Goal: Transaction & Acquisition: Purchase product/service

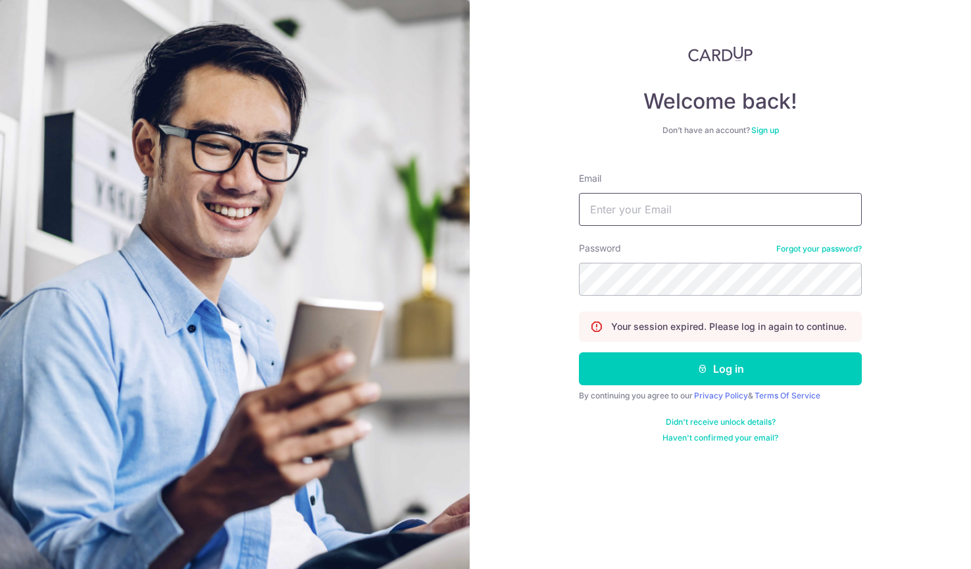
type input "hello@hellorugs.com.sg"
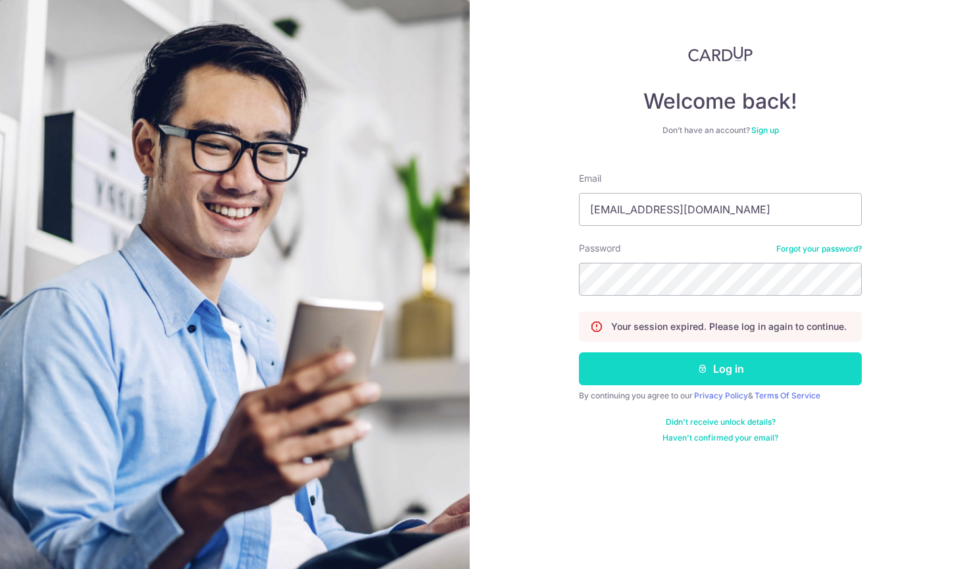
click at [652, 367] on button "Log in" at bounding box center [720, 368] width 283 height 33
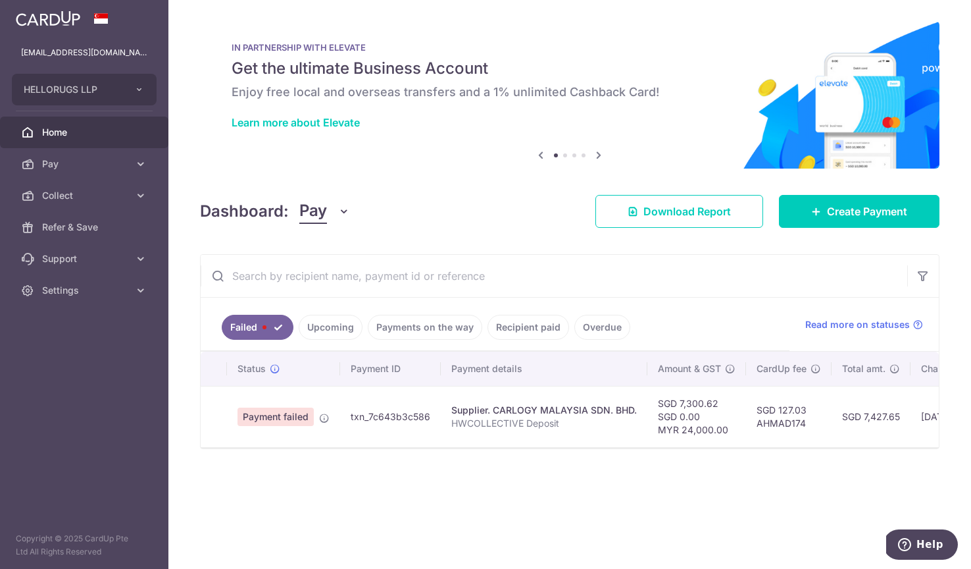
click at [514, 218] on div "Dashboard: Pay Pay Collect Download Report Create Payment" at bounding box center [570, 209] width 740 height 38
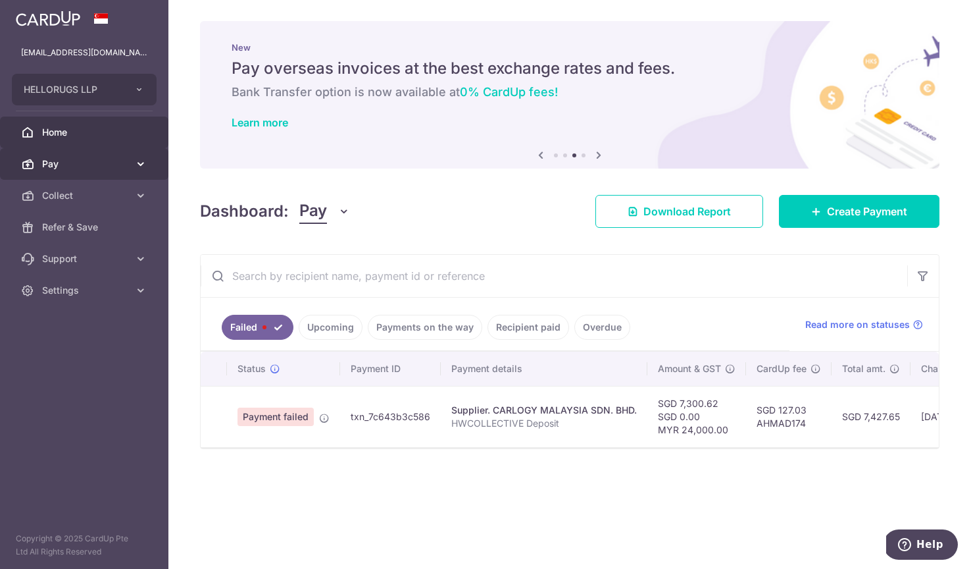
click at [105, 162] on span "Pay" at bounding box center [85, 163] width 87 height 13
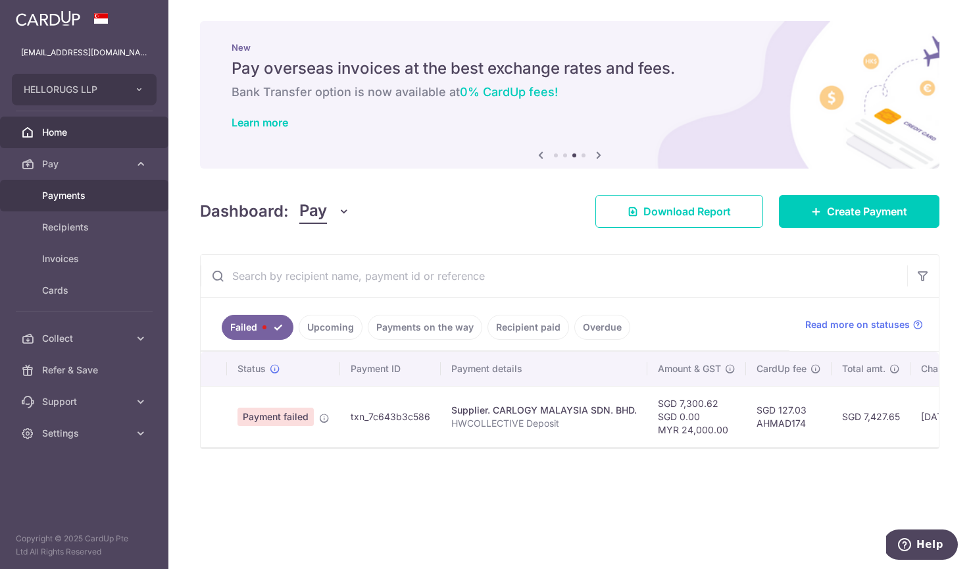
click at [105, 188] on link "Payments" at bounding box center [84, 196] width 168 height 32
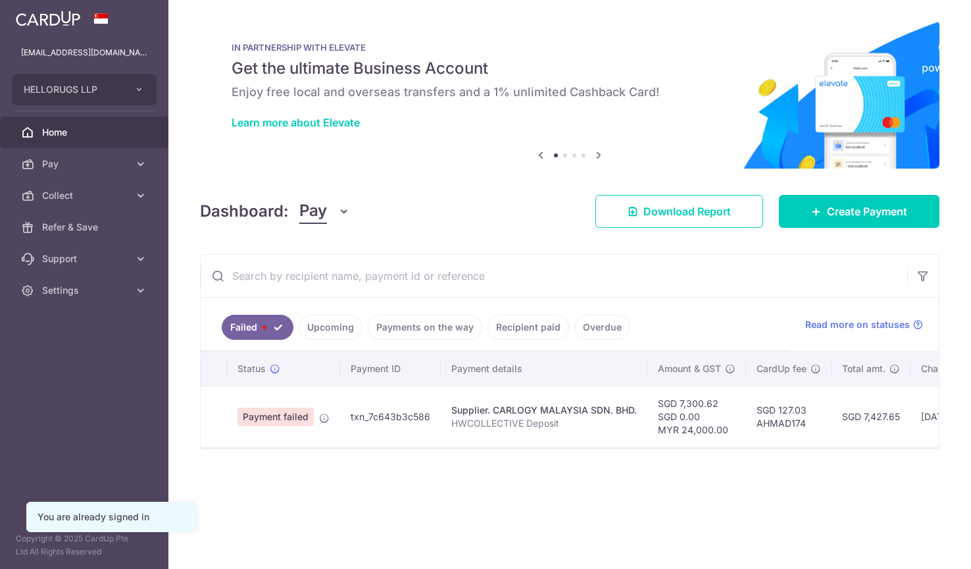
click at [447, 167] on img at bounding box center [570, 94] width 740 height 147
click at [456, 201] on div "Dashboard: Pay Pay Collect Download Report Create Payment" at bounding box center [570, 209] width 740 height 38
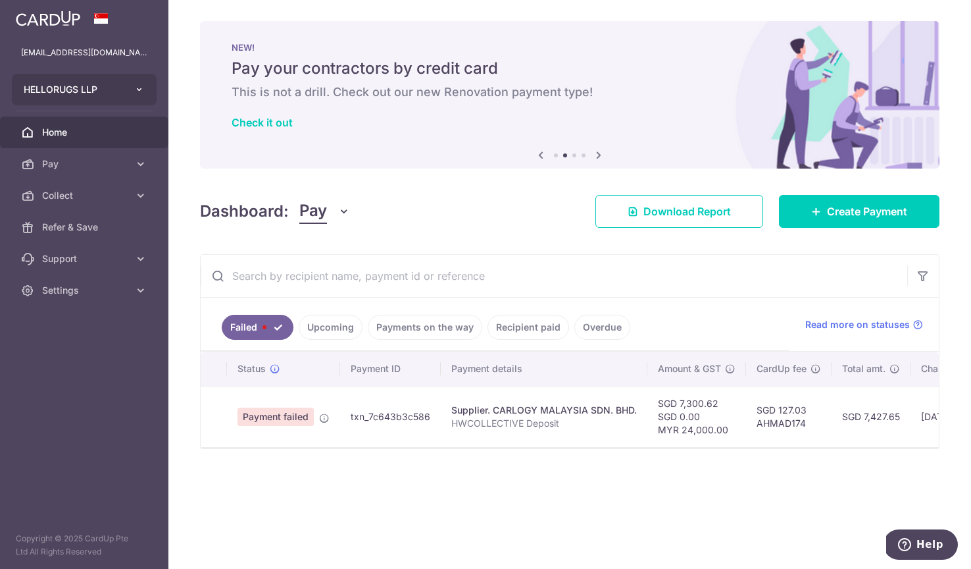
click at [118, 80] on button "HELLORUGS LLP" at bounding box center [84, 90] width 145 height 32
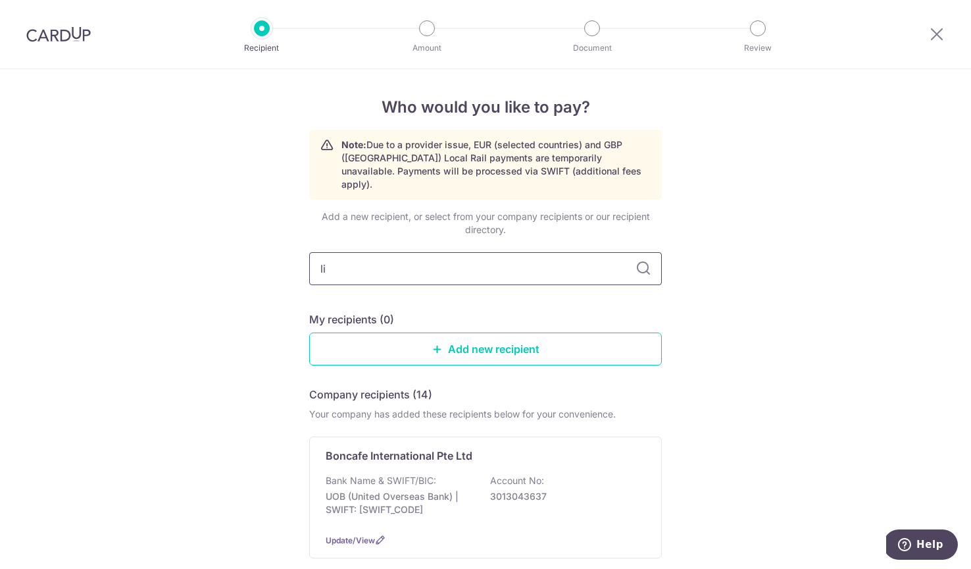
type input "lim"
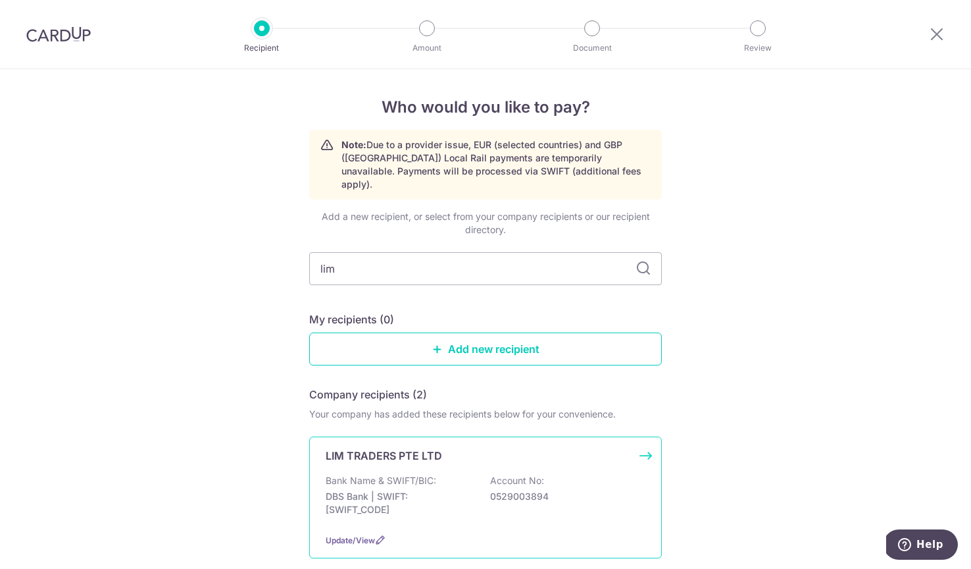
click at [411, 458] on div "LIM TRADERS PTE LTD Bank Name & SWIFT/BIC: DBS Bank | SWIFT: [SWIFT_CODE] Accou…" at bounding box center [485, 497] width 353 height 122
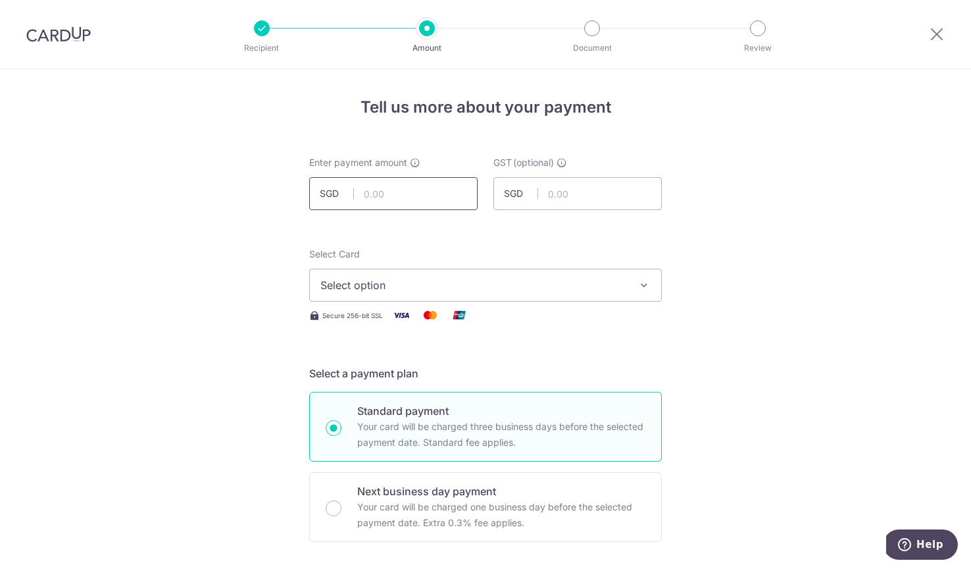
click at [408, 193] on input "text" at bounding box center [393, 193] width 168 height 33
type input "1,609.19"
click at [424, 291] on span "Select option" at bounding box center [473, 285] width 307 height 16
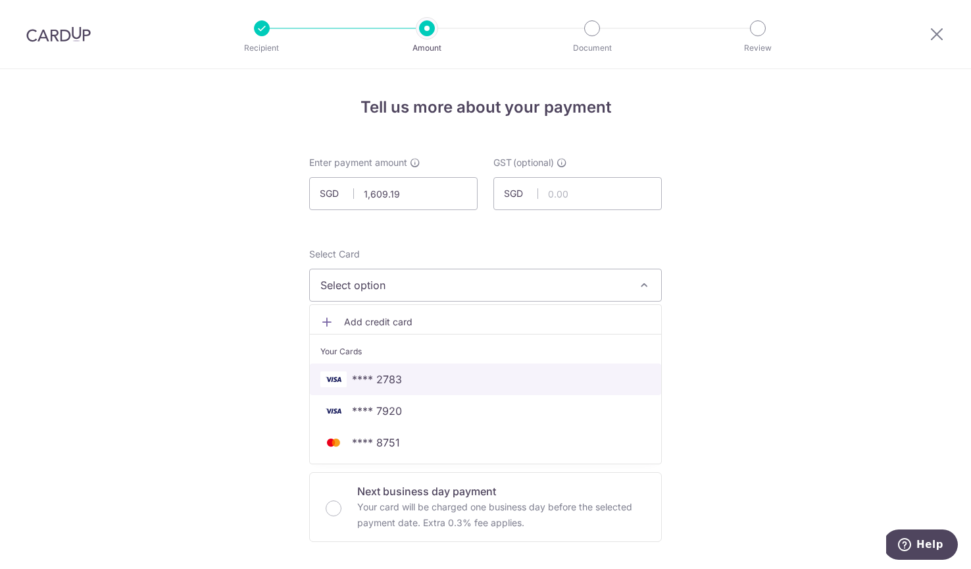
click at [417, 370] on link "**** 2783" at bounding box center [485, 379] width 351 height 32
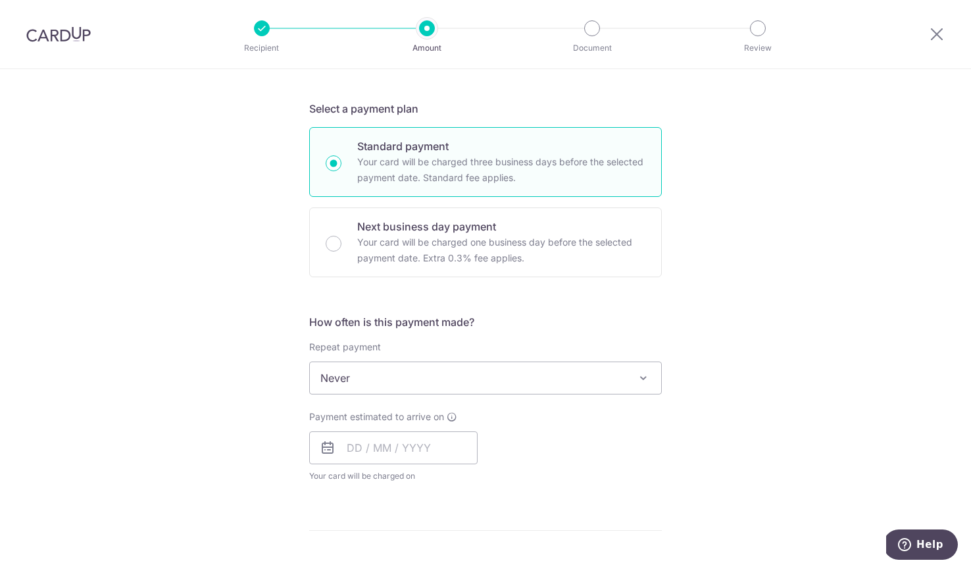
scroll to position [265, 0]
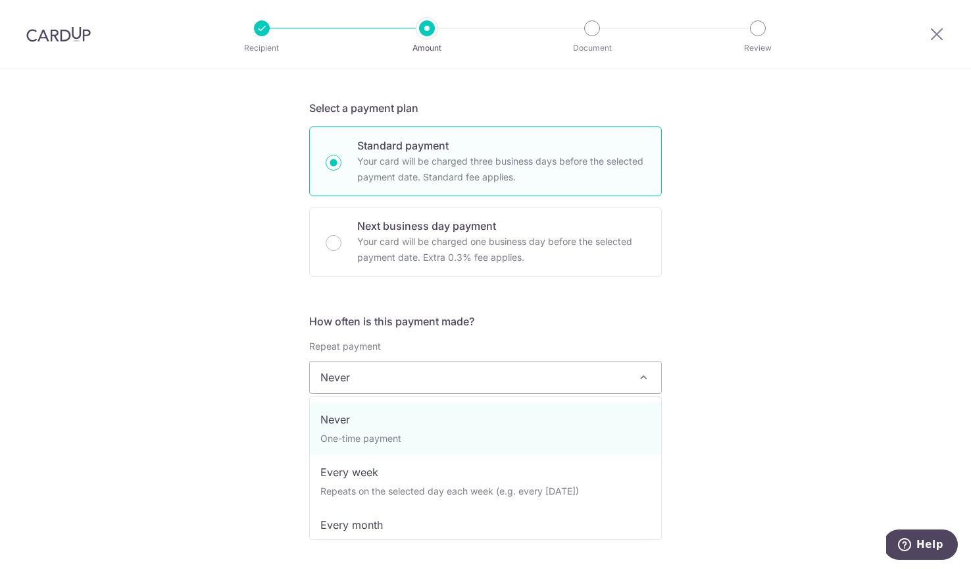
click at [386, 373] on span "Never" at bounding box center [485, 377] width 351 height 32
click at [280, 372] on div "Tell us more about your payment Enter payment amount SGD 1,609.19 1609.19 GST (…" at bounding box center [485, 443] width 971 height 1279
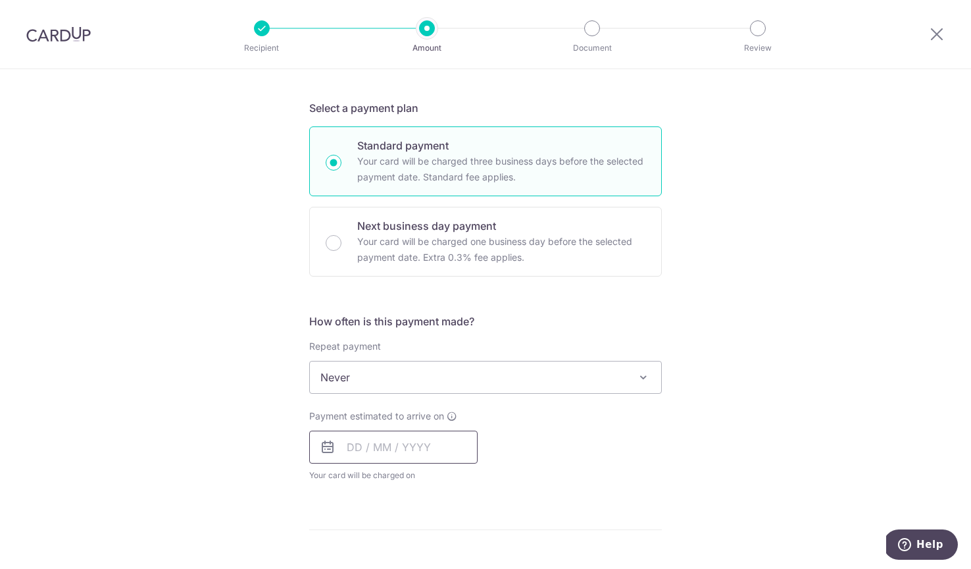
click at [376, 459] on input "text" at bounding box center [393, 446] width 168 height 33
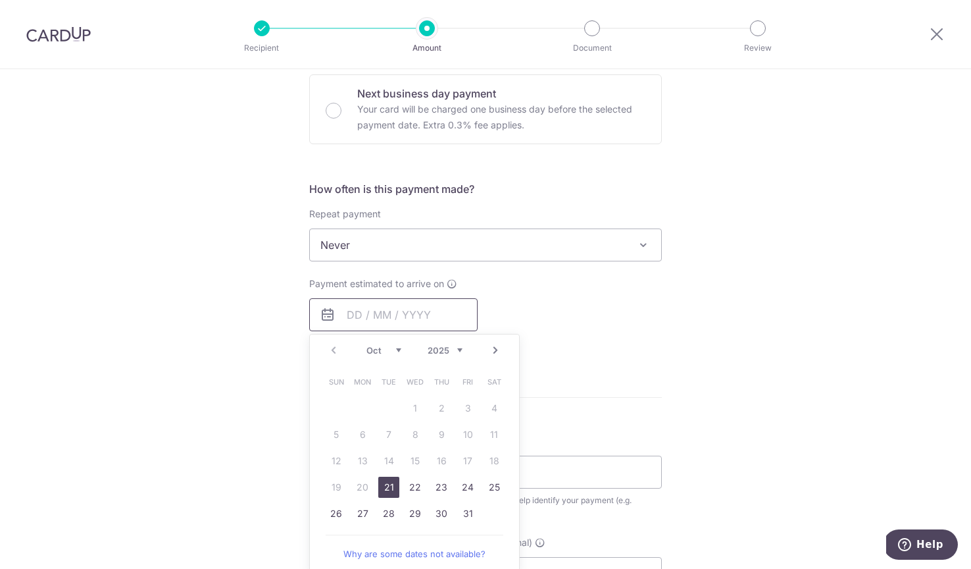
scroll to position [403, 0]
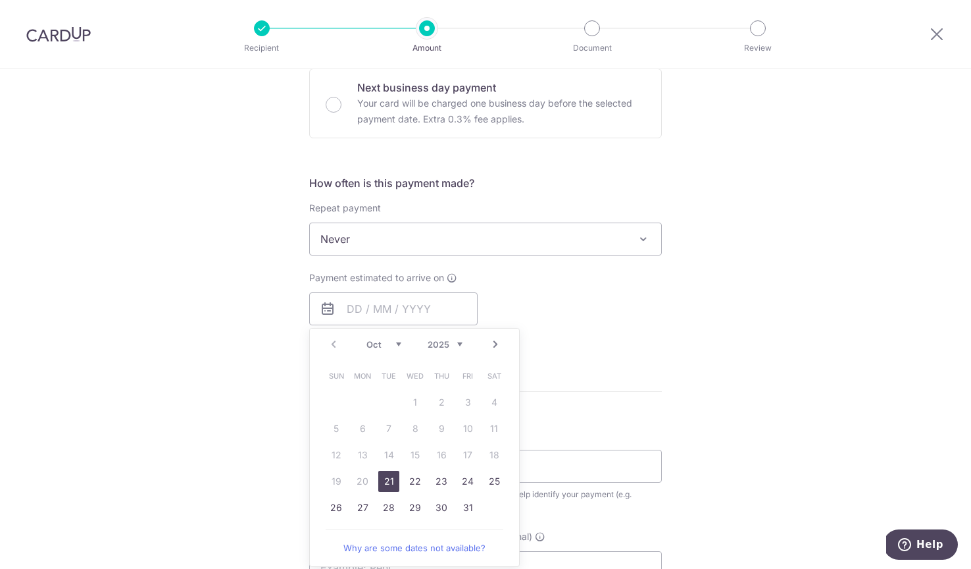
click at [388, 485] on link "21" at bounding box center [388, 481] width 21 height 21
type input "21/10/2025"
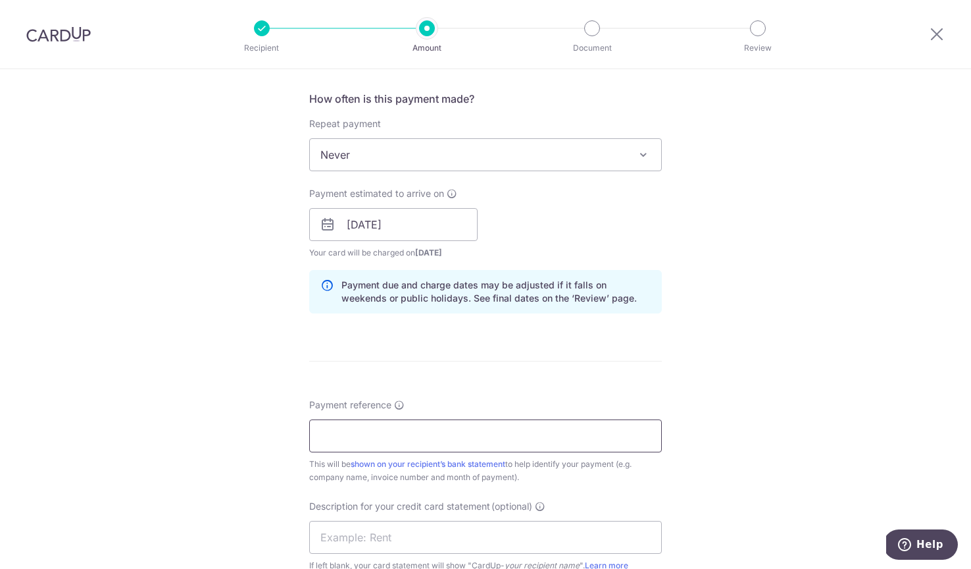
scroll to position [544, 0]
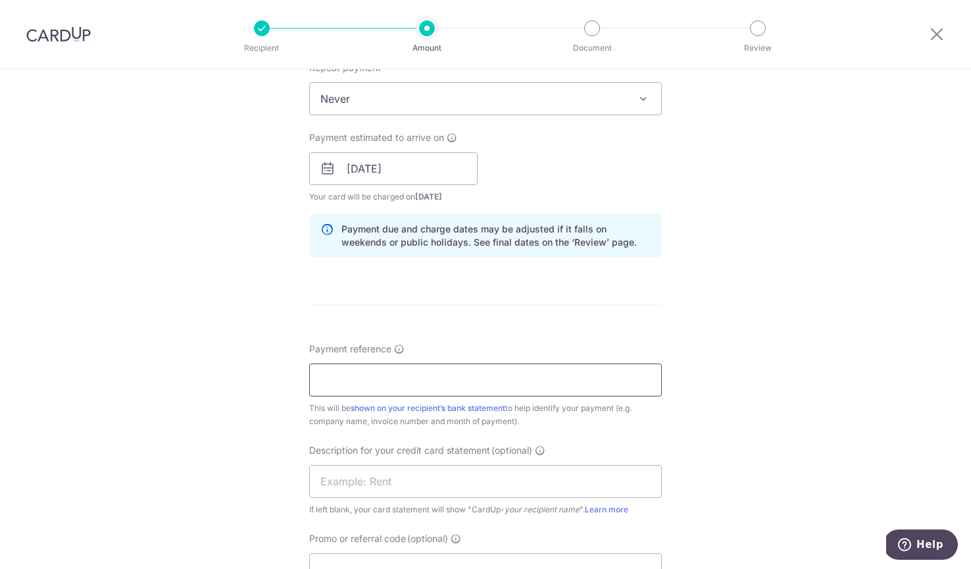
click at [342, 386] on input "Payment reference" at bounding box center [485, 379] width 353 height 33
type input "MARLOW'S RANGOON"
click at [258, 403] on div "Tell us more about your payment Enter payment amount SGD 1,609.19 1609.19 GST (…" at bounding box center [485, 192] width 971 height 1333
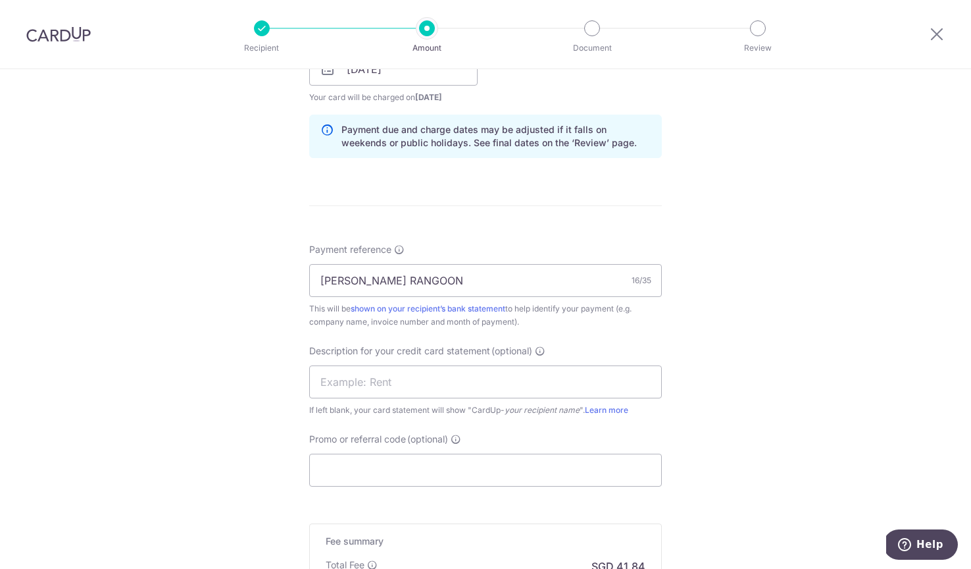
scroll to position [682, 0]
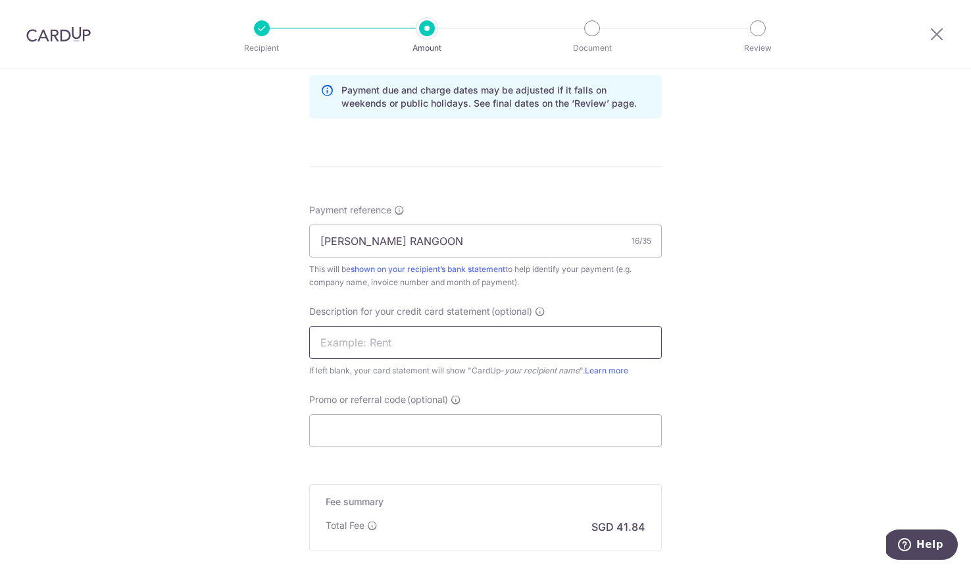
click at [384, 340] on input "text" at bounding box center [485, 342] width 353 height 33
click at [442, 234] on input "MARLOW'S RANGOON" at bounding box center [485, 240] width 353 height 33
click at [405, 343] on input "text" at bounding box center [485, 342] width 353 height 33
paste input "MARLOW'S RANGOO"
type input "MARLOW'S RANGOO"
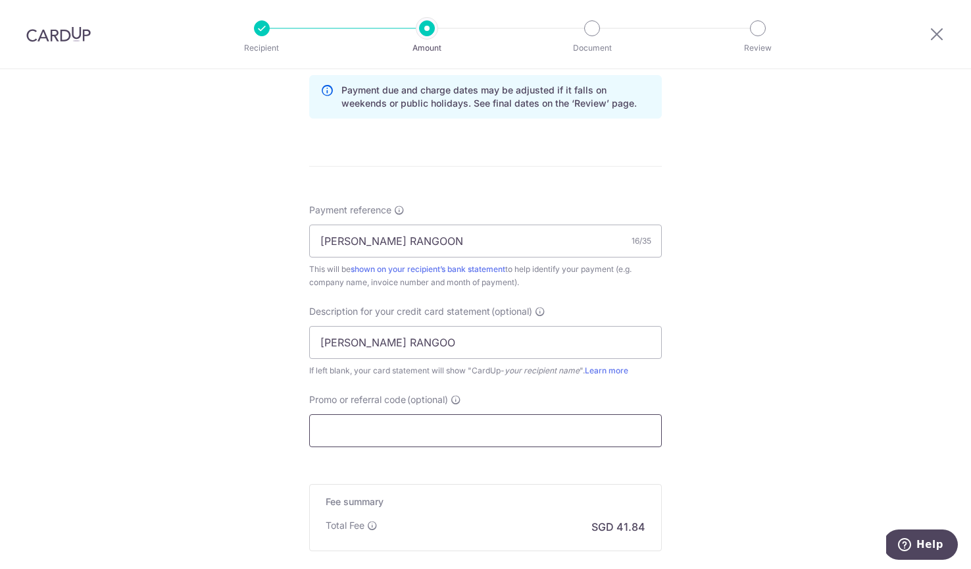
click at [393, 432] on input "Promo or referral code (optional)" at bounding box center [485, 430] width 353 height 33
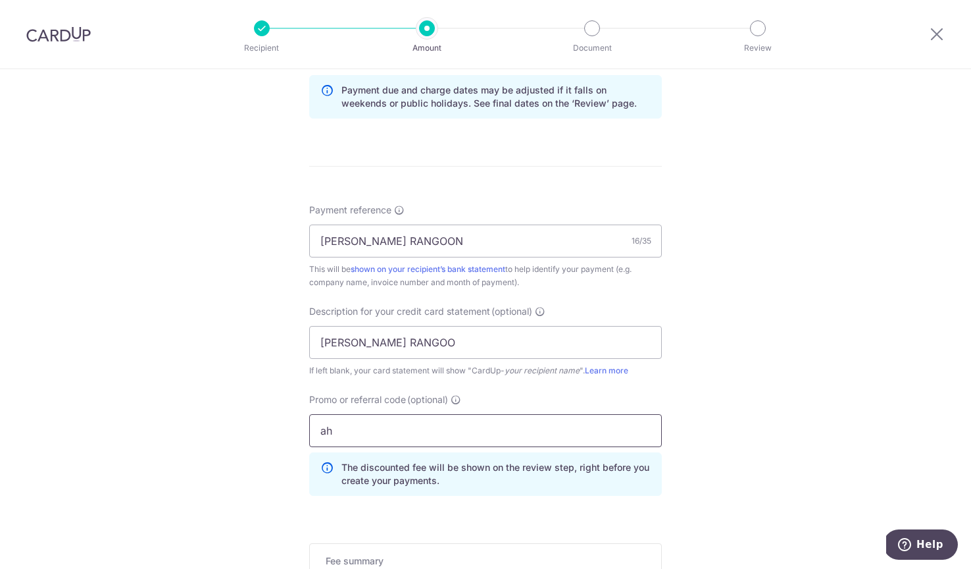
type input "a"
type input "AHMAD174"
click at [261, 446] on div "Tell us more about your payment Enter payment amount SGD 1,609.19 1609.19 GST (…" at bounding box center [485, 83] width 971 height 1392
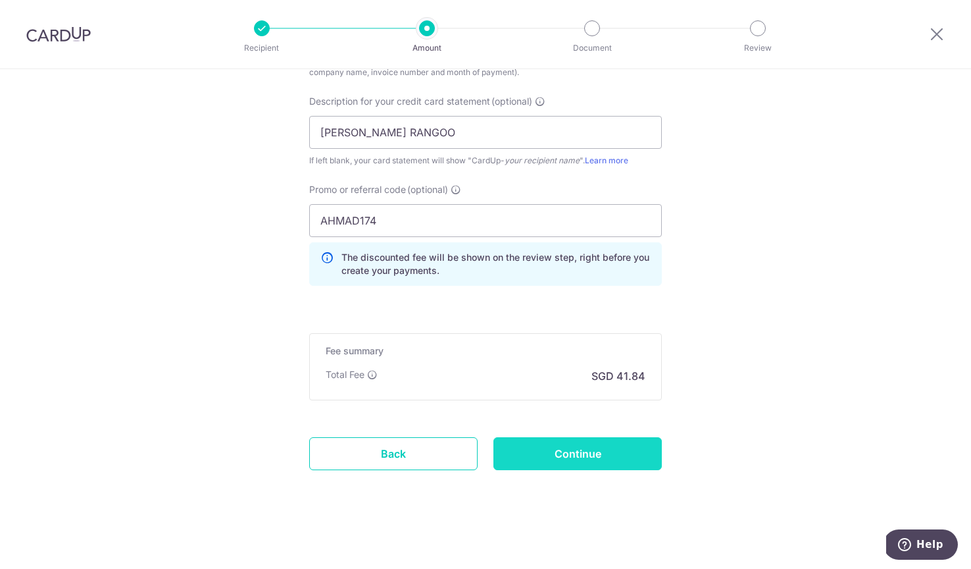
scroll to position [892, 0]
click at [582, 442] on input "Continue" at bounding box center [578, 453] width 168 height 33
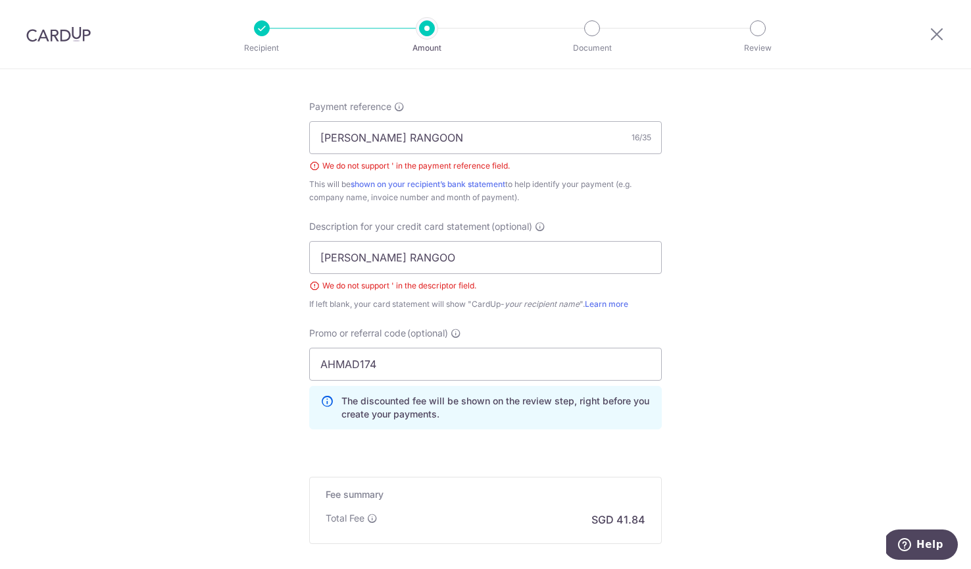
scroll to position [700, 0]
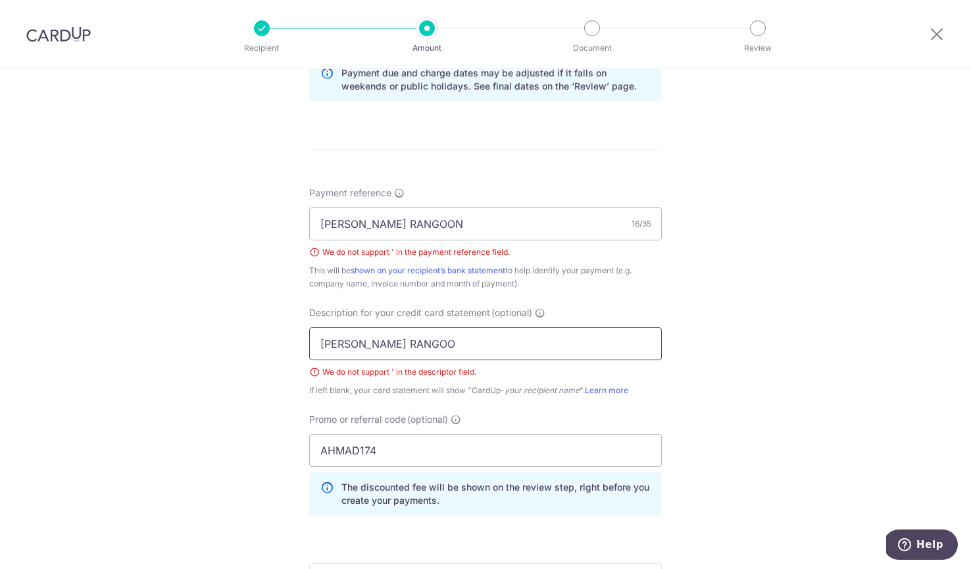
click at [380, 348] on input "MARLOW'S RANGOO" at bounding box center [485, 343] width 353 height 33
click at [428, 345] on input "MARLOWsRANGOO" at bounding box center [485, 343] width 353 height 33
type input "MARLOWSRANGOON"
click at [379, 227] on input "MARLOW'S RANGOON" at bounding box center [485, 223] width 353 height 33
type input "MARLOWSRANGOON"
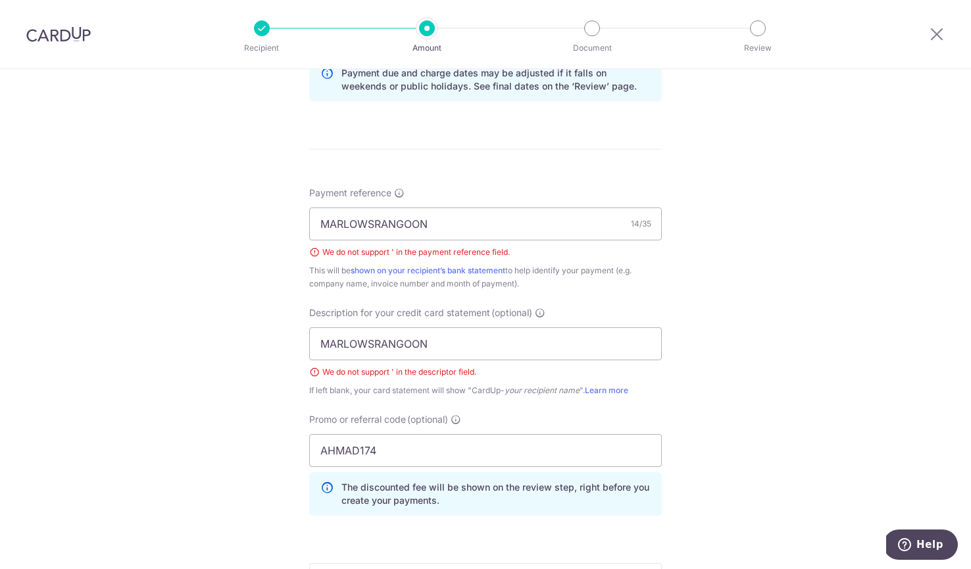
click at [276, 299] on div "Tell us more about your payment Enter payment amount SGD 1,609.19 1609.19 GST (…" at bounding box center [485, 84] width 971 height 1429
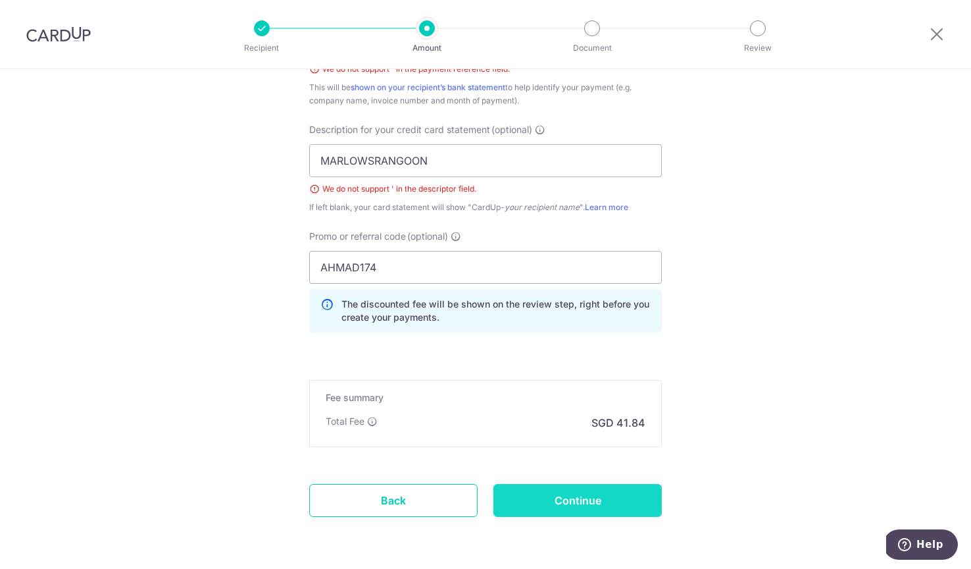
click at [575, 498] on input "Continue" at bounding box center [578, 500] width 168 height 33
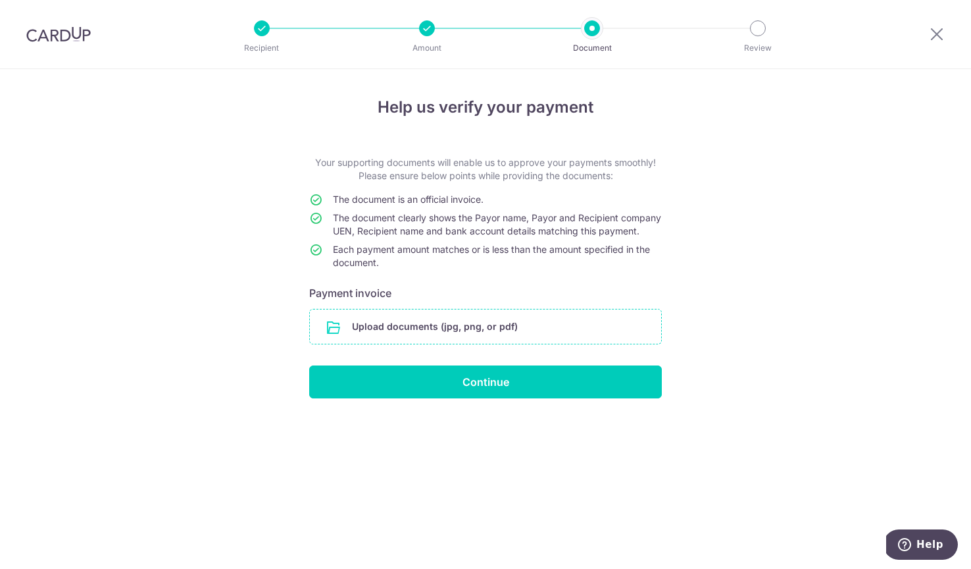
click at [353, 327] on input "file" at bounding box center [485, 326] width 351 height 34
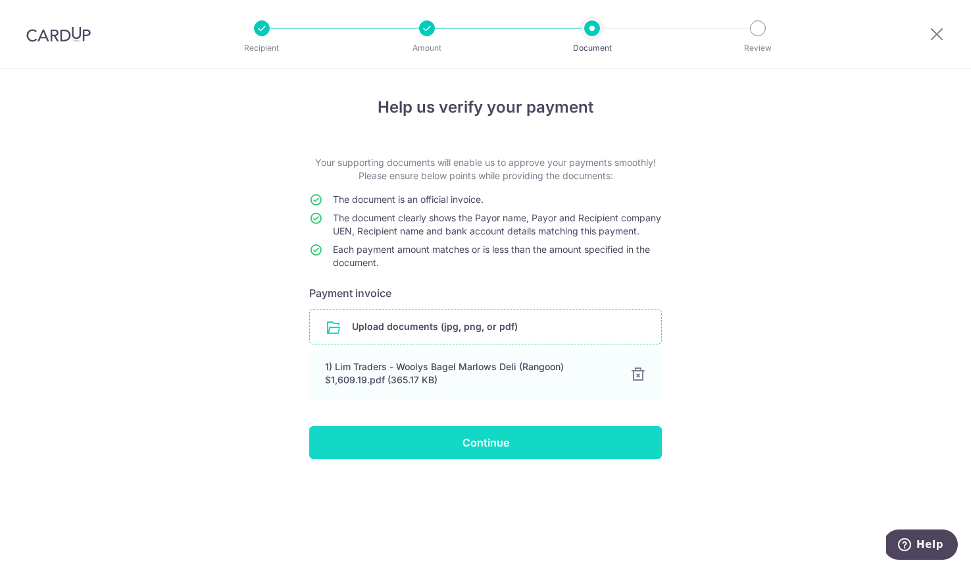
click at [553, 459] on input "Continue" at bounding box center [485, 442] width 353 height 33
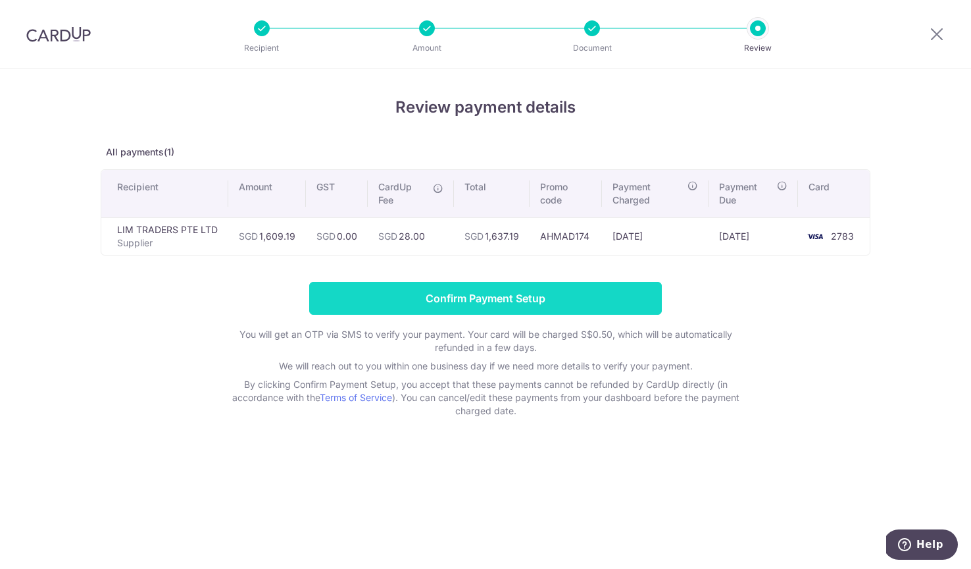
click at [391, 290] on input "Confirm Payment Setup" at bounding box center [485, 298] width 353 height 33
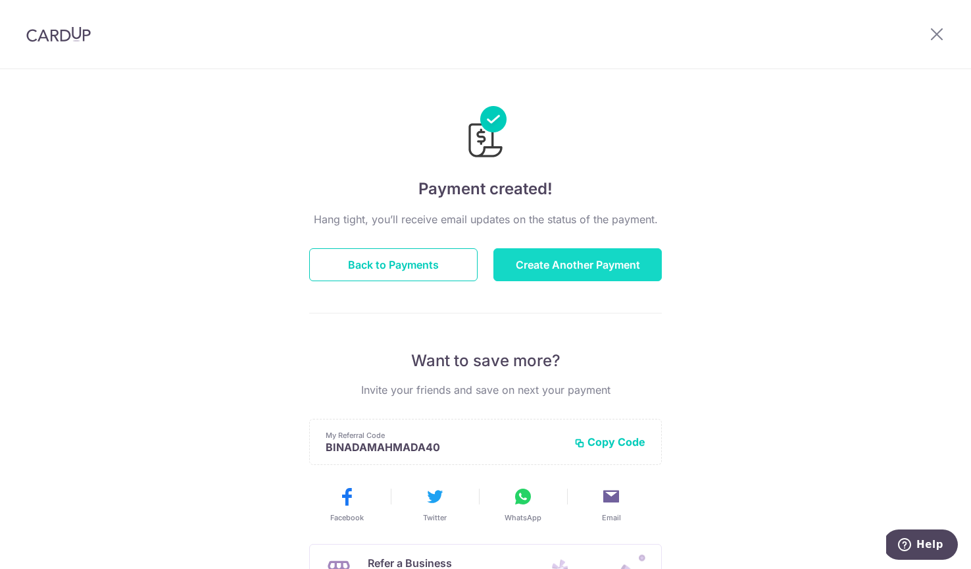
click at [574, 259] on button "Create Another Payment" at bounding box center [578, 264] width 168 height 33
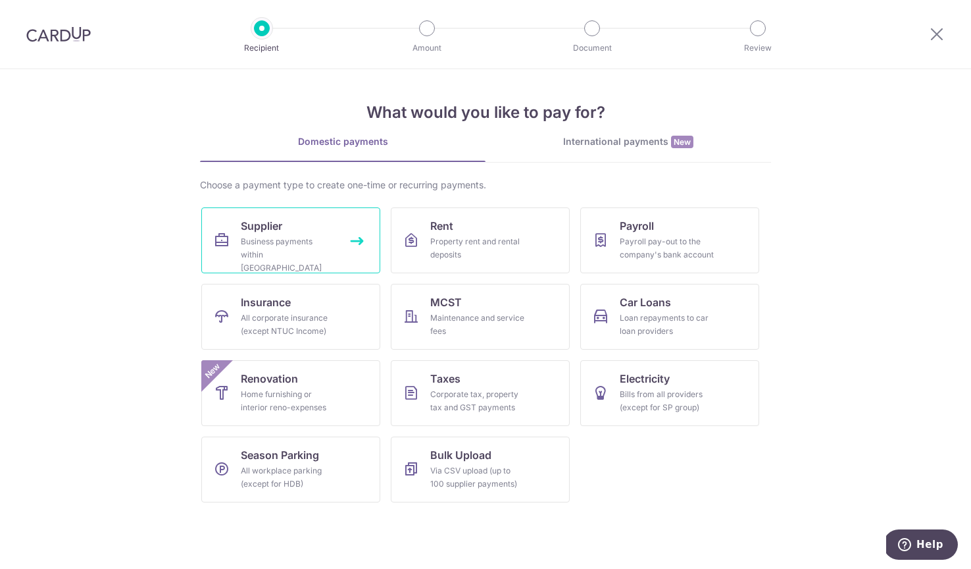
click at [288, 249] on div "Business payments within [GEOGRAPHIC_DATA]" at bounding box center [288, 254] width 95 height 39
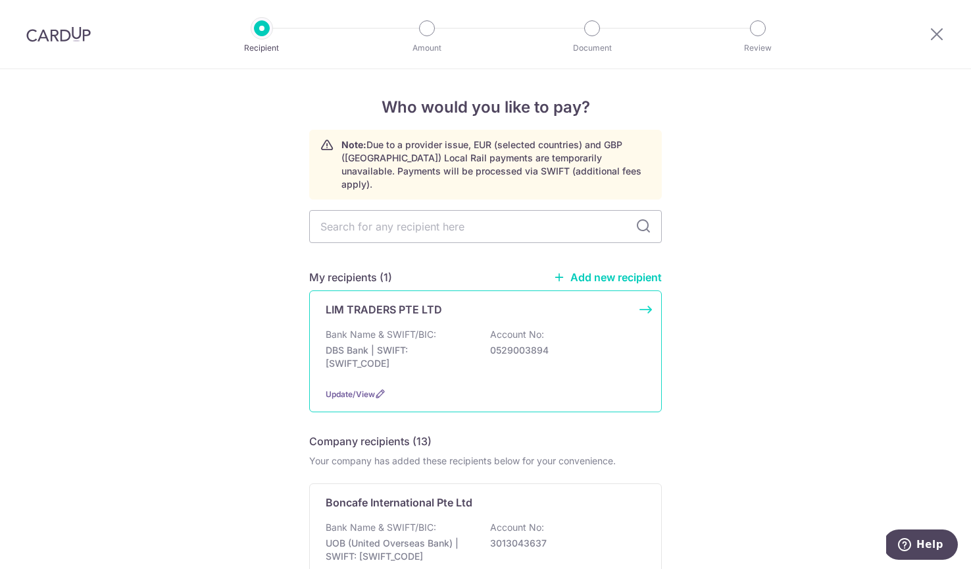
click at [427, 328] on p "Bank Name & SWIFT/BIC:" at bounding box center [381, 334] width 111 height 13
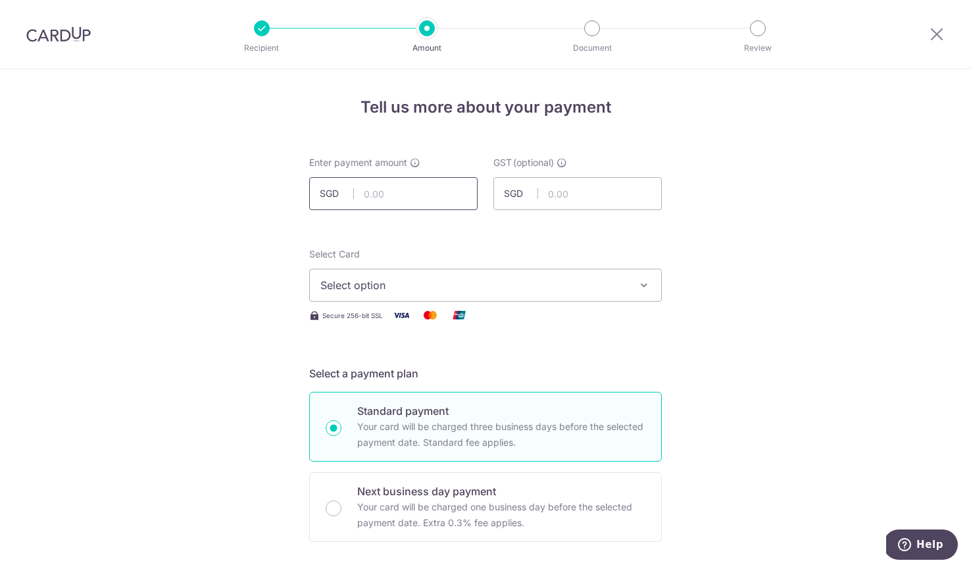
click at [397, 199] on input "text" at bounding box center [393, 193] width 168 height 33
paste input "2,861.82"
type input "2,861.82"
click at [359, 291] on span "Select option" at bounding box center [473, 285] width 307 height 16
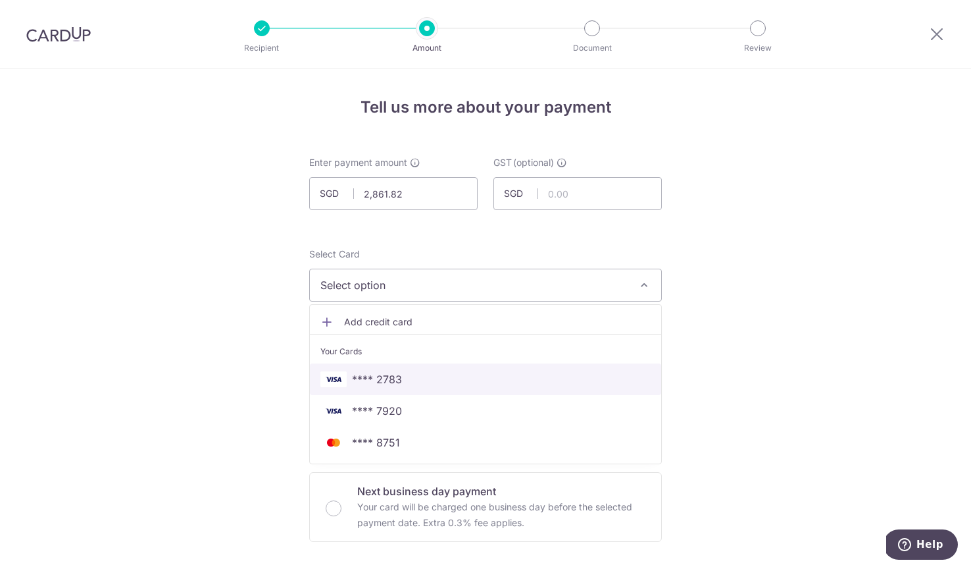
click at [372, 381] on span "**** 2783" at bounding box center [377, 379] width 50 height 16
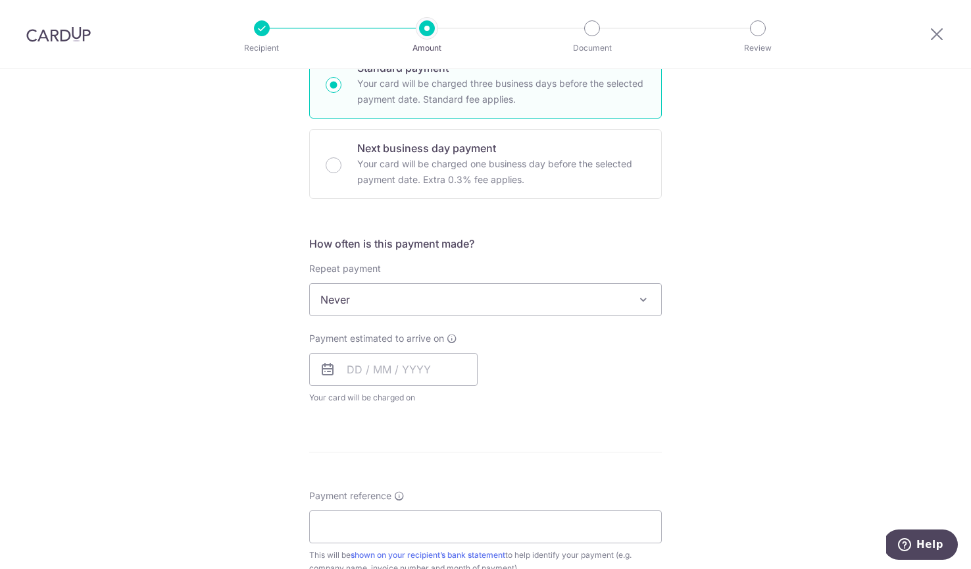
scroll to position [371, 0]
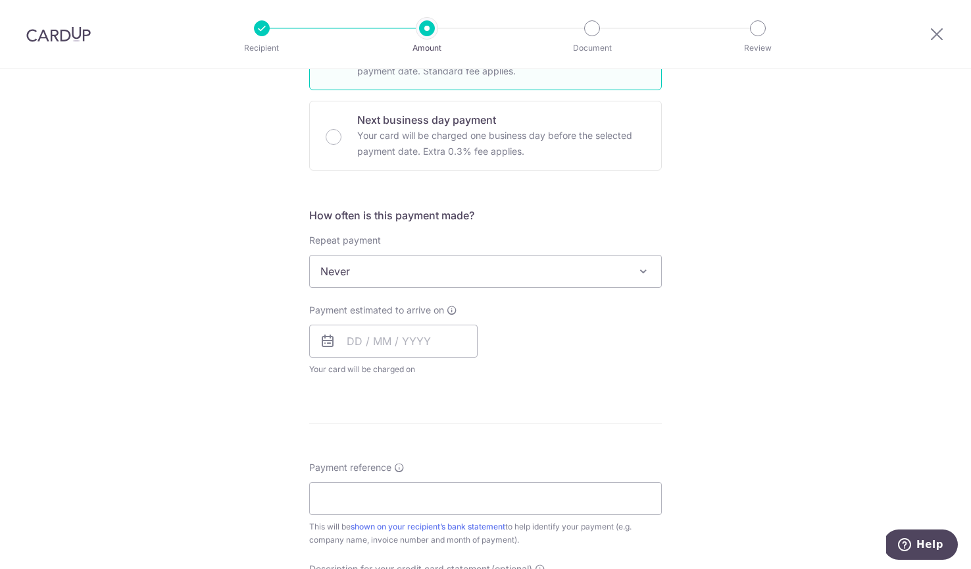
click at [359, 317] on div "Payment estimated to arrive on Your card will be charged on for the first payme…" at bounding box center [393, 339] width 168 height 72
click at [359, 336] on input "text" at bounding box center [393, 340] width 168 height 33
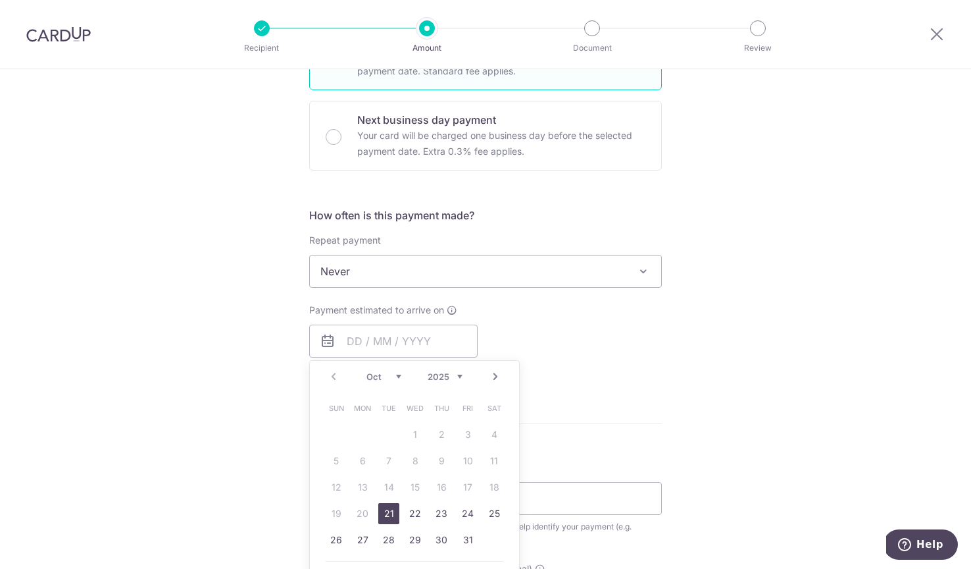
click at [390, 513] on link "21" at bounding box center [388, 513] width 21 height 21
type input "[DATE]"
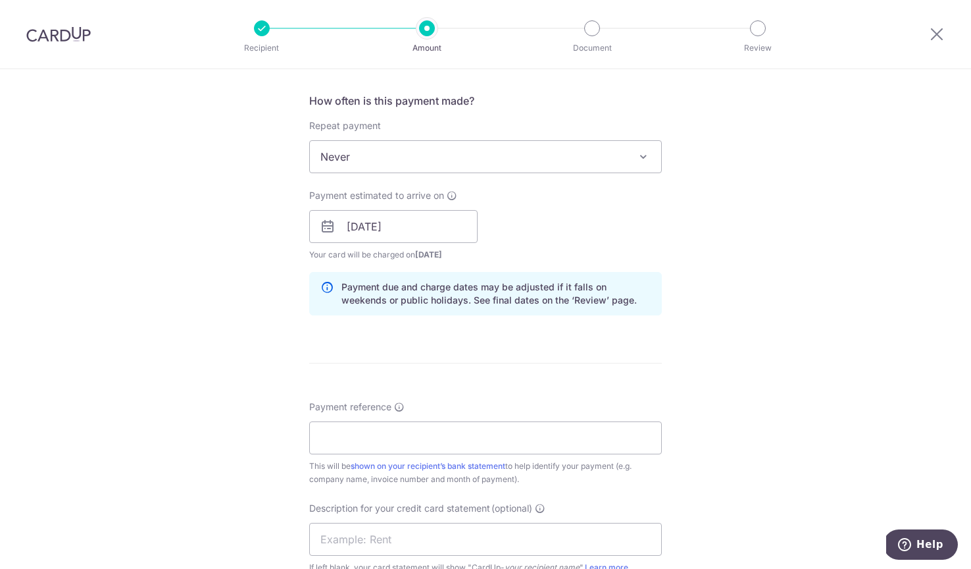
scroll to position [502, 0]
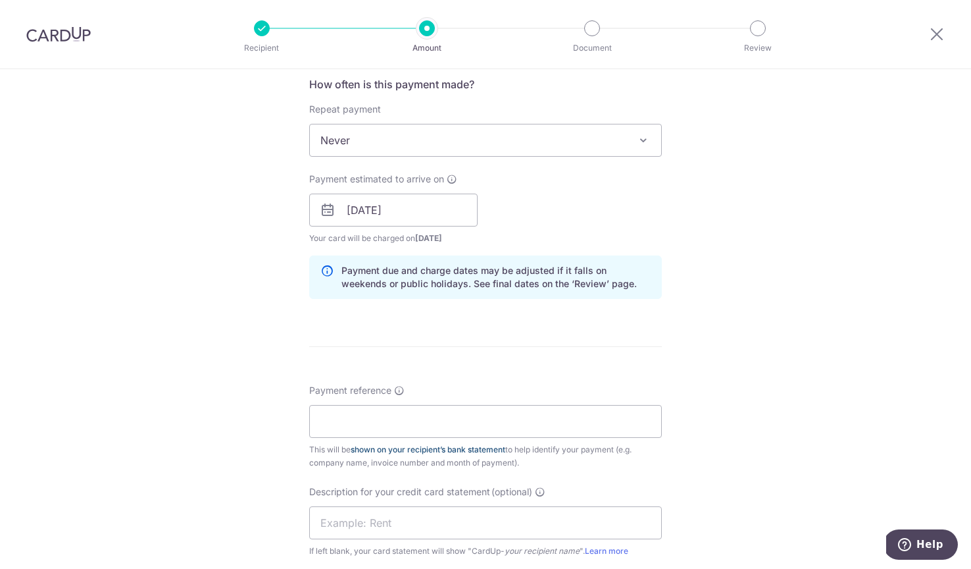
click at [369, 444] on link "shown on your recipient’s bank statement" at bounding box center [428, 449] width 155 height 10
click at [449, 408] on input "Payment reference" at bounding box center [485, 421] width 353 height 33
type input "MARLOWSJOOCHIAT"
click at [451, 511] on input "text" at bounding box center [485, 522] width 353 height 33
paste input "MARLOWSJOOCHIAT"
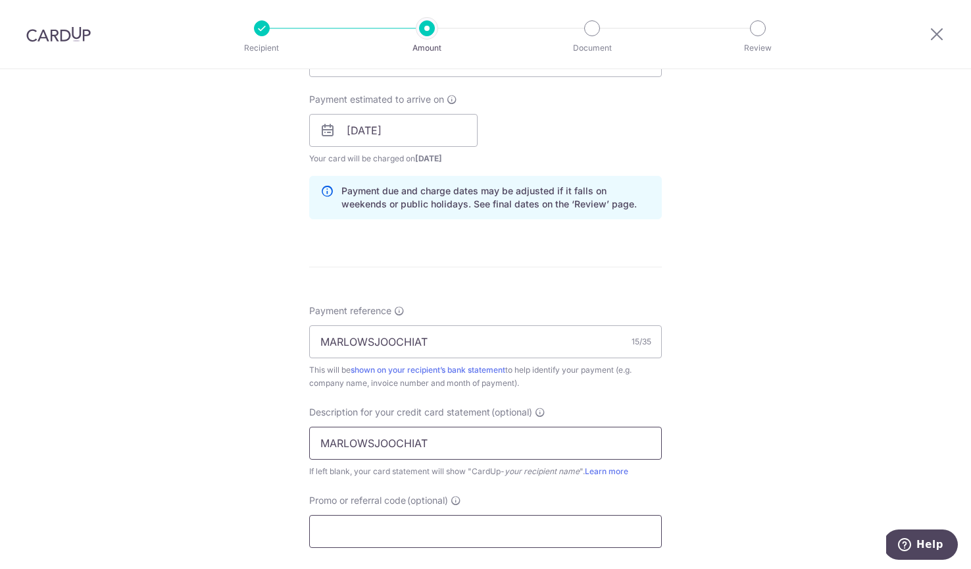
scroll to position [616, 0]
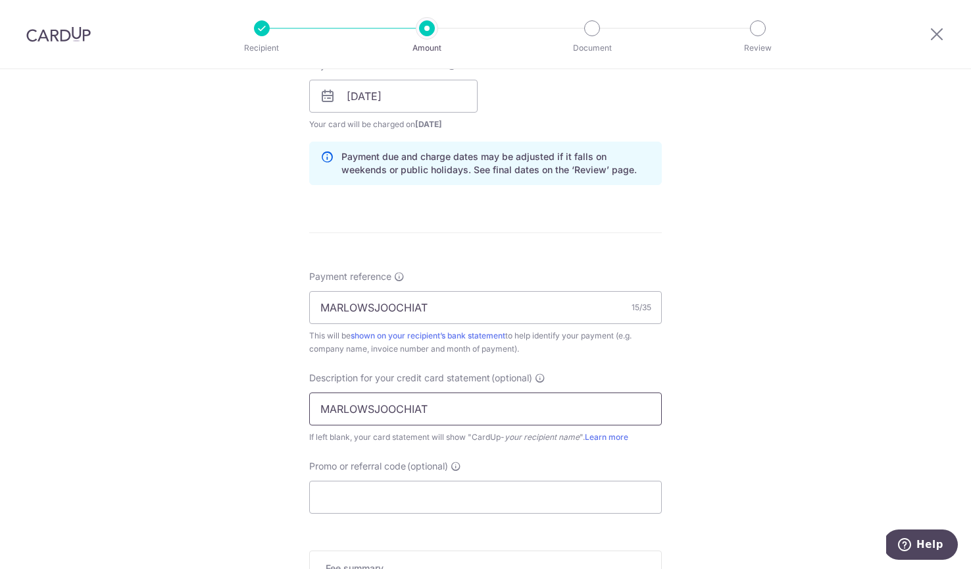
type input "MARLOWSJOOCHIAT"
click at [403, 478] on div "Promo or referral code (optional) The discounted fee will be shown on the revie…" at bounding box center [485, 486] width 353 height 54
click at [402, 482] on input "Promo or referral code (optional)" at bounding box center [485, 496] width 353 height 33
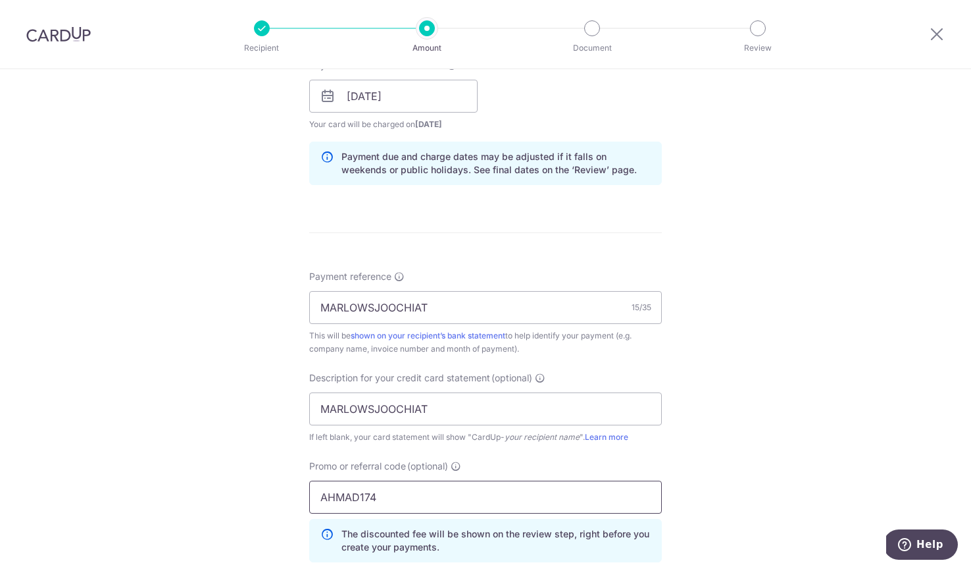
type input "AHMAD174"
click at [230, 467] on div "Tell us more about your payment Enter payment amount SGD 2,861.82 2861.82 GST (…" at bounding box center [485, 149] width 971 height 1392
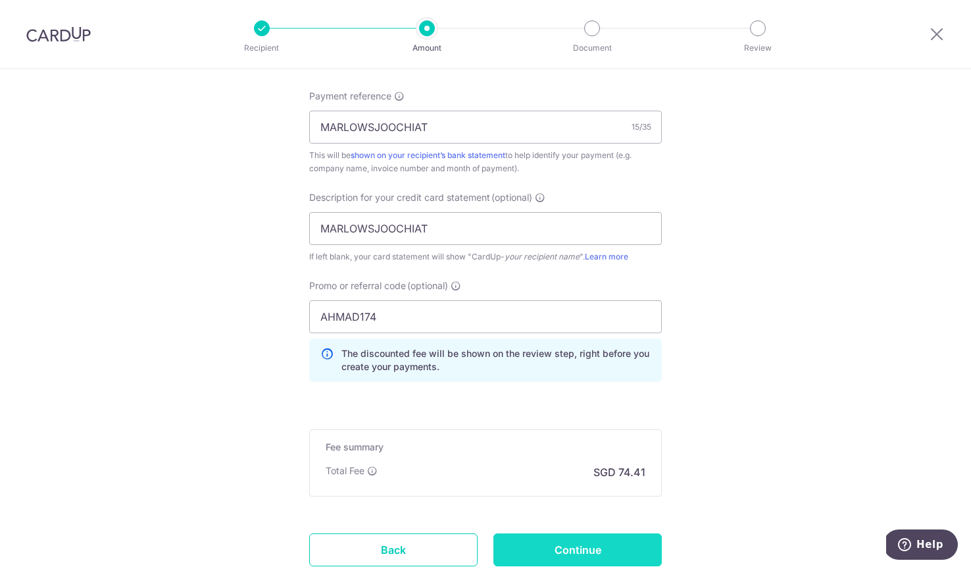
click at [529, 548] on input "Continue" at bounding box center [578, 549] width 168 height 33
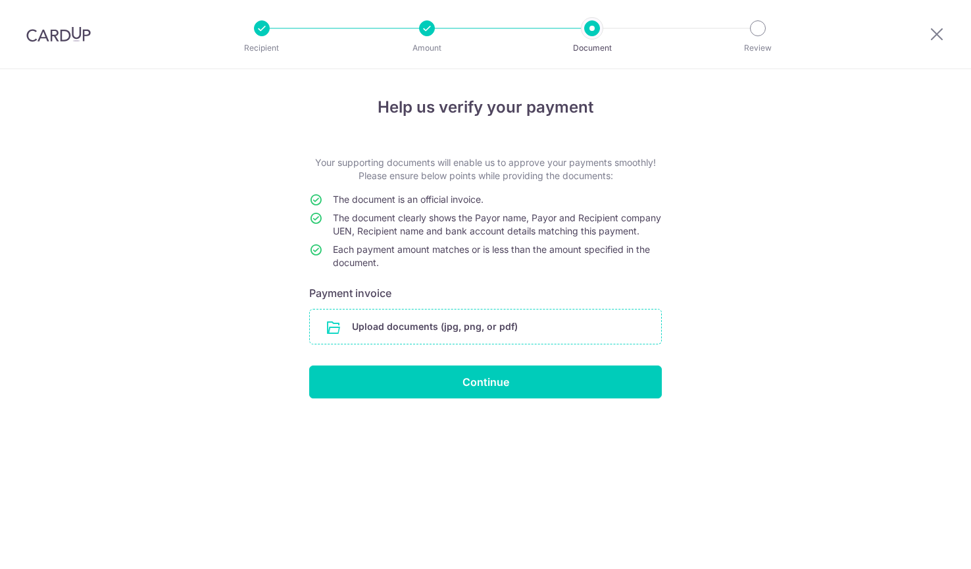
click at [405, 344] on input "file" at bounding box center [485, 326] width 351 height 34
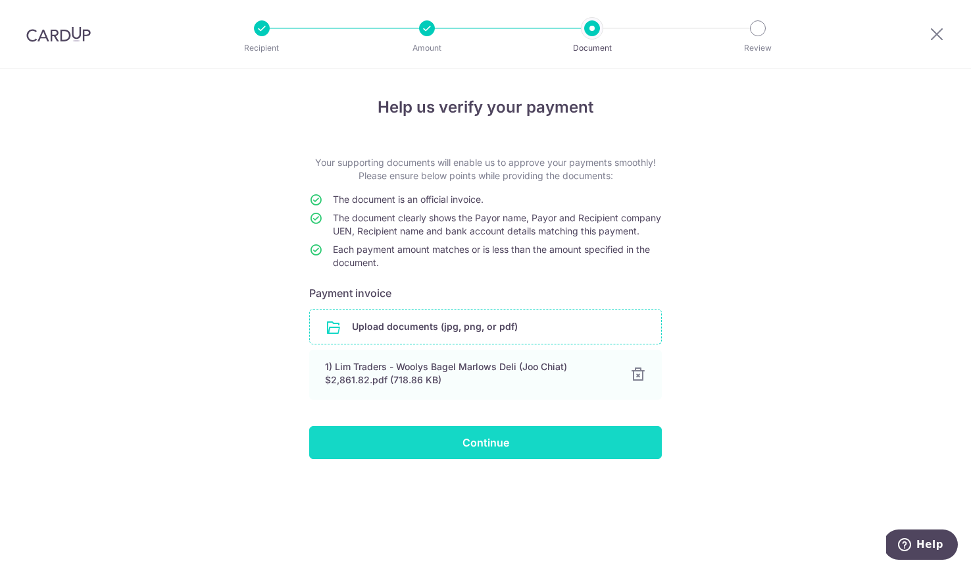
click at [488, 459] on input "Continue" at bounding box center [485, 442] width 353 height 33
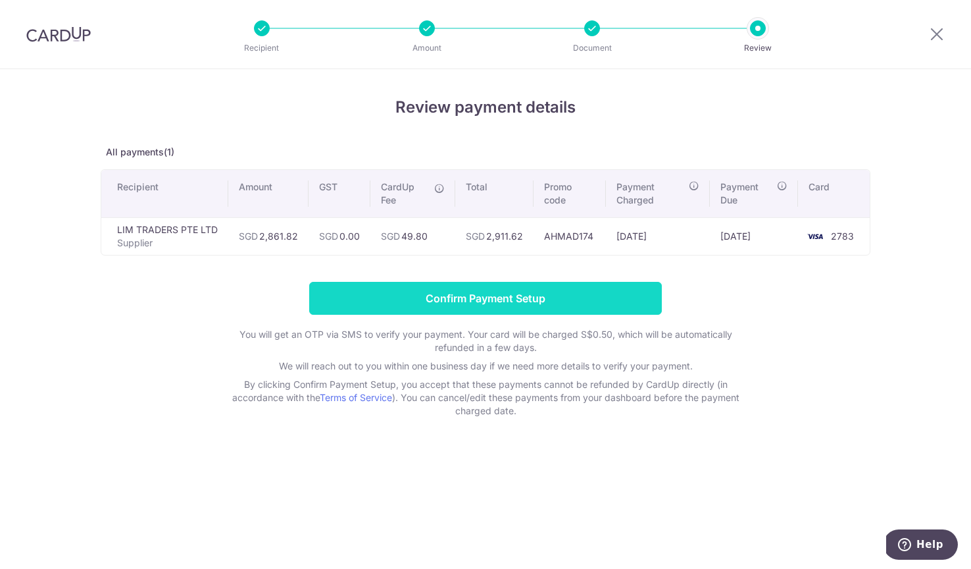
click at [476, 304] on input "Confirm Payment Setup" at bounding box center [485, 298] width 353 height 33
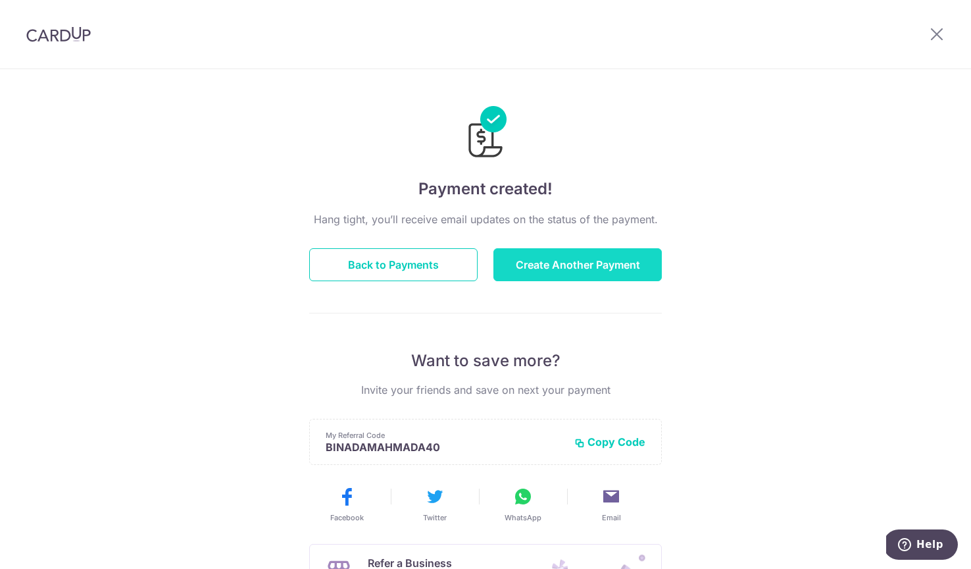
click at [563, 257] on button "Create Another Payment" at bounding box center [578, 264] width 168 height 33
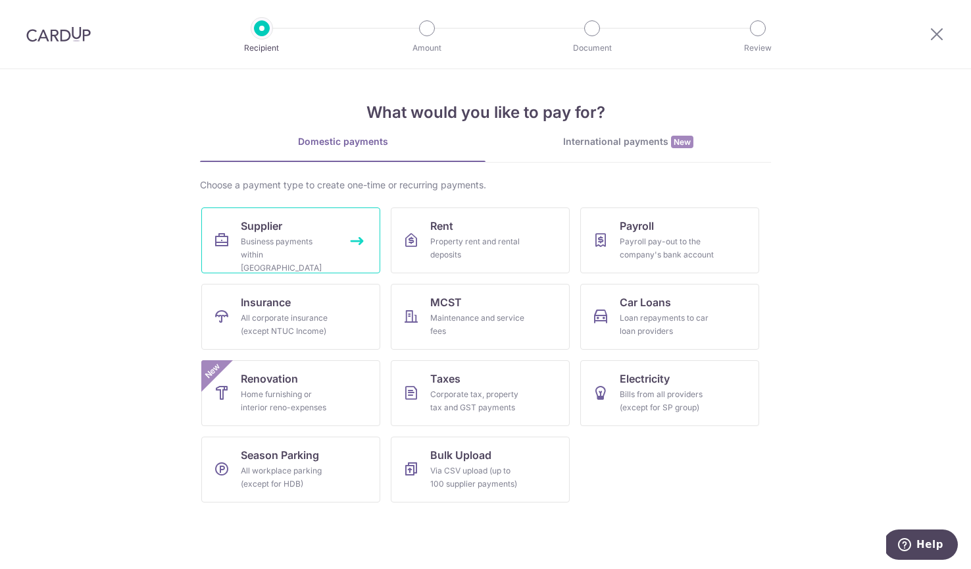
click at [342, 247] on link "Supplier Business payments within Singapore" at bounding box center [290, 240] width 179 height 66
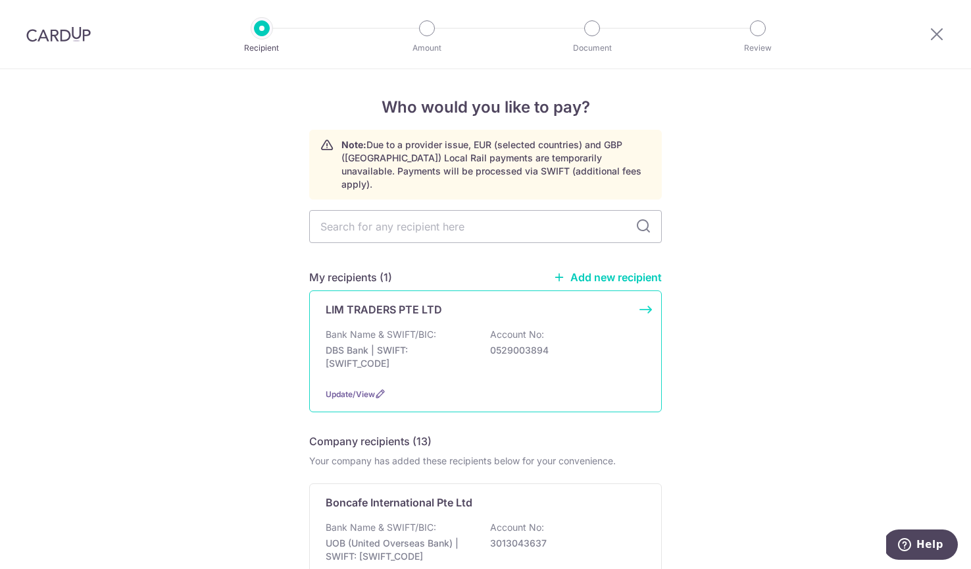
click at [428, 328] on p "Bank Name & SWIFT/BIC:" at bounding box center [381, 334] width 111 height 13
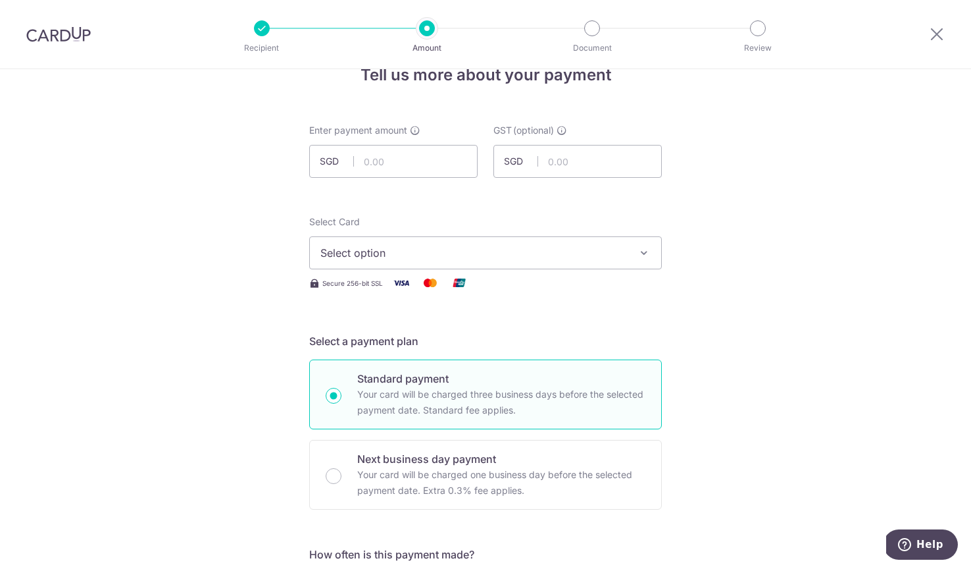
scroll to position [55, 0]
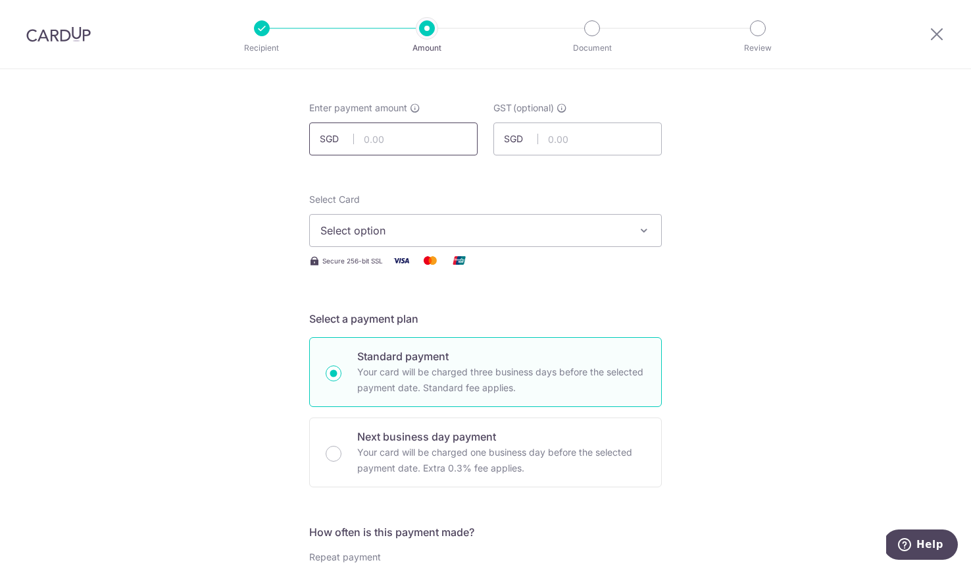
click at [385, 126] on input "text" at bounding box center [393, 138] width 168 height 33
paste input "2,408.15"
type input "2,408.15"
click at [370, 223] on span "Select option" at bounding box center [473, 230] width 307 height 16
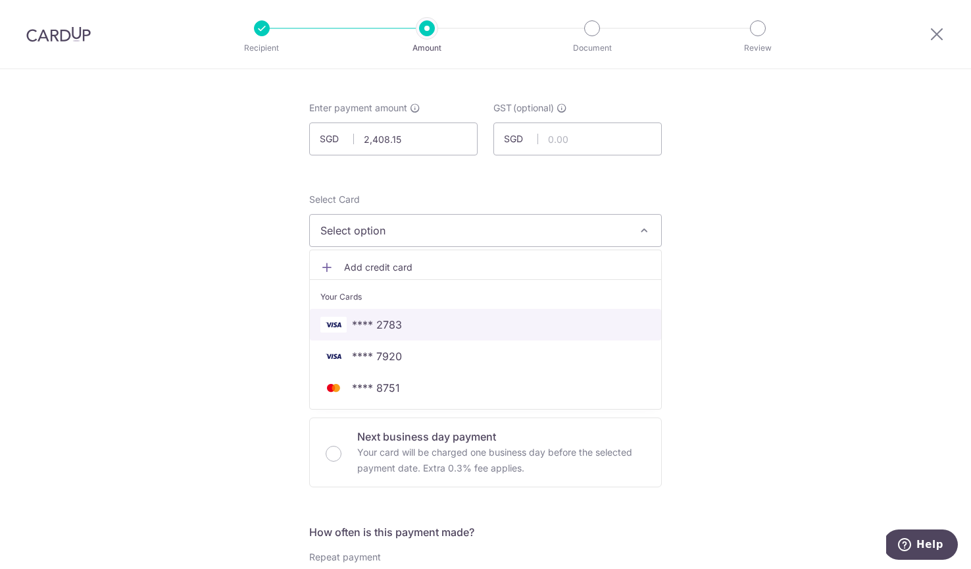
click at [381, 319] on span "**** 2783" at bounding box center [377, 325] width 50 height 16
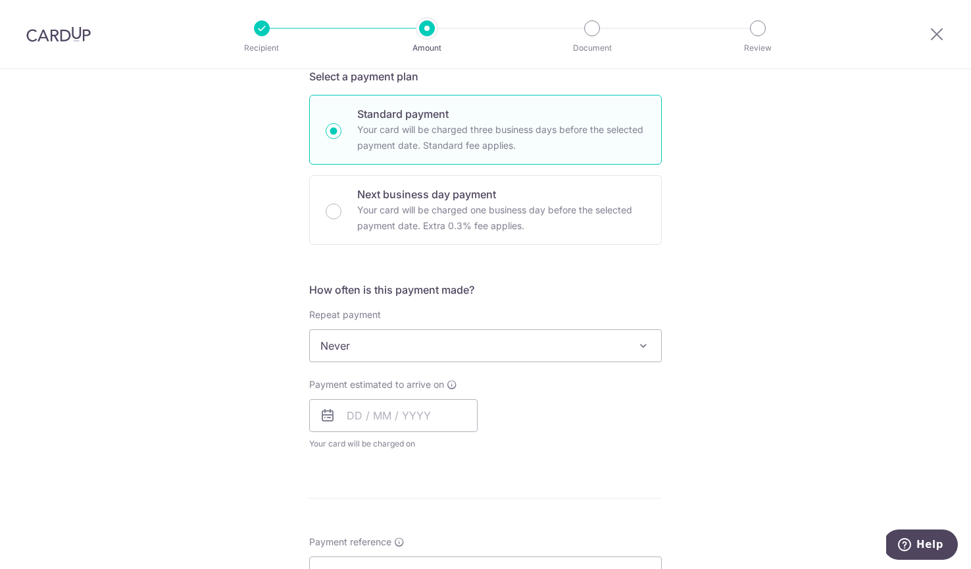
scroll to position [344, 0]
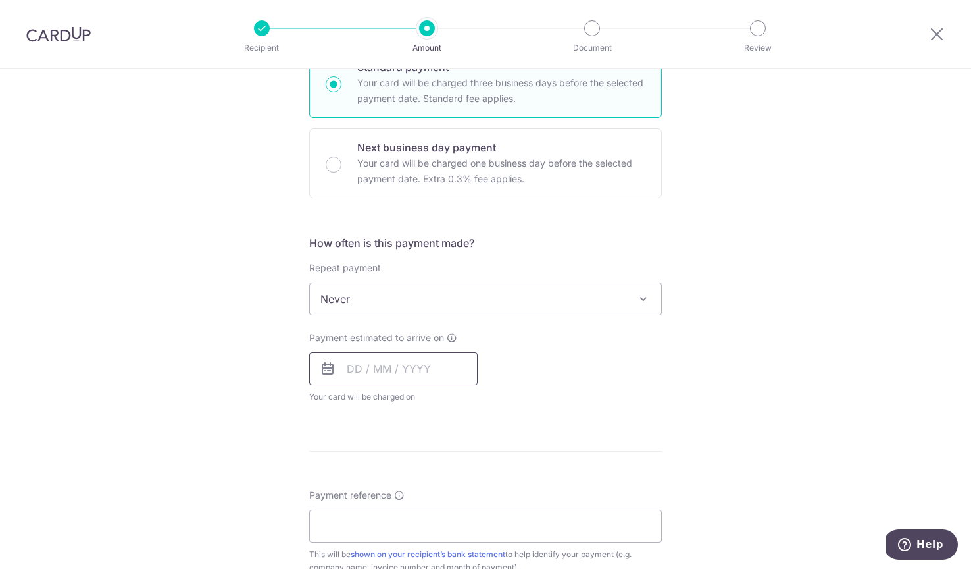
click at [401, 367] on input "text" at bounding box center [393, 368] width 168 height 33
click at [393, 550] on link "21" at bounding box center [388, 540] width 21 height 21
type input "[DATE]"
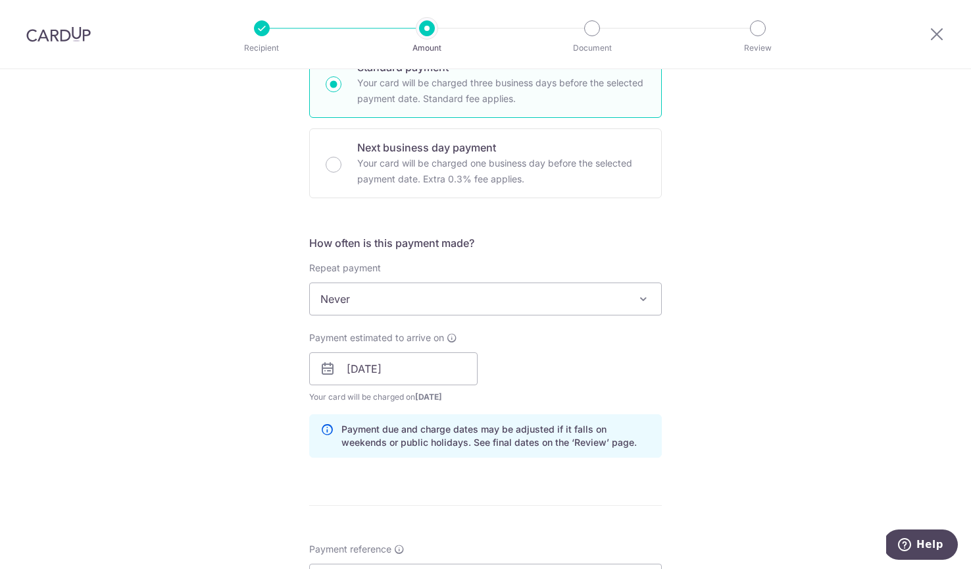
scroll to position [595, 0]
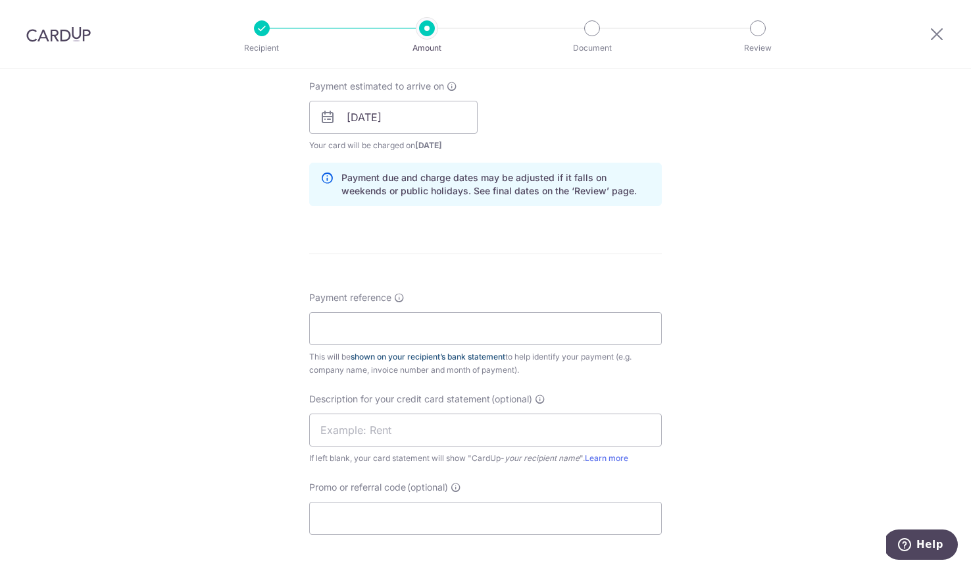
click at [388, 351] on link "shown on your recipient’s bank statement" at bounding box center [428, 356] width 155 height 10
click at [394, 334] on input "Payment reference" at bounding box center [485, 328] width 353 height 33
type input "w"
type input "A"
click at [366, 330] on input "WOOLYSARAB" at bounding box center [485, 328] width 353 height 33
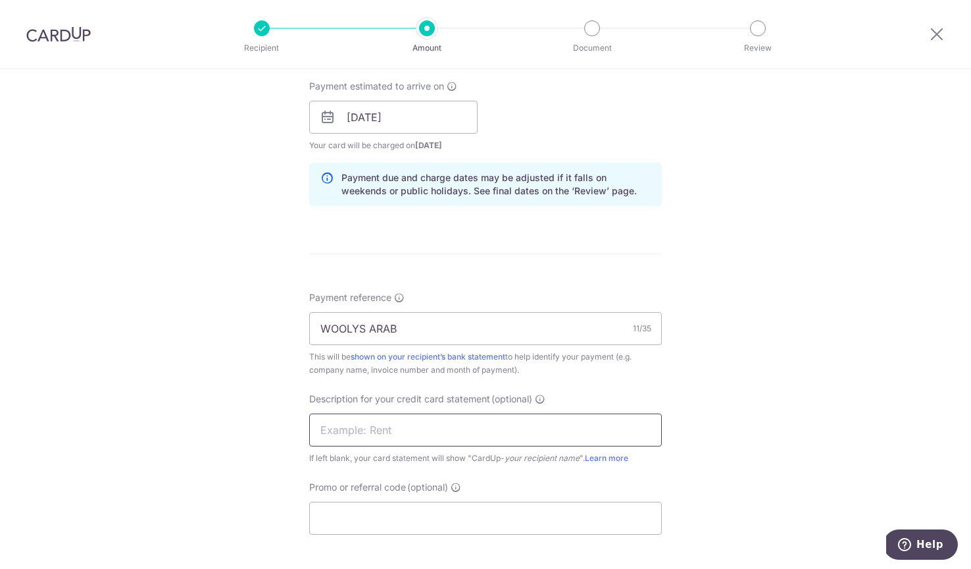
click at [372, 437] on input "text" at bounding box center [485, 429] width 353 height 33
click at [390, 324] on input "WOOLYS ARAB" at bounding box center [485, 328] width 353 height 33
click at [405, 332] on input "WOOLYS ARAB" at bounding box center [485, 328] width 353 height 33
type input "WOOLYS ARAB LT"
click at [374, 420] on input "text" at bounding box center [485, 429] width 353 height 33
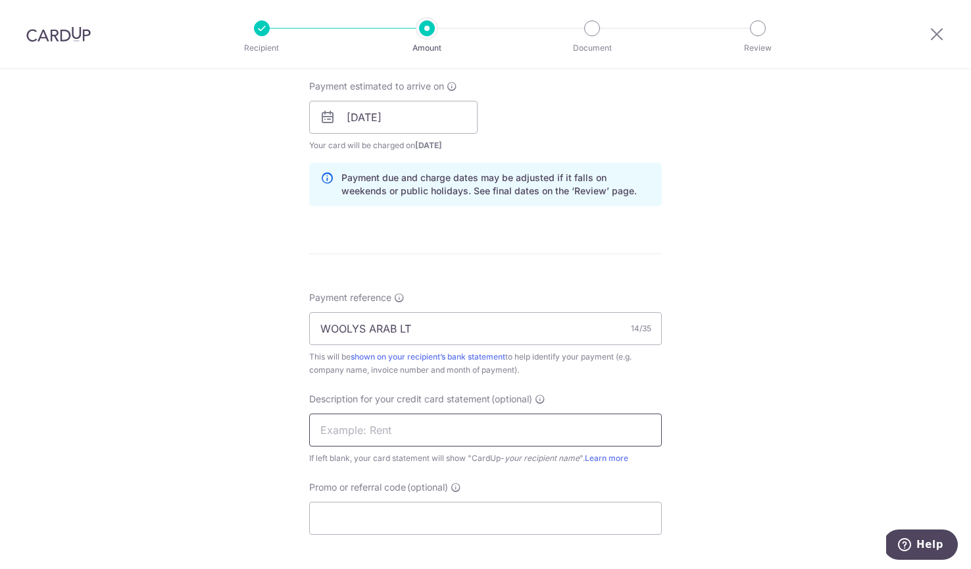
paste input "WOOLYS ARAB LT"
type input "WOOLYS ARAB LT"
click at [251, 451] on div "Tell us more about your payment Enter payment amount SGD 2,408.15 2408.15 GST (…" at bounding box center [485, 140] width 971 height 1333
click at [388, 523] on input "Promo or referral code (optional)" at bounding box center [485, 517] width 353 height 33
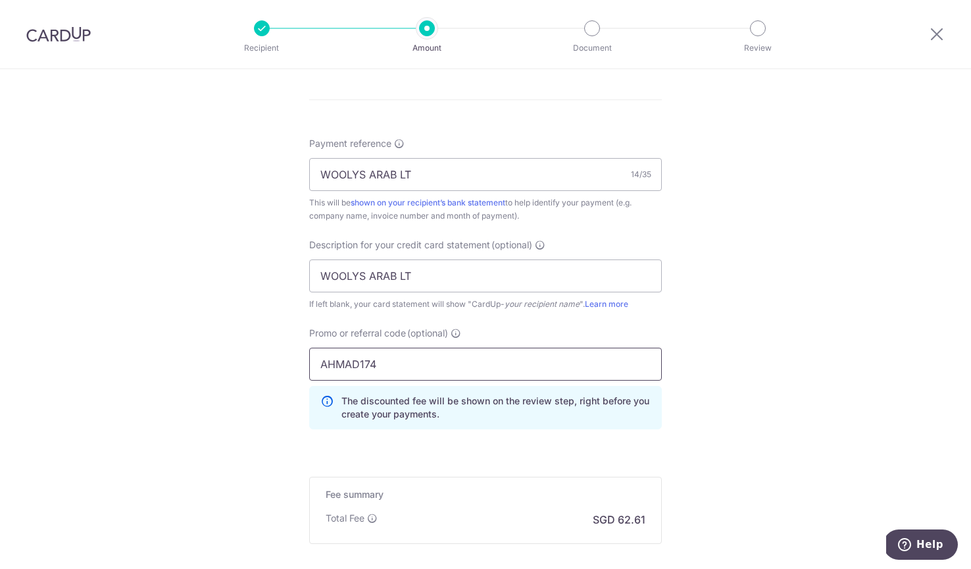
type input "AHMAD174"
click at [259, 513] on div "Tell us more about your payment Enter payment amount SGD 2,408.15 2408.15 GST (…" at bounding box center [485, 16] width 971 height 1392
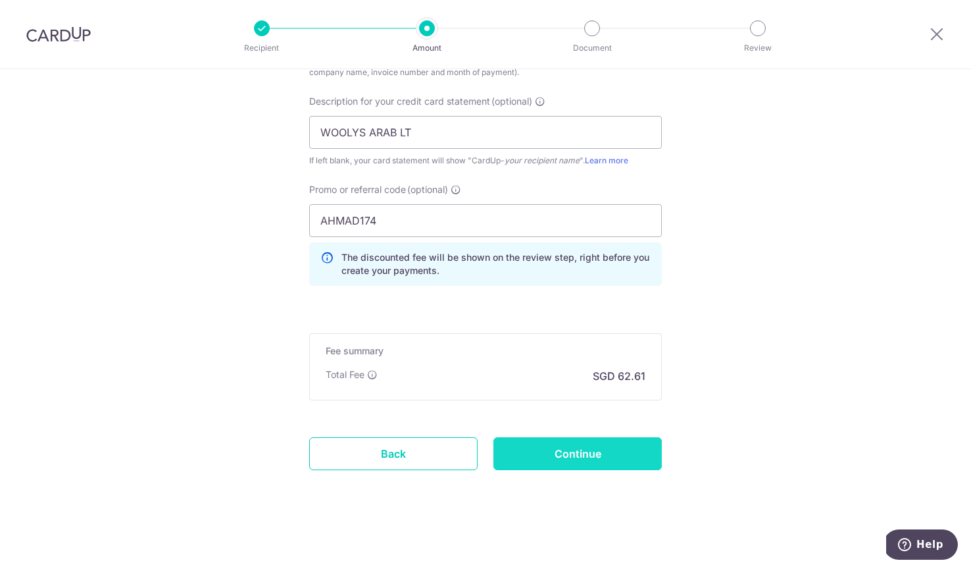
scroll to position [894, 0]
click at [543, 462] on input "Continue" at bounding box center [578, 453] width 168 height 33
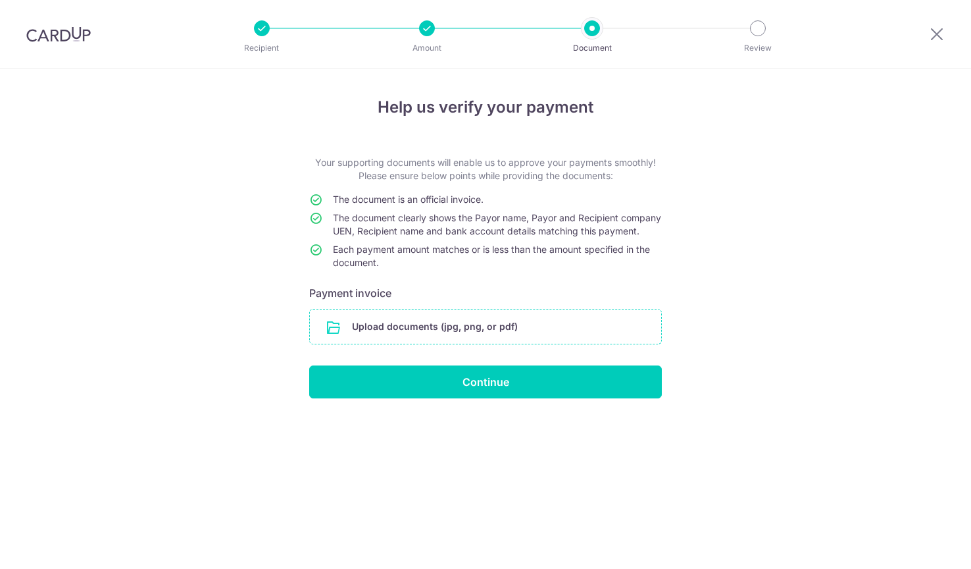
click at [466, 344] on input "file" at bounding box center [485, 326] width 351 height 34
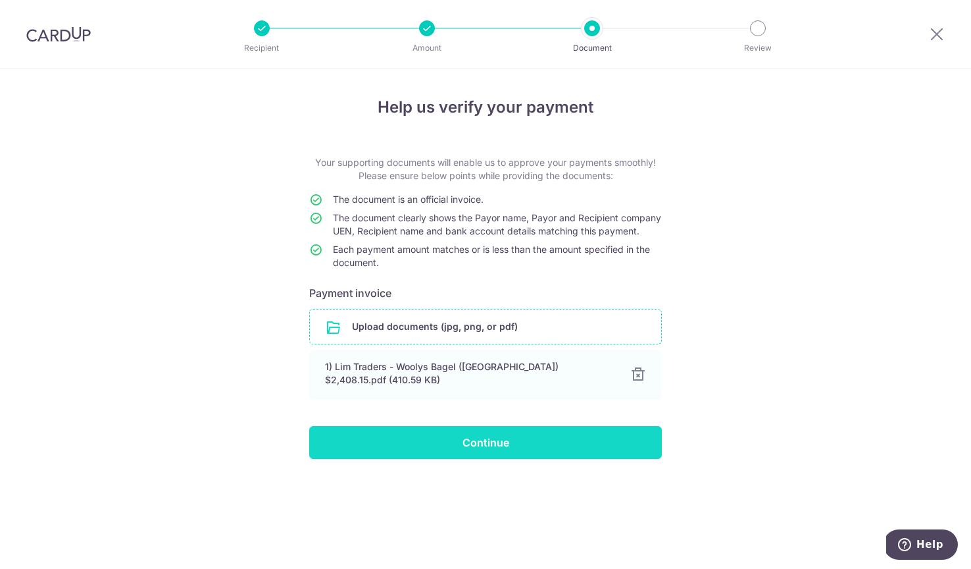
click at [525, 456] on input "Continue" at bounding box center [485, 442] width 353 height 33
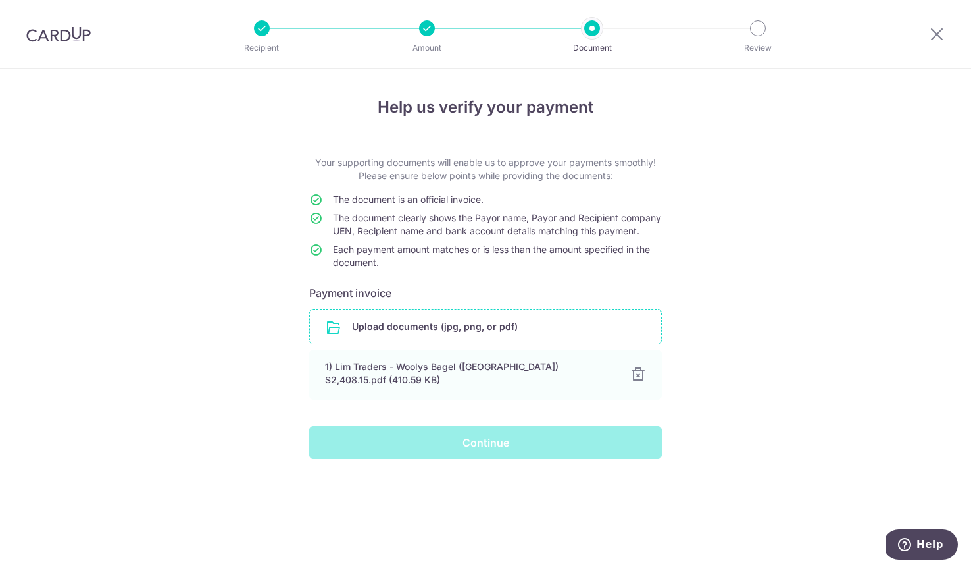
click at [386, 449] on div "Continue" at bounding box center [485, 442] width 369 height 33
click at [394, 459] on div "Continue" at bounding box center [485, 442] width 369 height 33
click at [442, 457] on div "Continue" at bounding box center [485, 442] width 369 height 33
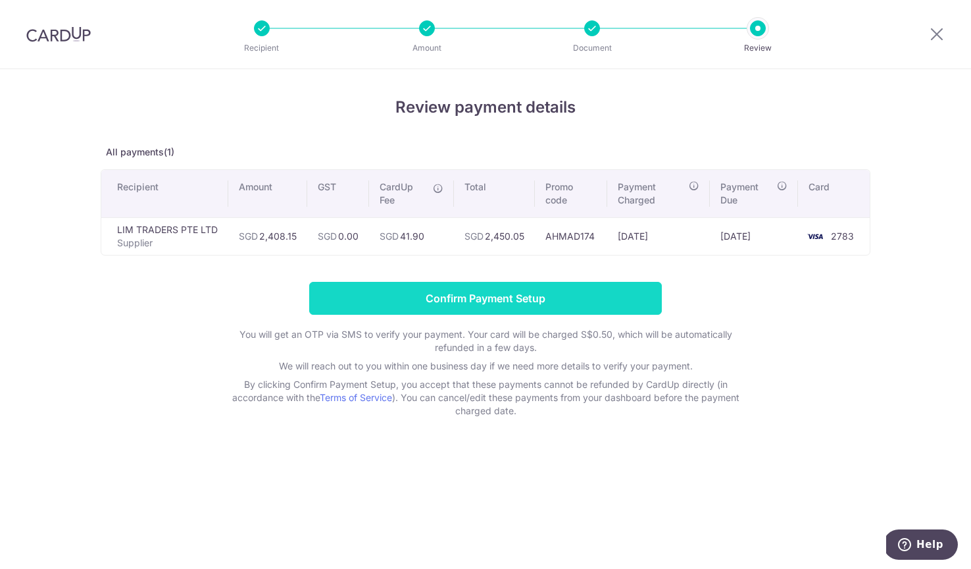
click at [478, 295] on input "Confirm Payment Setup" at bounding box center [485, 298] width 353 height 33
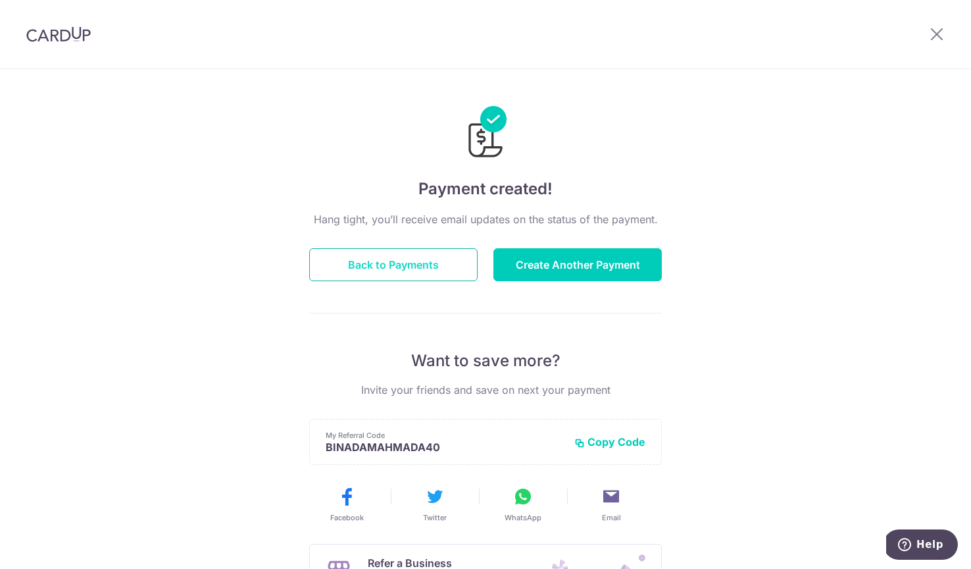
click at [454, 267] on button "Back to Payments" at bounding box center [393, 264] width 168 height 33
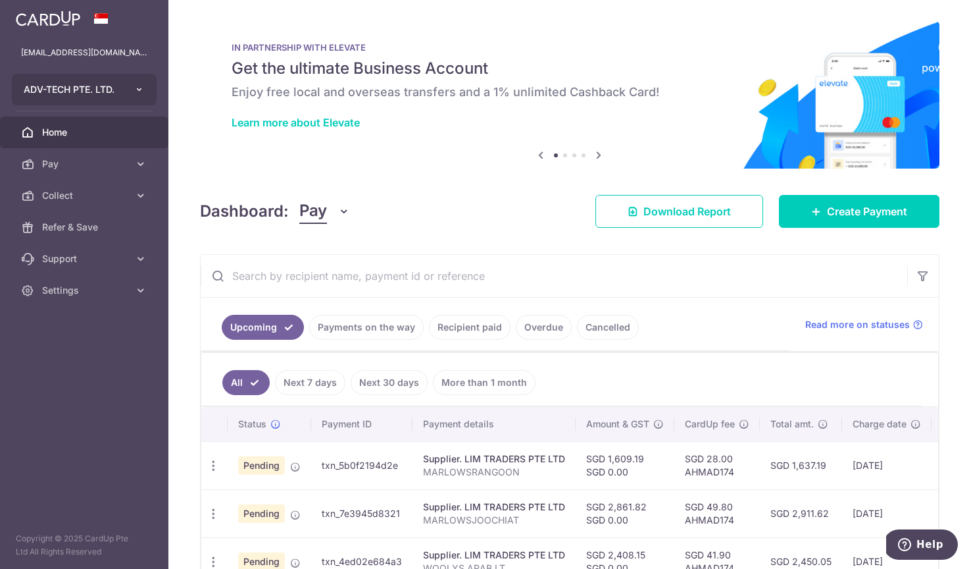
click at [113, 82] on button "ADV-TECH PTE. LTD." at bounding box center [84, 90] width 145 height 32
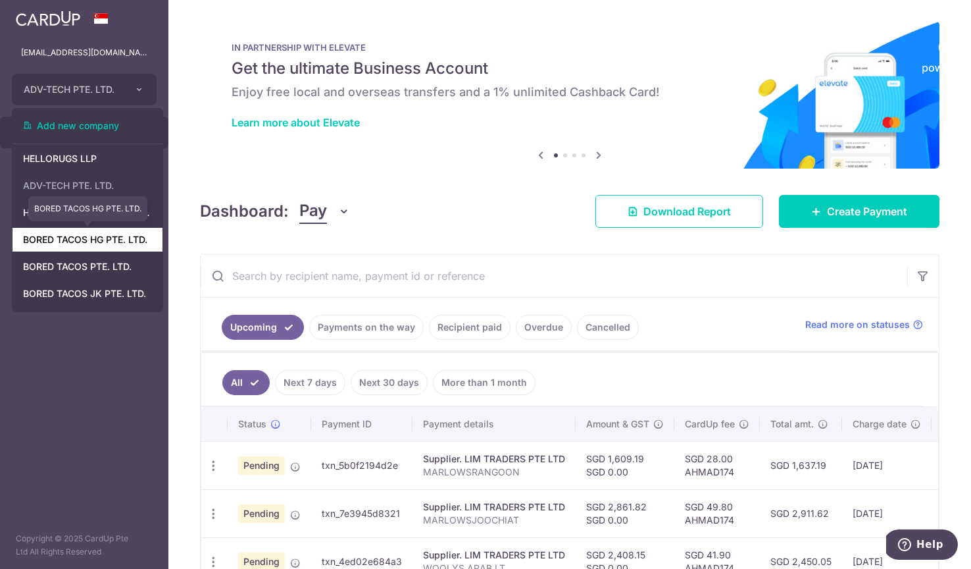
click at [118, 233] on link "BORED TACOS HG PTE. LTD." at bounding box center [88, 240] width 150 height 24
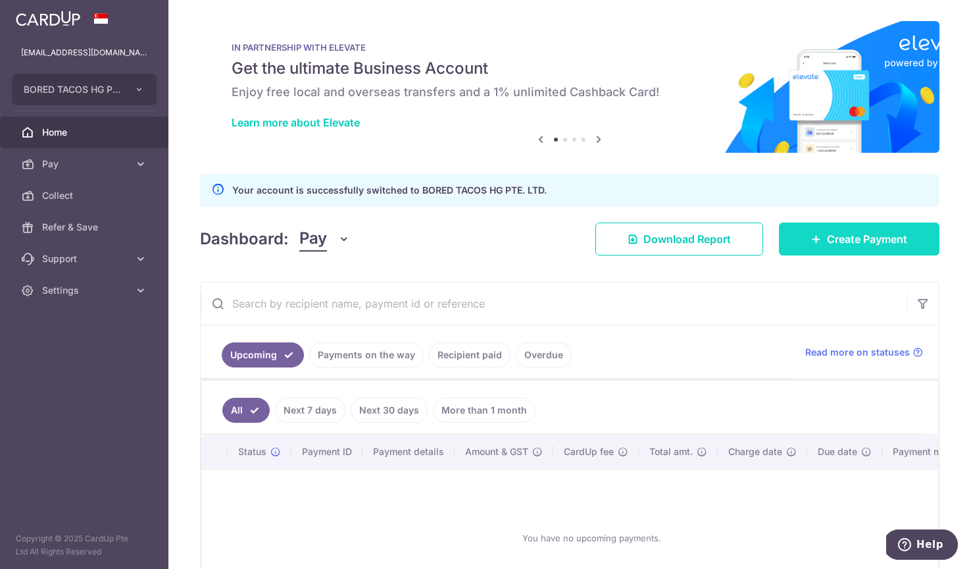
click at [809, 249] on link "Create Payment" at bounding box center [859, 238] width 161 height 33
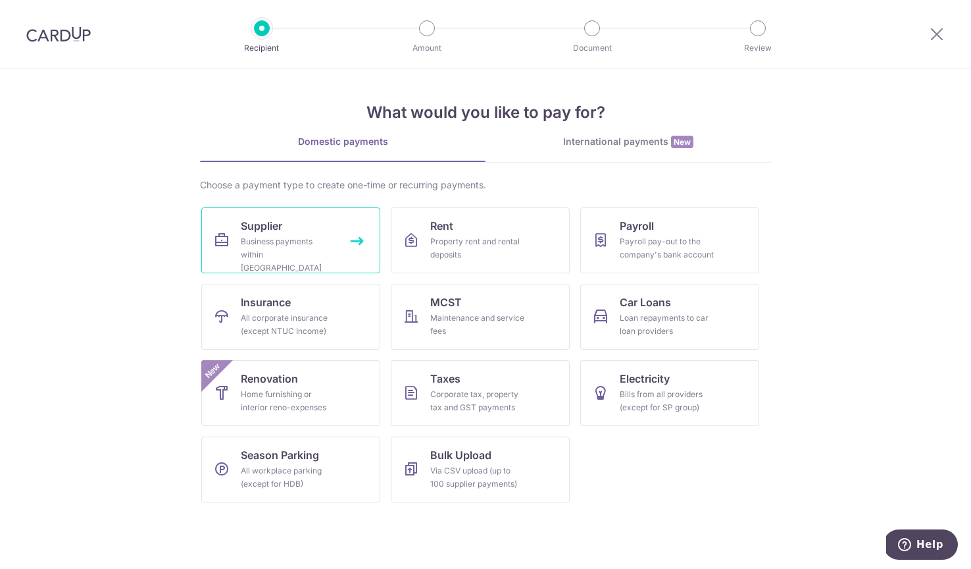
click at [298, 252] on div "Business payments within Singapore" at bounding box center [288, 254] width 95 height 39
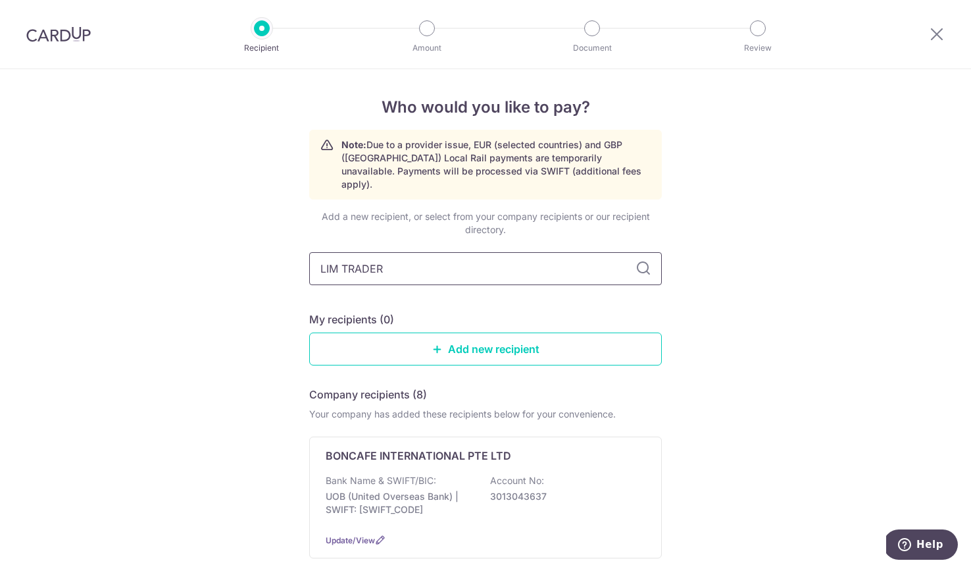
type input "LIM TRADERS"
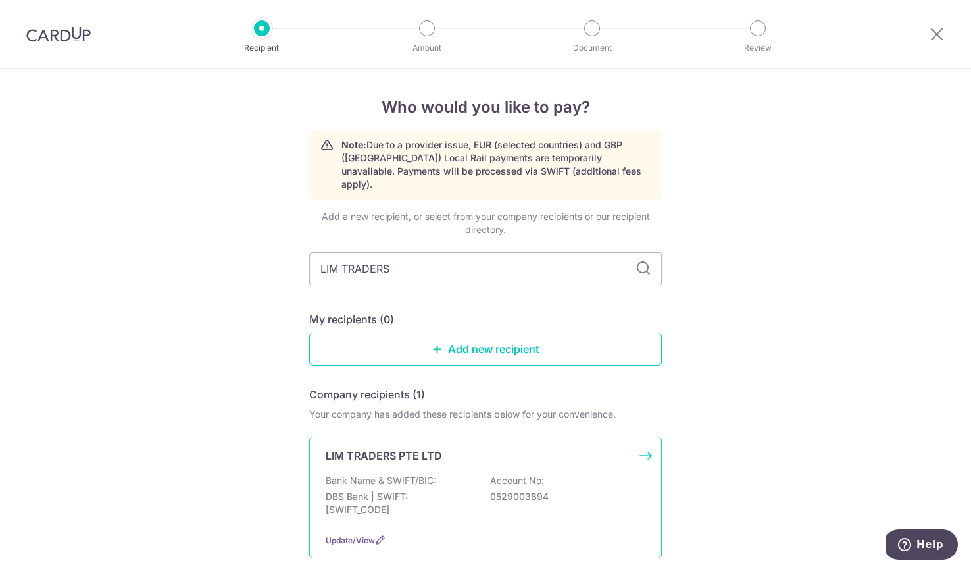
click at [426, 490] on p "DBS Bank | SWIFT: [SWIFT_CODE]" at bounding box center [399, 503] width 147 height 26
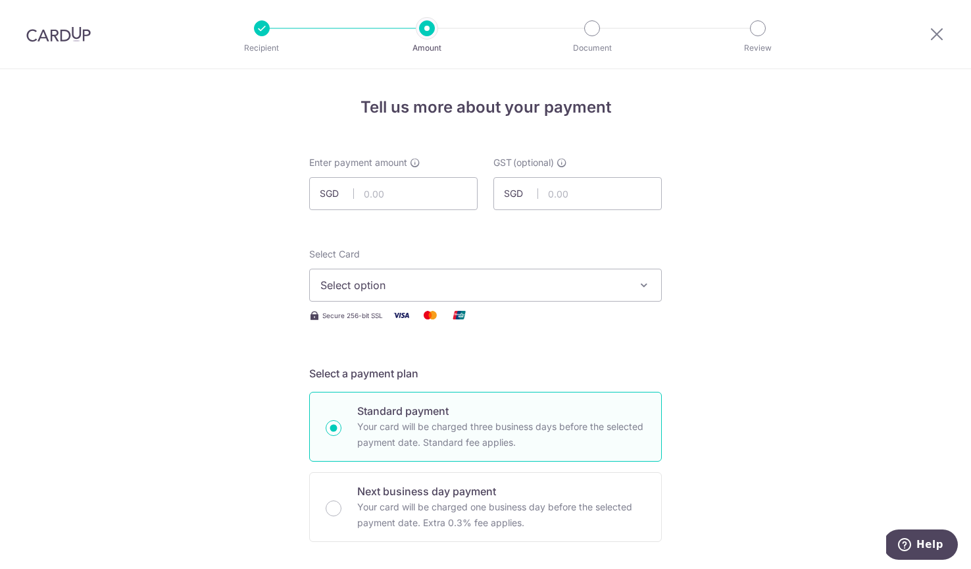
click at [411, 193] on input "text" at bounding box center [393, 193] width 168 height 33
paste input "10,341.48"
type input "10,341.48"
click at [397, 284] on span "Select option" at bounding box center [473, 285] width 307 height 16
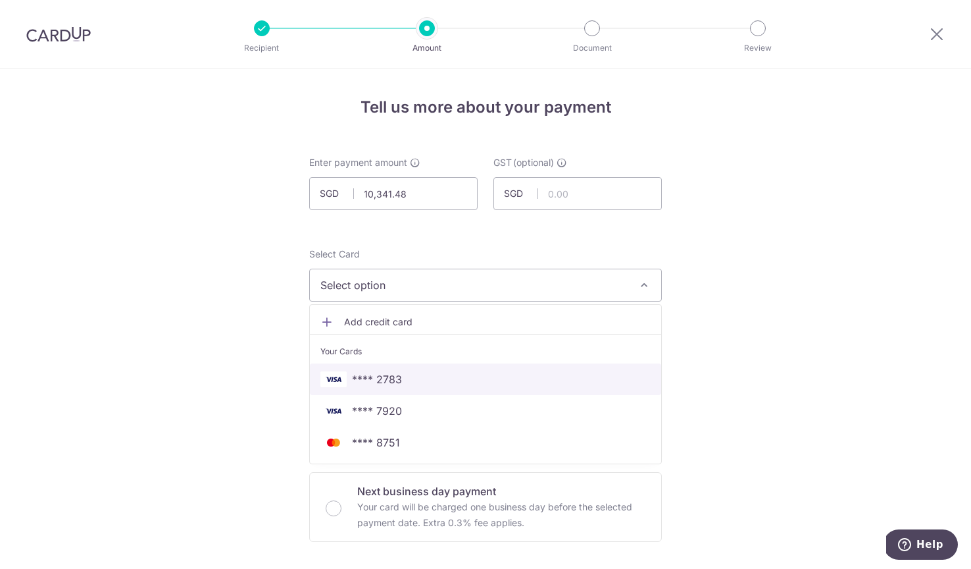
click at [395, 384] on span "**** 2783" at bounding box center [377, 379] width 50 height 16
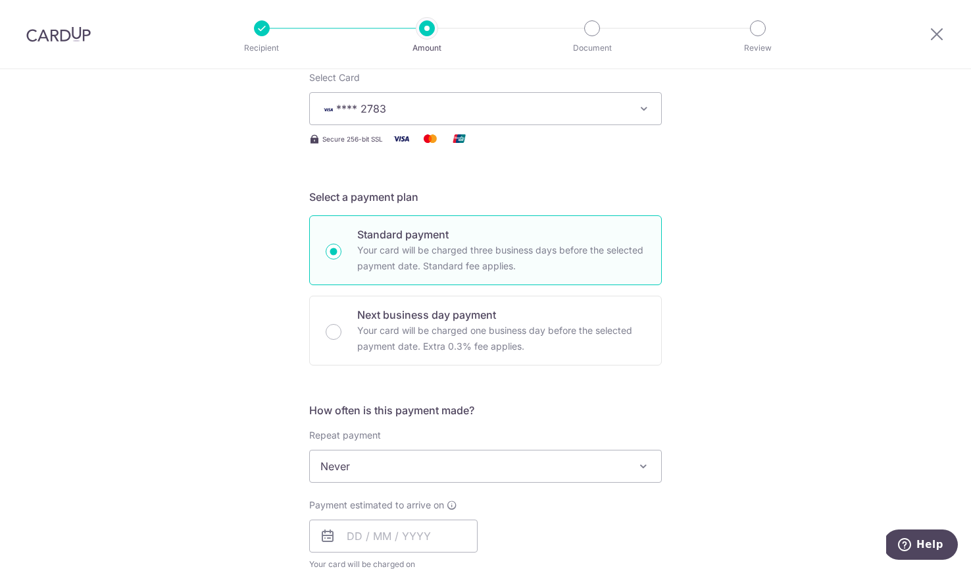
scroll to position [370, 0]
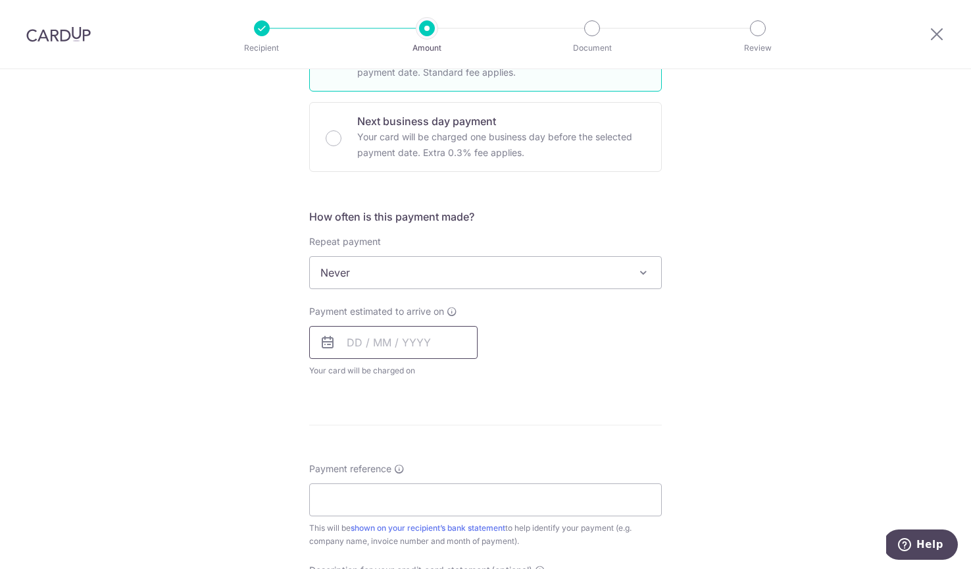
click at [387, 338] on input "text" at bounding box center [393, 342] width 168 height 33
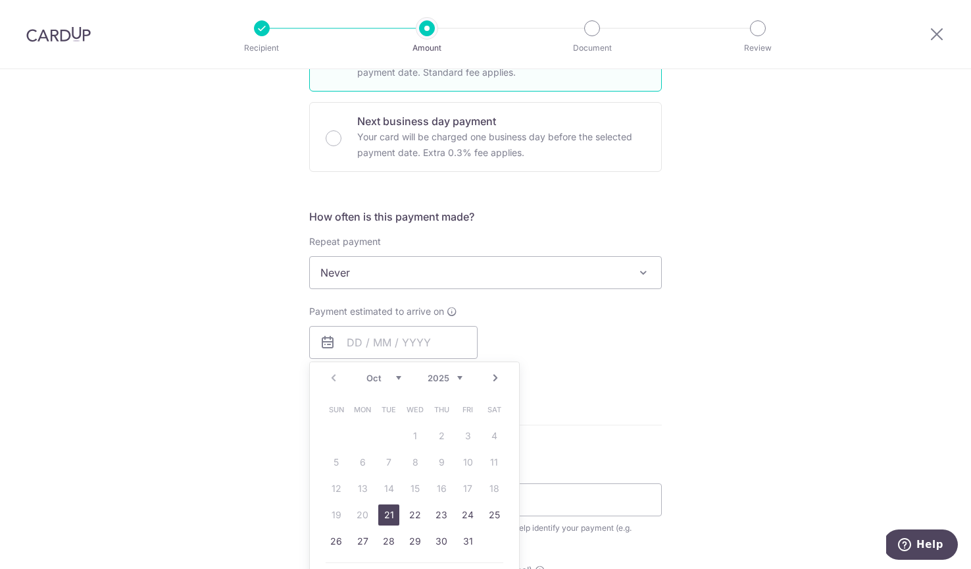
click at [384, 518] on link "21" at bounding box center [388, 514] width 21 height 21
type input "[DATE]"
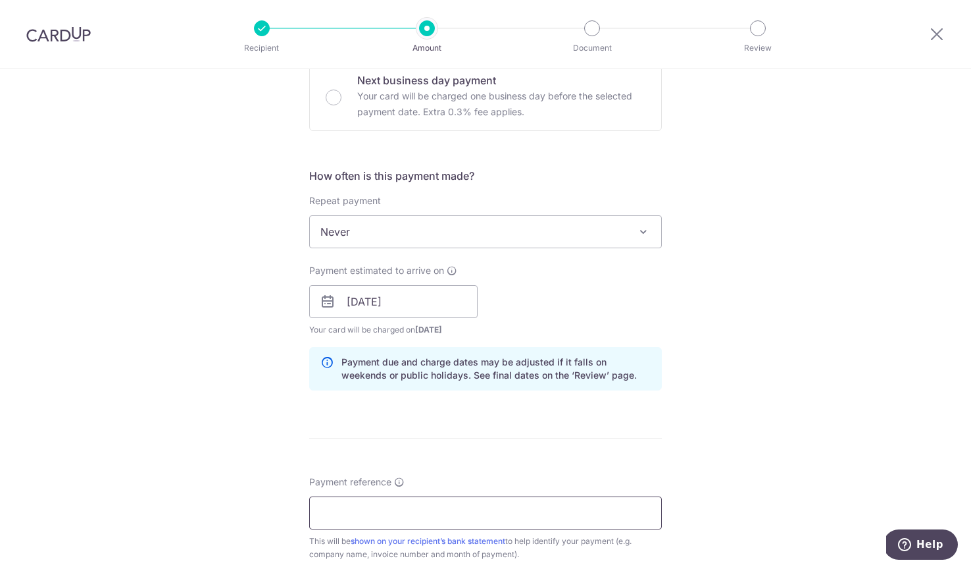
scroll to position [428, 0]
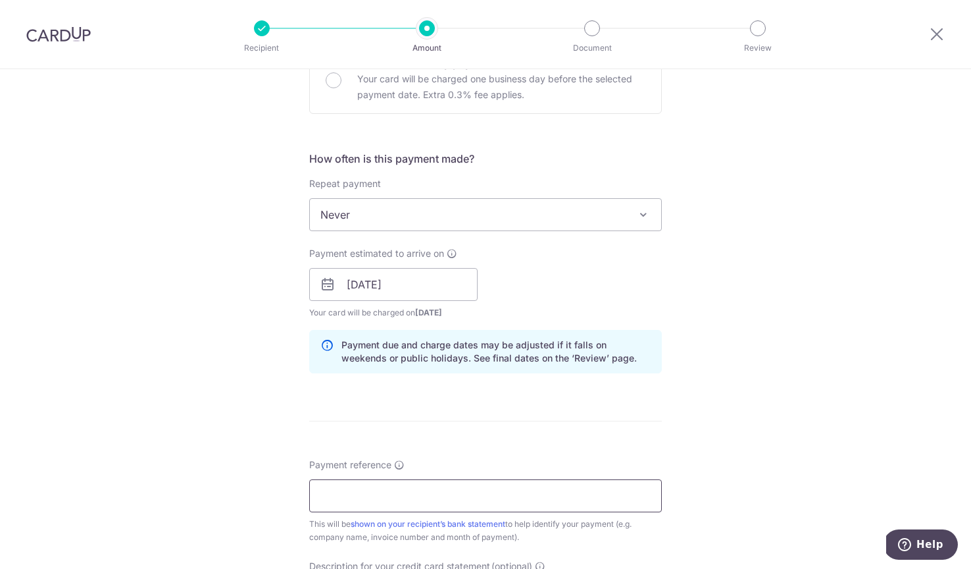
click at [384, 494] on input "Payment reference" at bounding box center [485, 495] width 353 height 33
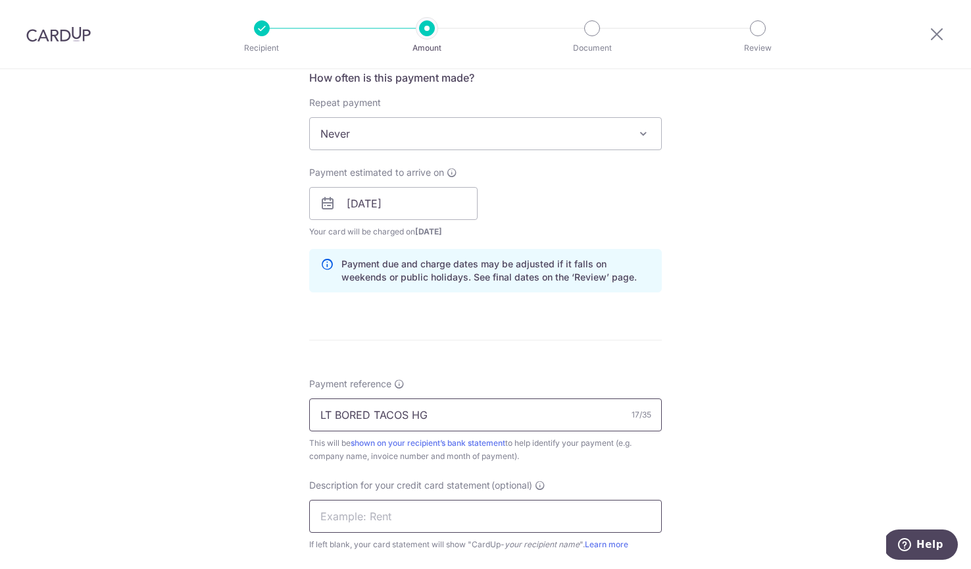
type input "LT BORED TACOS HG"
click at [334, 515] on input "text" at bounding box center [485, 515] width 353 height 33
paste input "LT BORED TACOS"
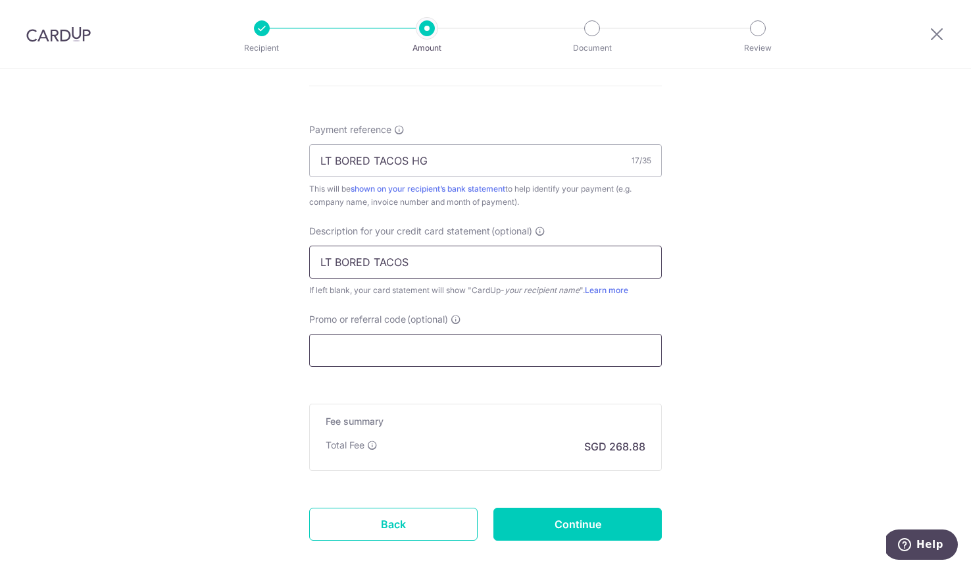
type input "LT BORED TACOS"
click at [428, 346] on input "Promo or referral code (optional)" at bounding box center [485, 350] width 353 height 33
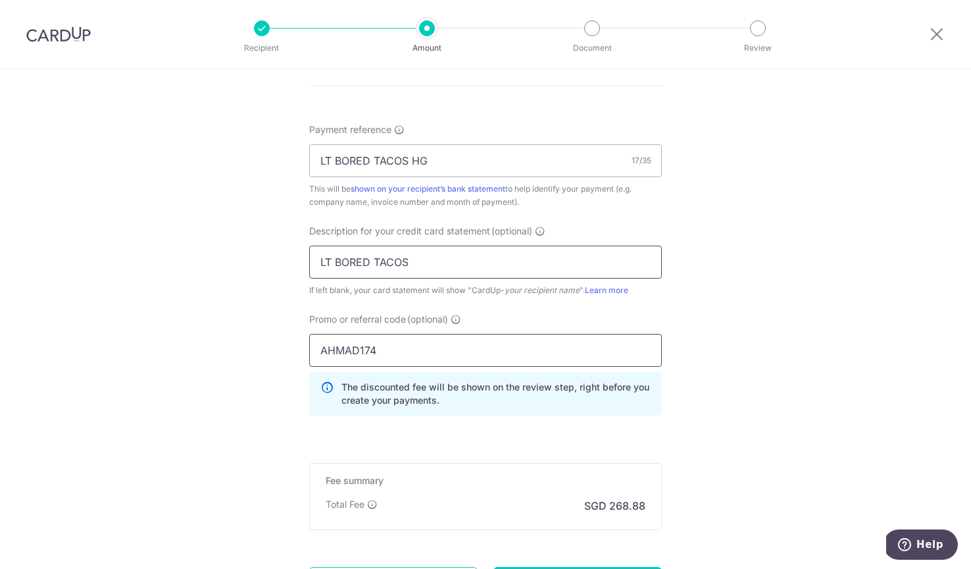
type input "AHMAD174"
click at [335, 265] on input "LT BORED TACOS" at bounding box center [485, 261] width 353 height 33
drag, startPoint x: 485, startPoint y: 261, endPoint x: 546, endPoint y: 261, distance: 60.5
click at [546, 261] on input "LTBORED TACOS" at bounding box center [485, 261] width 353 height 33
type input "LT BT HG"
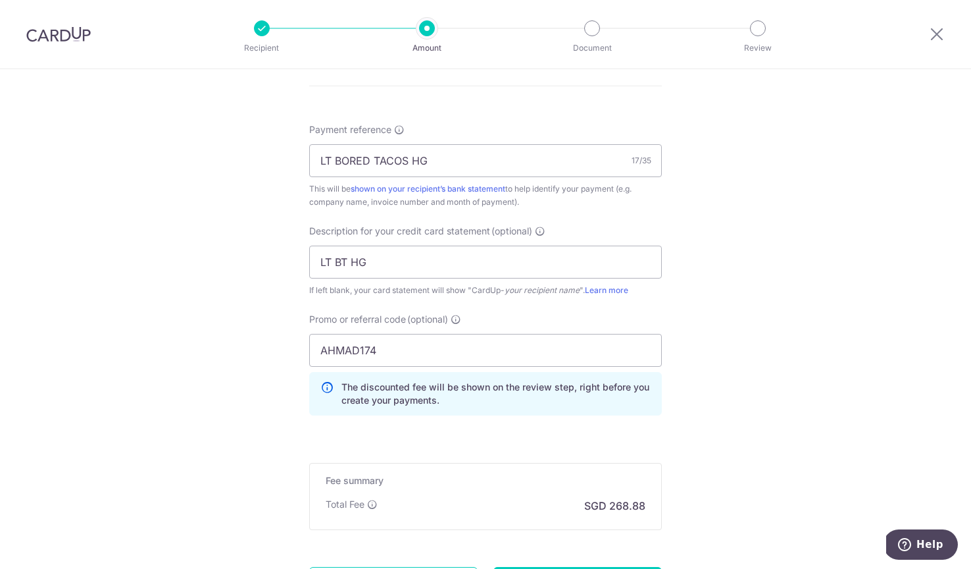
click at [237, 390] on div "Tell us more about your payment Enter payment amount SGD 10,341.48 10341.48 GST…" at bounding box center [485, 2] width 971 height 1392
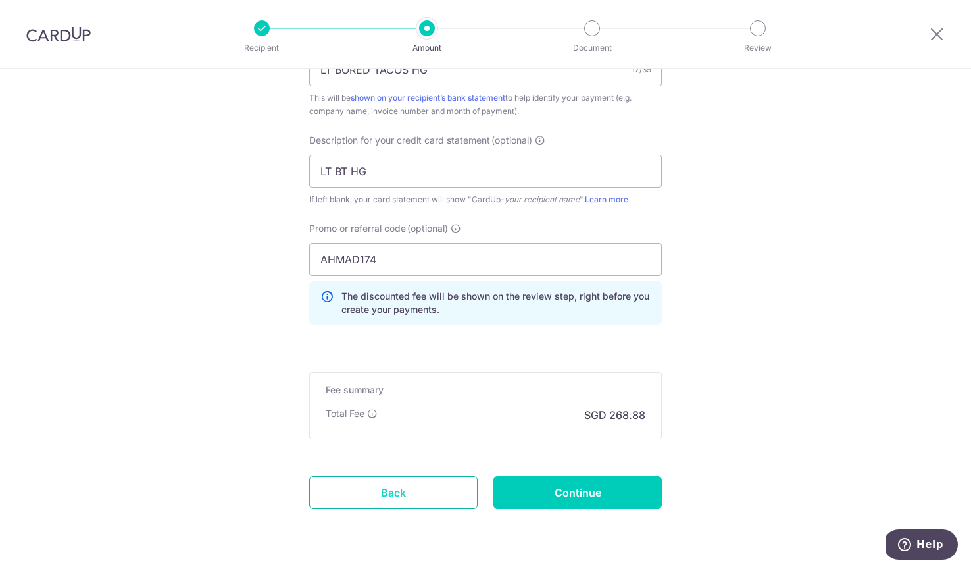
scroll to position [892, 0]
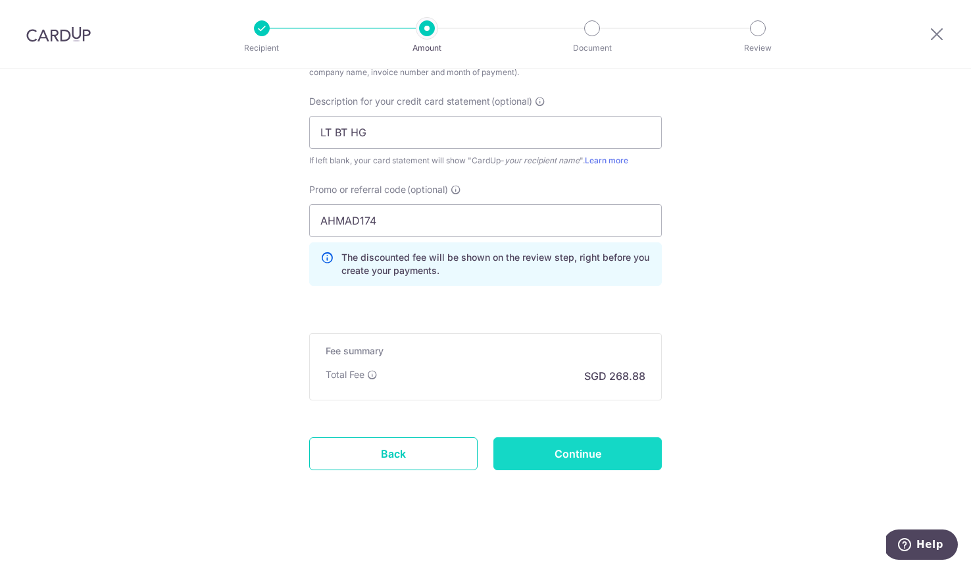
click at [620, 453] on input "Continue" at bounding box center [578, 453] width 168 height 33
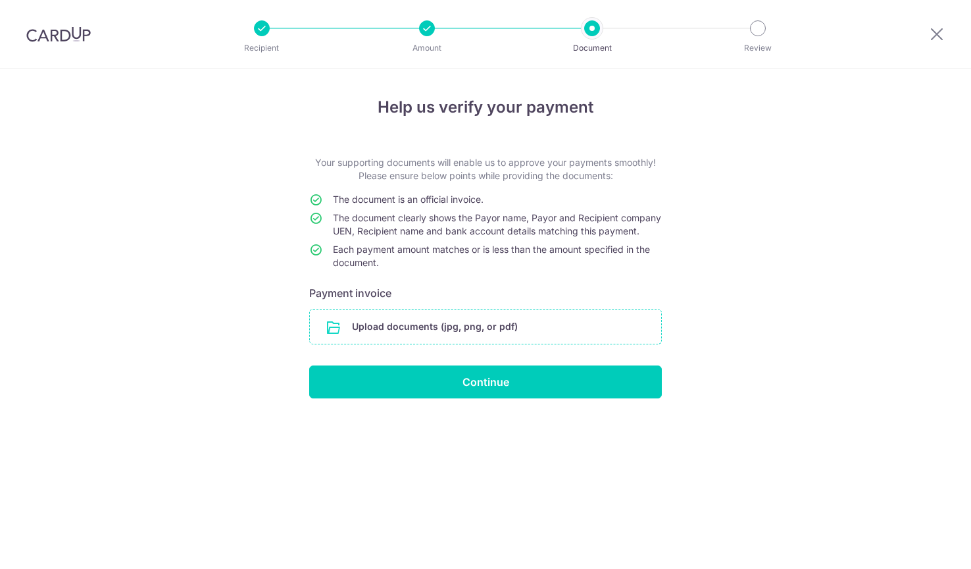
click at [395, 337] on input "file" at bounding box center [485, 326] width 351 height 34
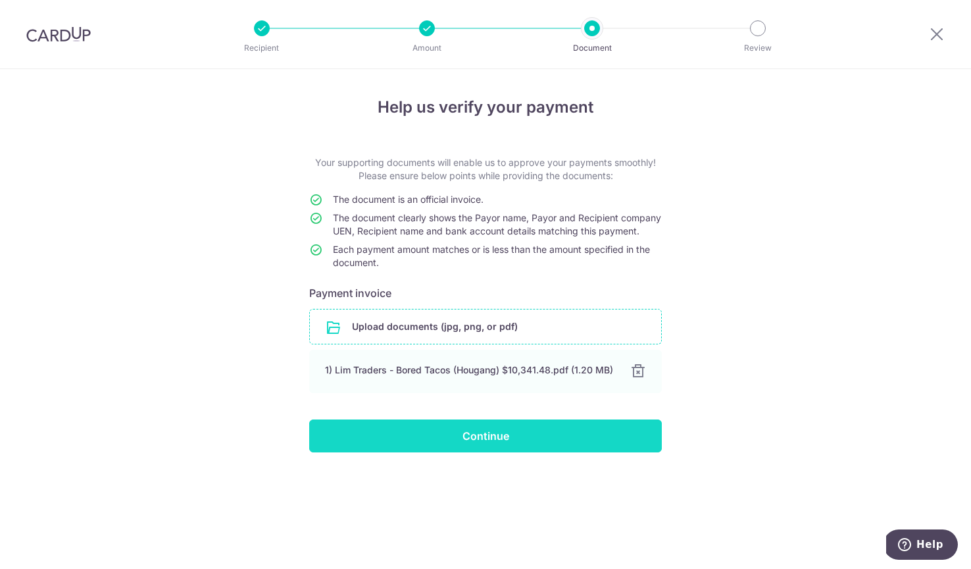
click at [525, 445] on input "Continue" at bounding box center [485, 435] width 353 height 33
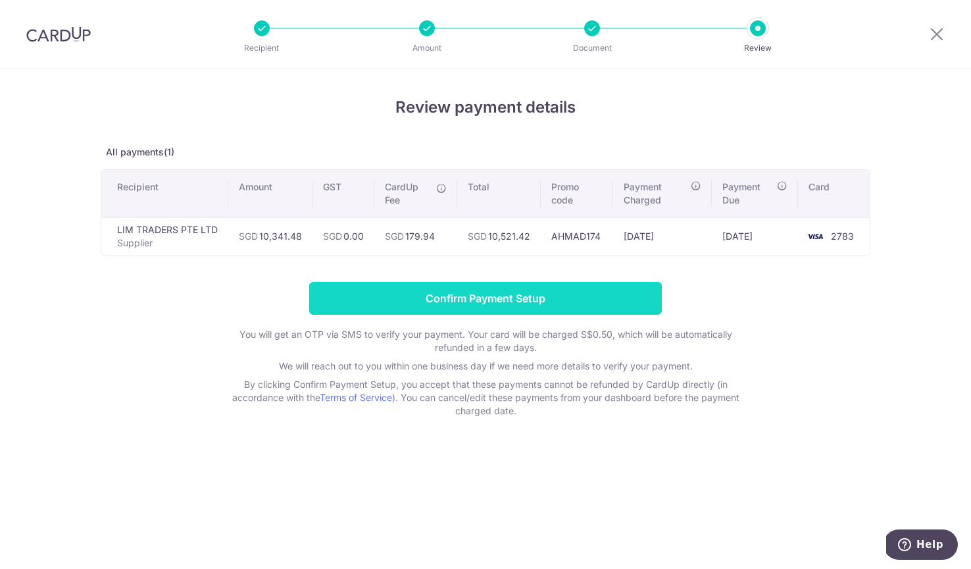
click at [380, 299] on input "Confirm Payment Setup" at bounding box center [485, 298] width 353 height 33
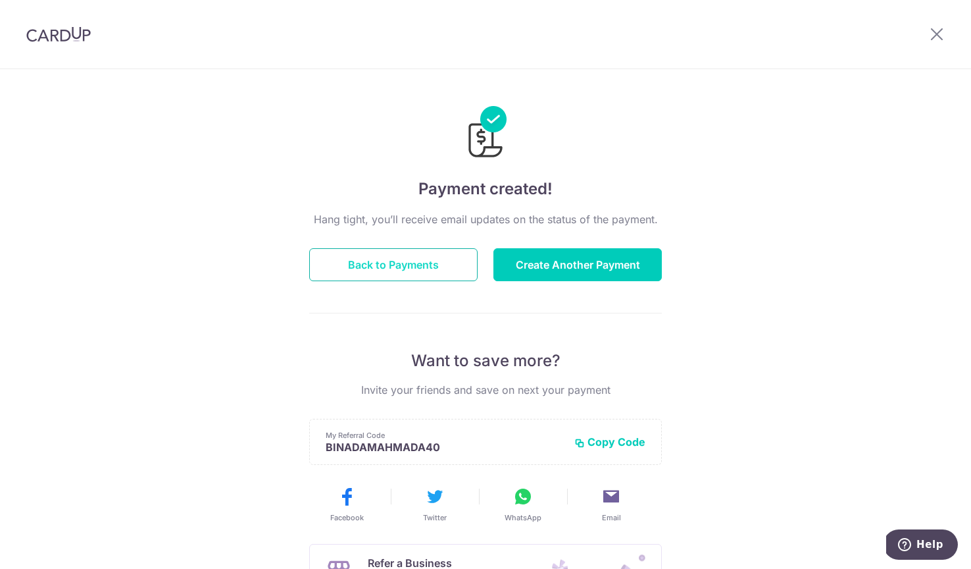
click at [422, 272] on button "Back to Payments" at bounding box center [393, 264] width 168 height 33
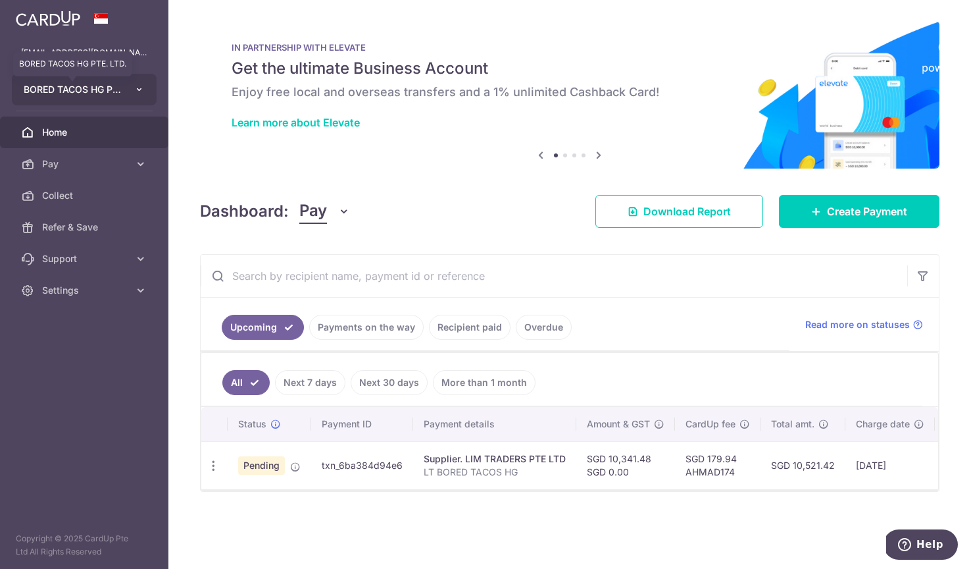
click at [109, 90] on span "BORED TACOS HG PTE. LTD." at bounding box center [72, 89] width 97 height 13
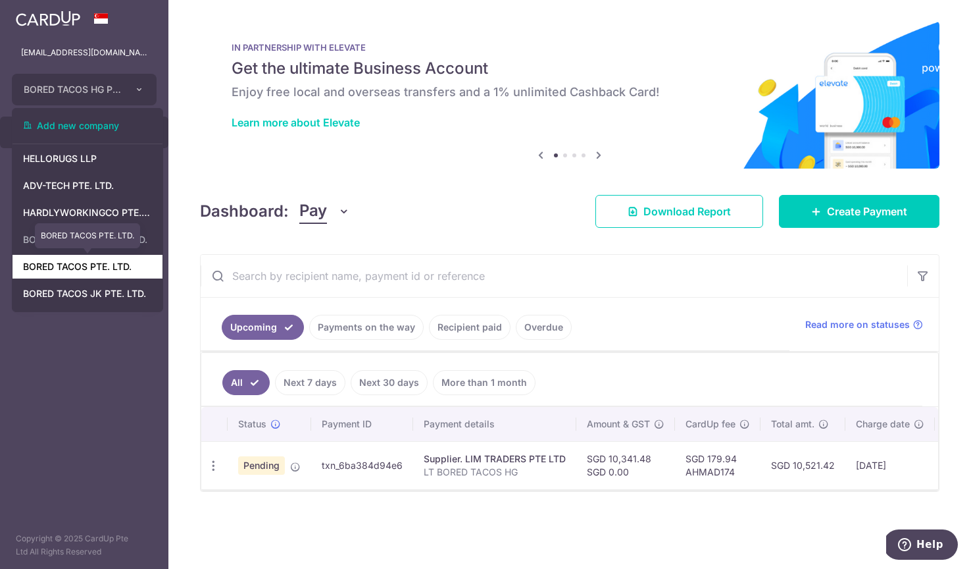
click at [113, 267] on link "BORED TACOS PTE. LTD." at bounding box center [88, 267] width 150 height 24
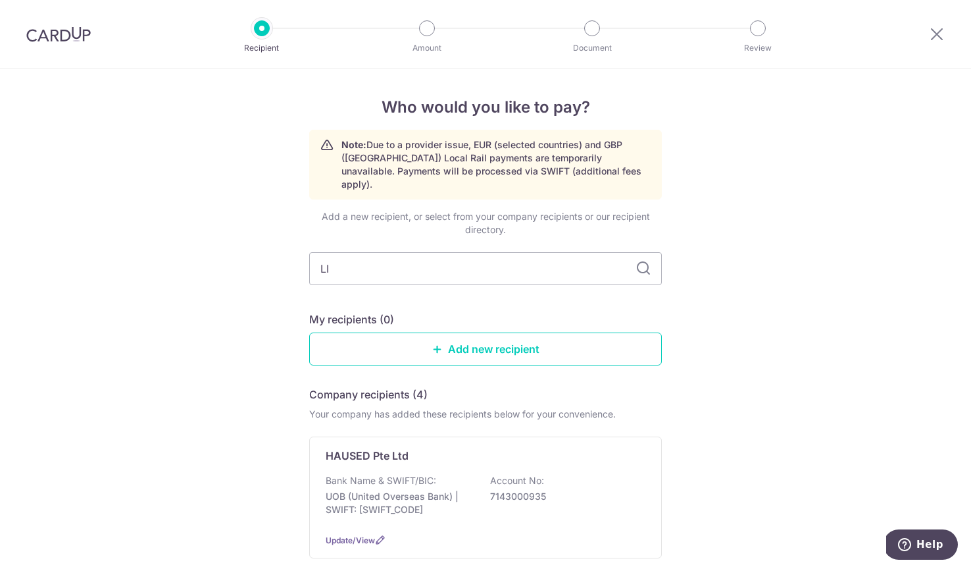
type input "LIM"
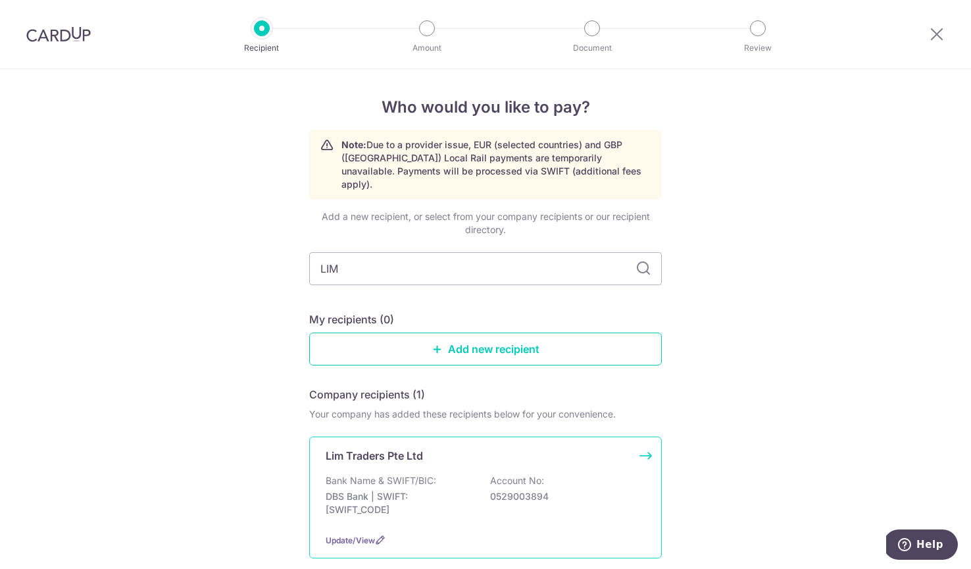
click at [400, 474] on p "Bank Name & SWIFT/BIC:" at bounding box center [381, 480] width 111 height 13
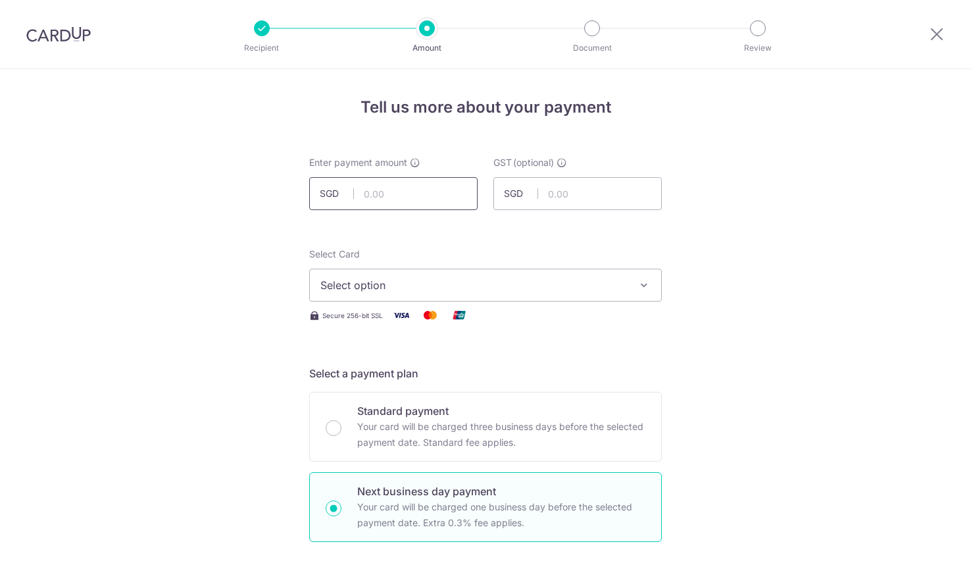
click at [408, 190] on input "text" at bounding box center [393, 193] width 168 height 33
click at [372, 430] on p "Your card will be charged three business days before the selected payment date.…" at bounding box center [501, 435] width 288 height 32
click at [342, 430] on input "Standard payment Your card will be charged three business days before the selec…" at bounding box center [334, 428] width 16 height 16
radio input "true"
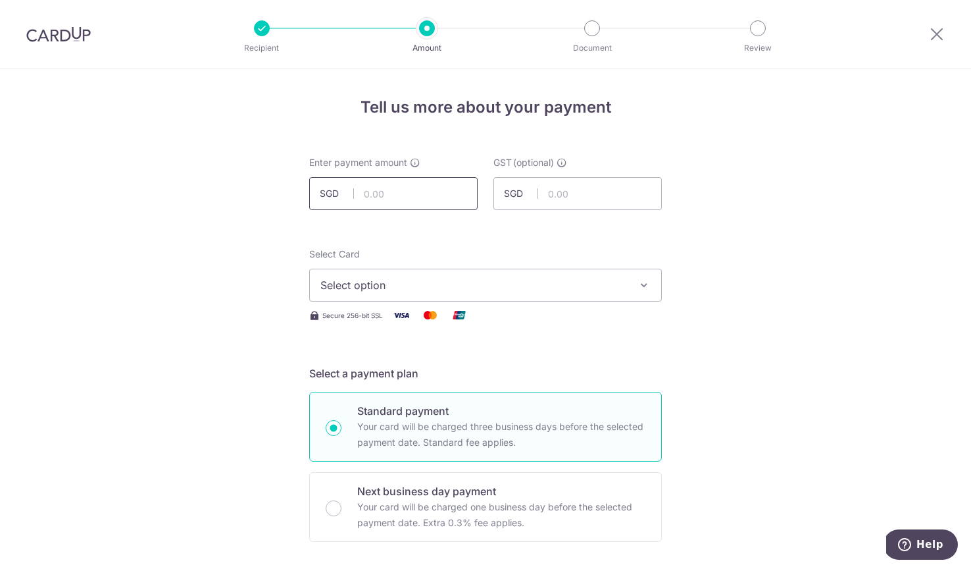
click at [382, 193] on input "text" at bounding box center [393, 193] width 168 height 33
paste input "6,251.20"
type input "6,251.20"
click at [359, 299] on button "Select option" at bounding box center [485, 285] width 353 height 33
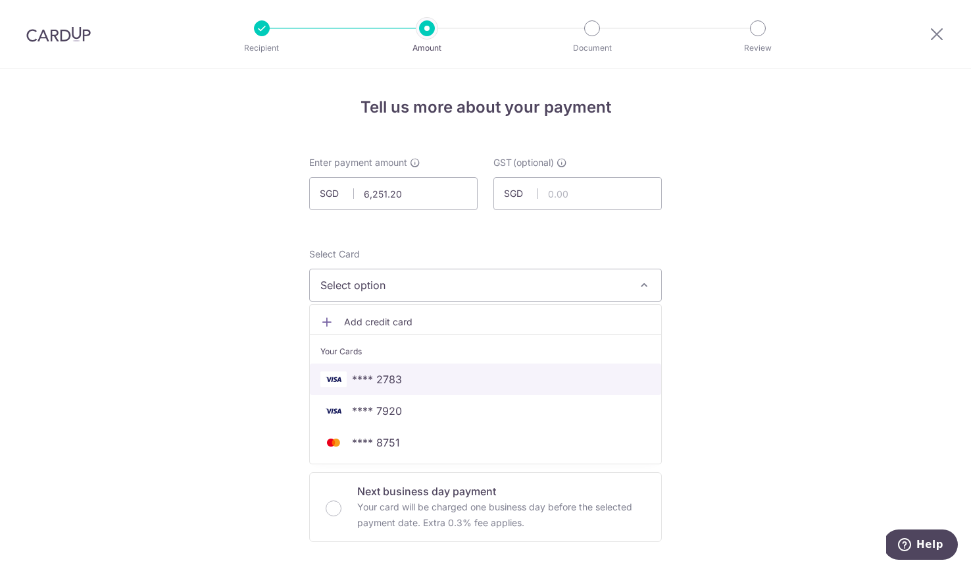
click at [386, 371] on link "**** 2783" at bounding box center [485, 379] width 351 height 32
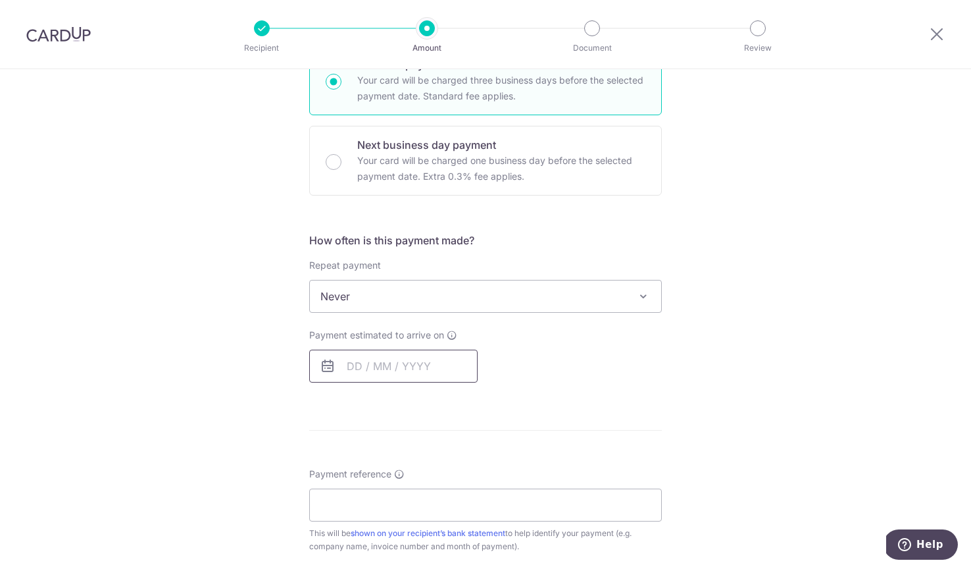
click at [377, 361] on input "text" at bounding box center [393, 365] width 168 height 33
click at [391, 532] on link "21" at bounding box center [388, 538] width 21 height 21
type input "21/10/2025"
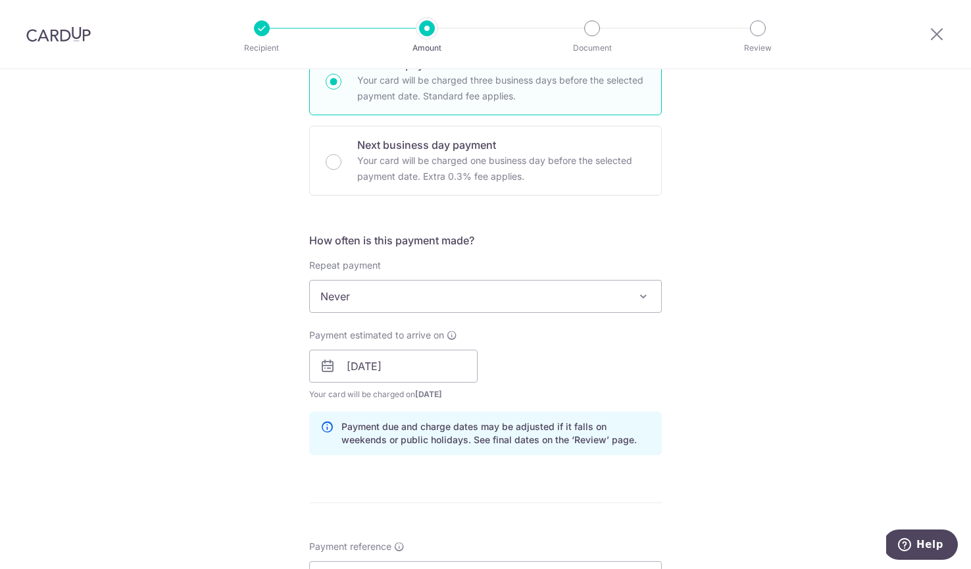
scroll to position [509, 0]
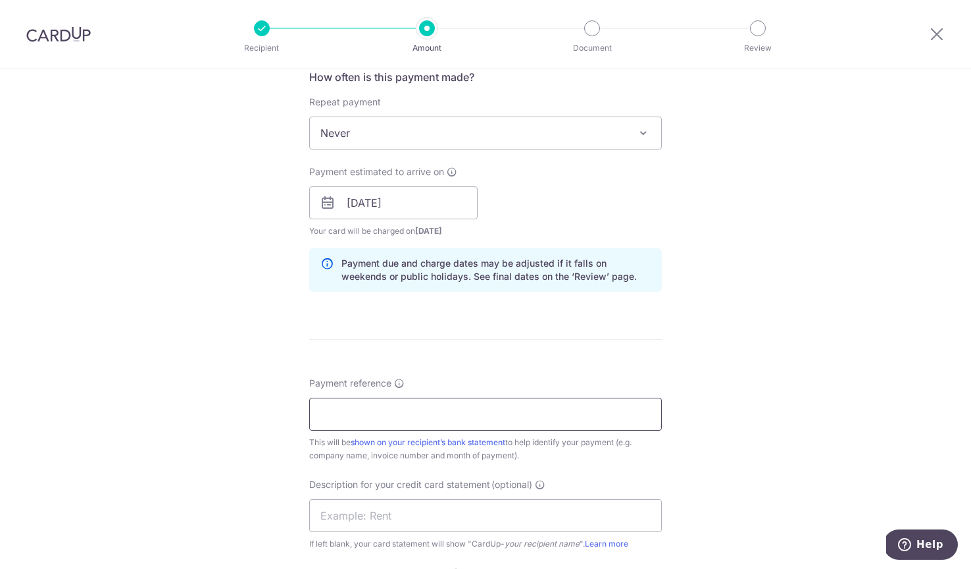
click at [385, 419] on input "Payment reference" at bounding box center [485, 413] width 353 height 33
type input "l"
type input "LT Bored Tacos JC"
click at [388, 507] on input "text" at bounding box center [485, 515] width 353 height 33
paste input "LT Bored Tacos"
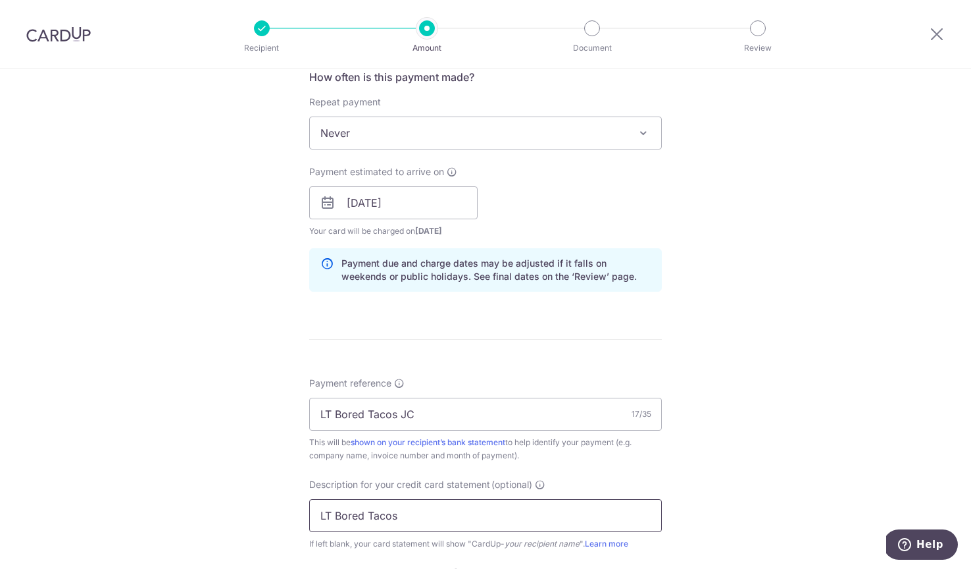
click at [413, 520] on input "LT Bored Tacos" at bounding box center [485, 515] width 353 height 33
drag, startPoint x: 339, startPoint y: 514, endPoint x: 555, endPoint y: 514, distance: 215.9
click at [555, 514] on input "LT Bored Tacos" at bounding box center [485, 515] width 353 height 33
type input "LT BT JC"
click at [267, 455] on div "Tell us more about your payment Enter payment amount SGD 6,251.20 6251.20 GST (…" at bounding box center [485, 226] width 971 height 1333
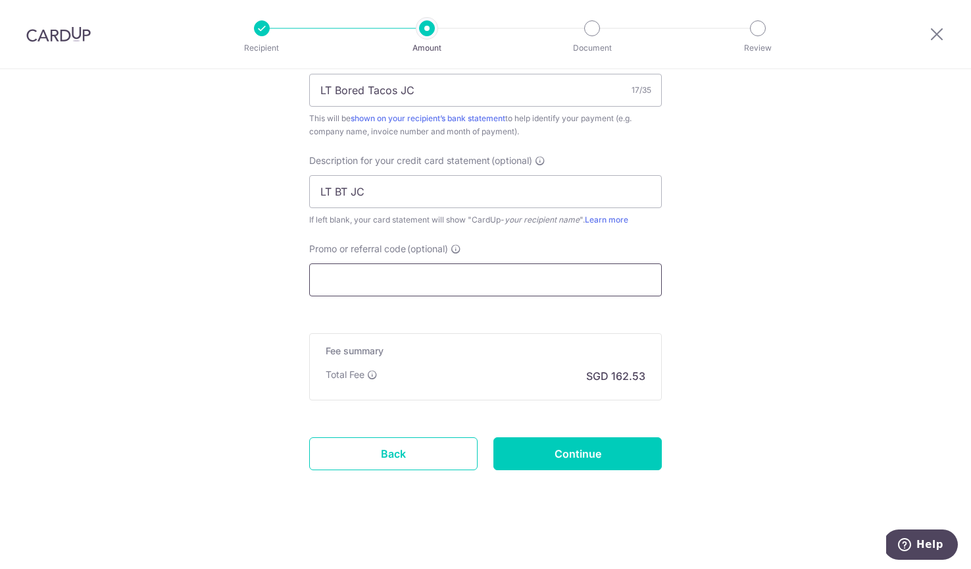
scroll to position [833, 0]
click at [371, 276] on input "Promo or referral code (optional)" at bounding box center [485, 279] width 353 height 33
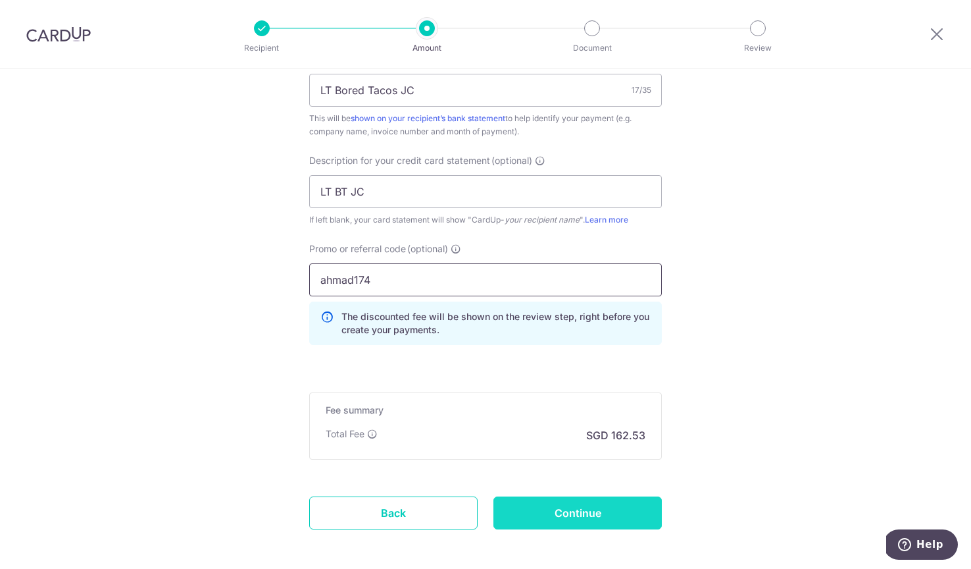
type input "ahmad174"
click at [556, 513] on input "Continue" at bounding box center [578, 512] width 168 height 33
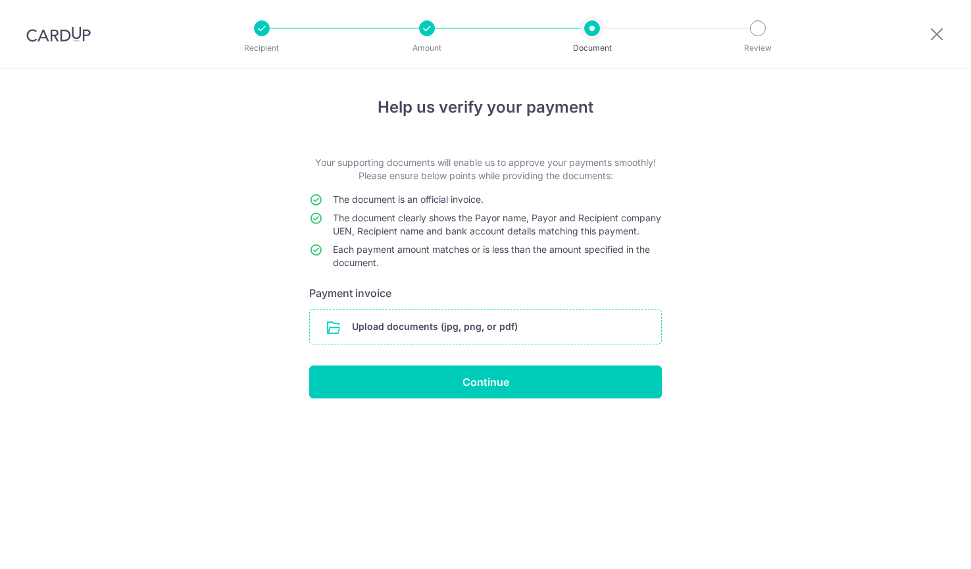
click at [395, 331] on input "file" at bounding box center [485, 326] width 351 height 34
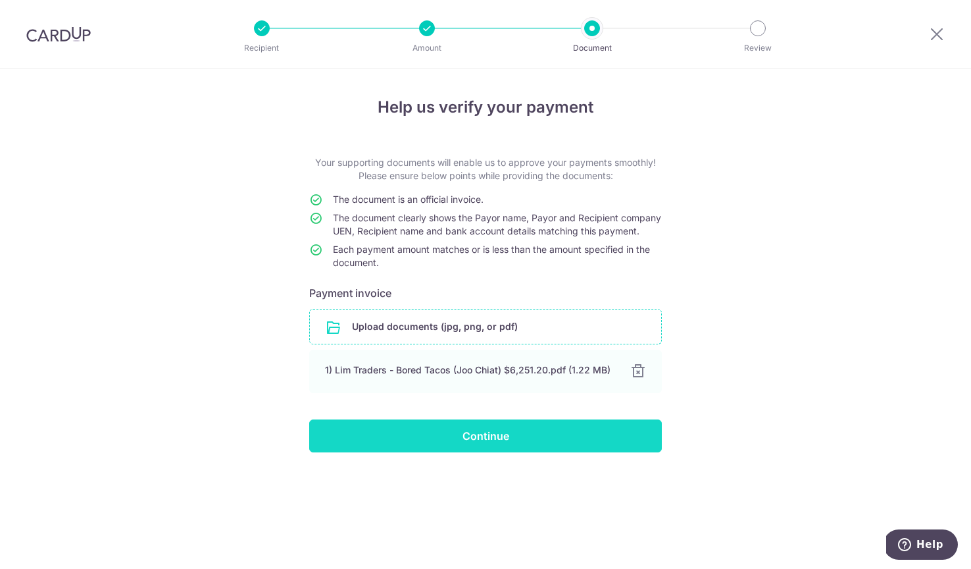
click at [501, 449] on input "Continue" at bounding box center [485, 435] width 353 height 33
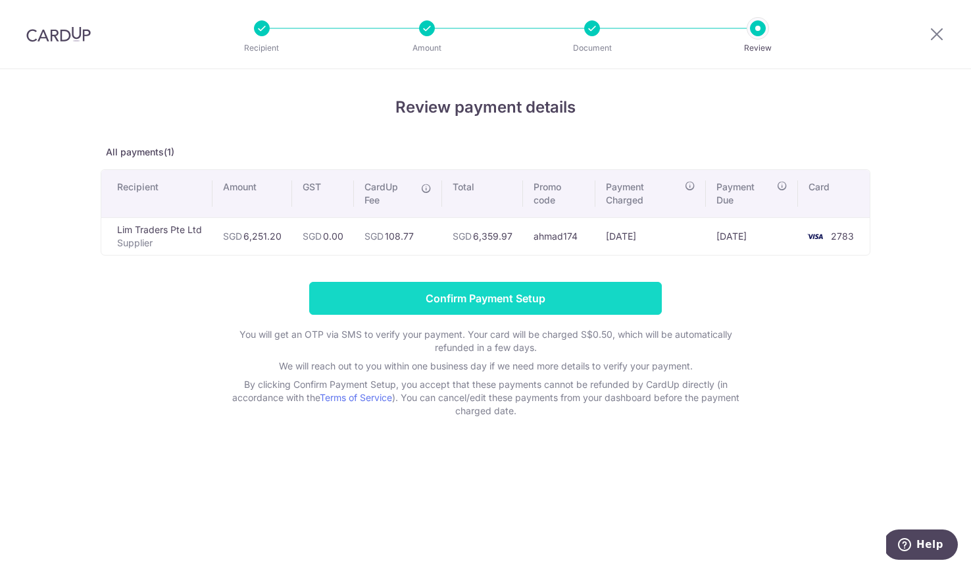
click at [440, 295] on input "Confirm Payment Setup" at bounding box center [485, 298] width 353 height 33
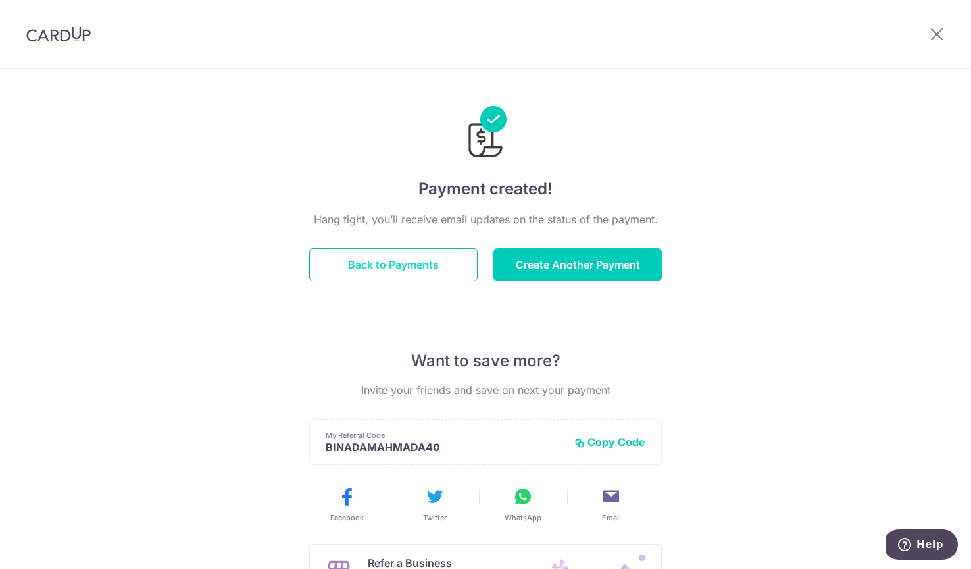
click at [426, 261] on button "Back to Payments" at bounding box center [393, 264] width 168 height 33
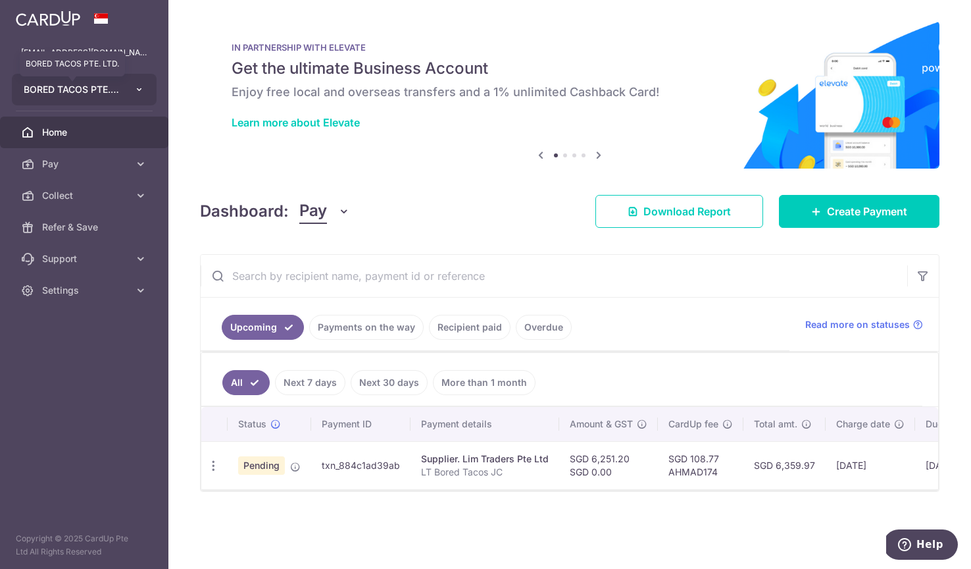
click at [101, 90] on span "BORED TACOS PTE. LTD." at bounding box center [72, 89] width 97 height 13
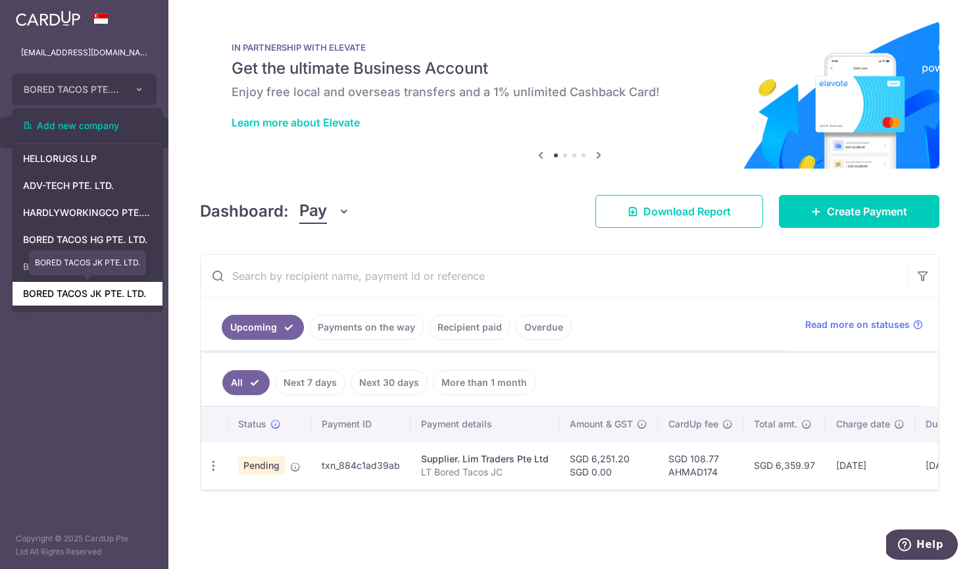
click at [91, 303] on link "BORED TACOS JK PTE. LTD." at bounding box center [88, 294] width 150 height 24
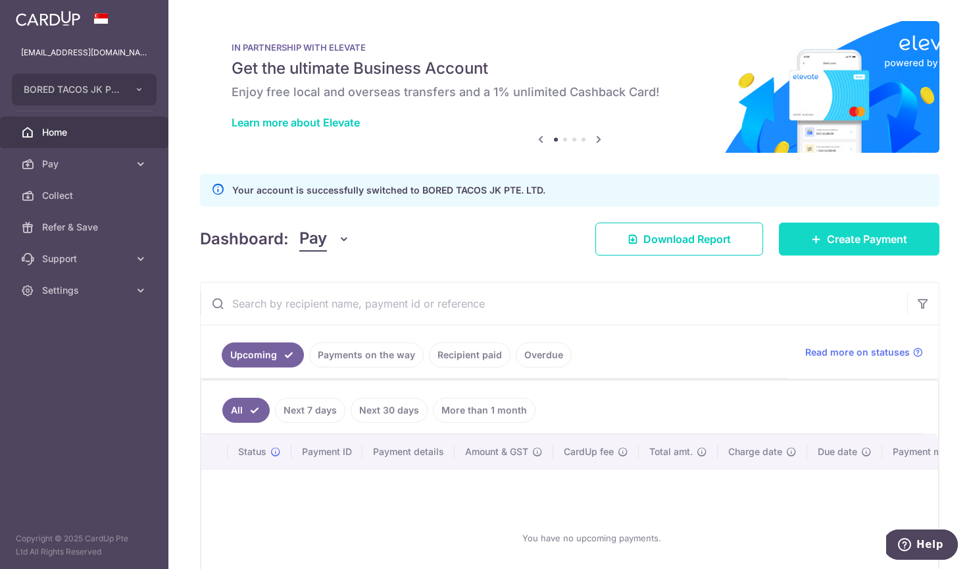
click at [835, 236] on span "Create Payment" at bounding box center [867, 239] width 80 height 16
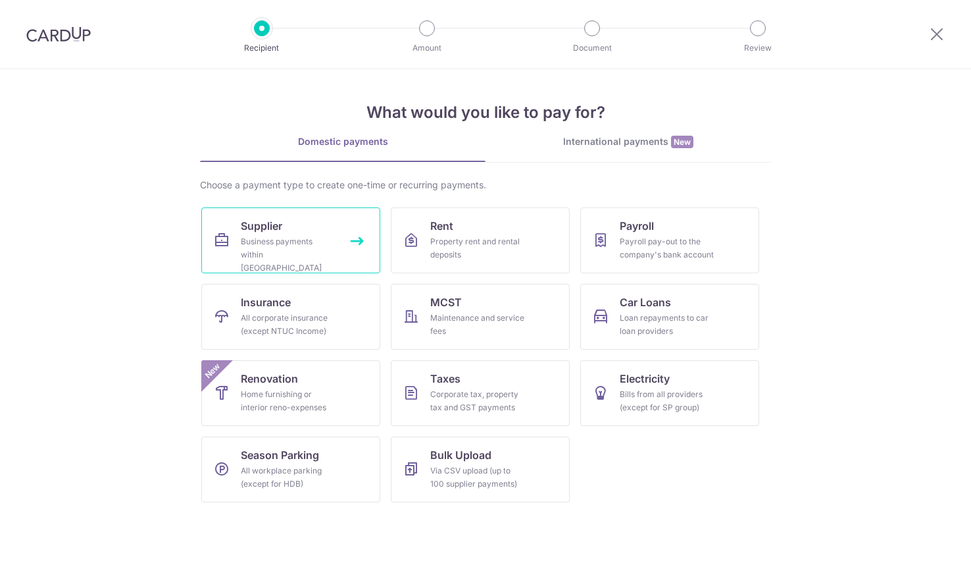
click at [269, 249] on div "Business payments within Singapore" at bounding box center [288, 254] width 95 height 39
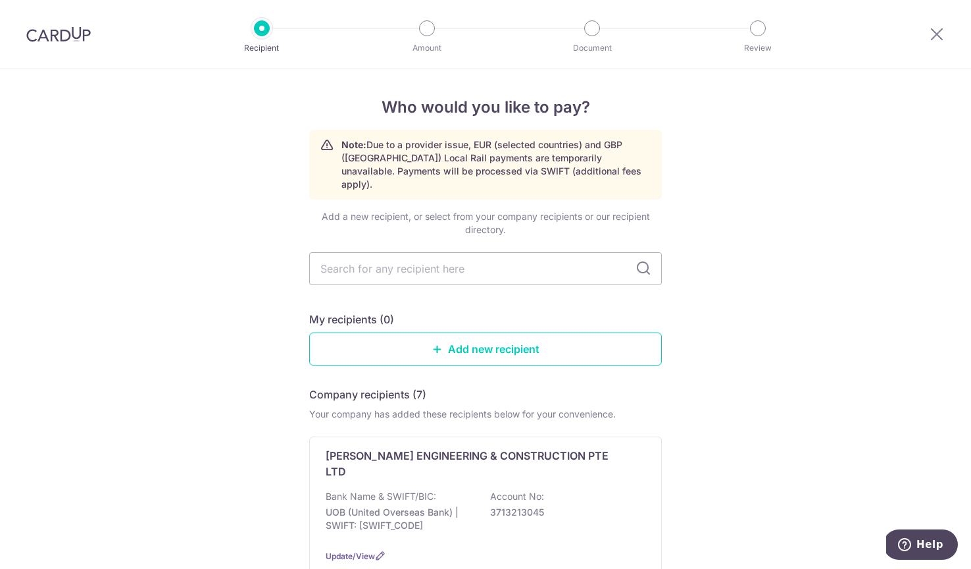
type input "B"
type input "LIM TRA"
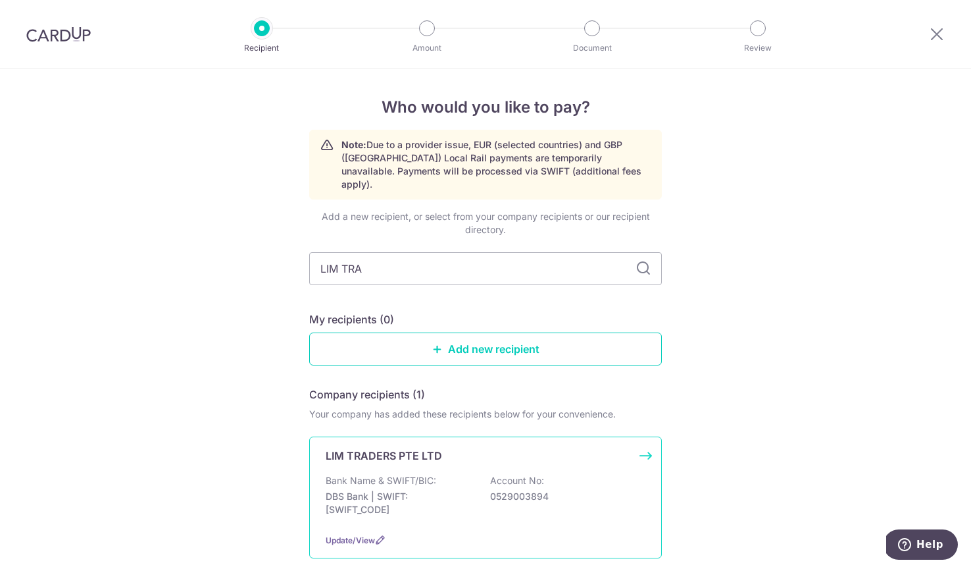
click at [422, 474] on p "Bank Name & SWIFT/BIC:" at bounding box center [381, 480] width 111 height 13
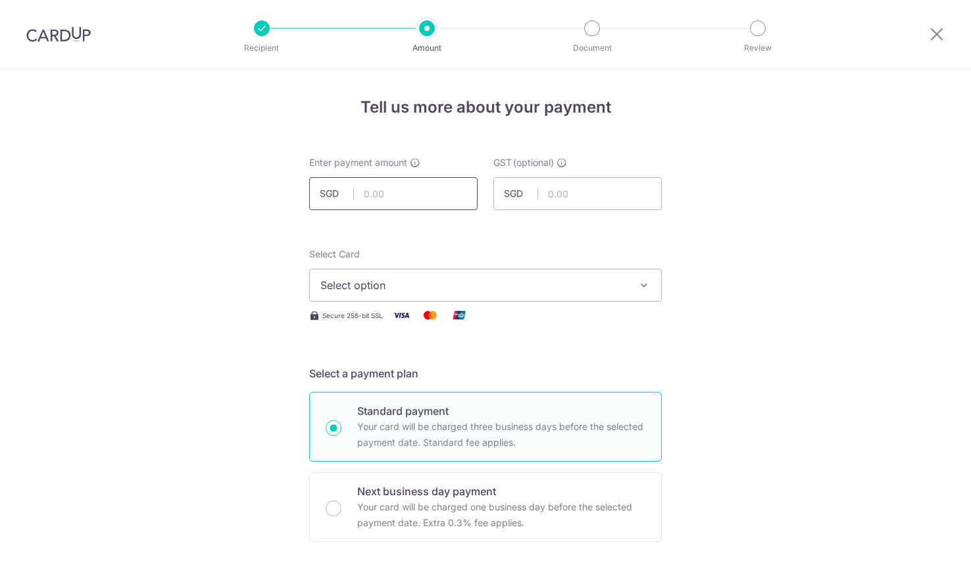
click at [374, 197] on input "text" at bounding box center [393, 193] width 168 height 33
paste input "7,208.53"
type input "7,208.53"
click at [398, 299] on button "Select option" at bounding box center [485, 285] width 353 height 33
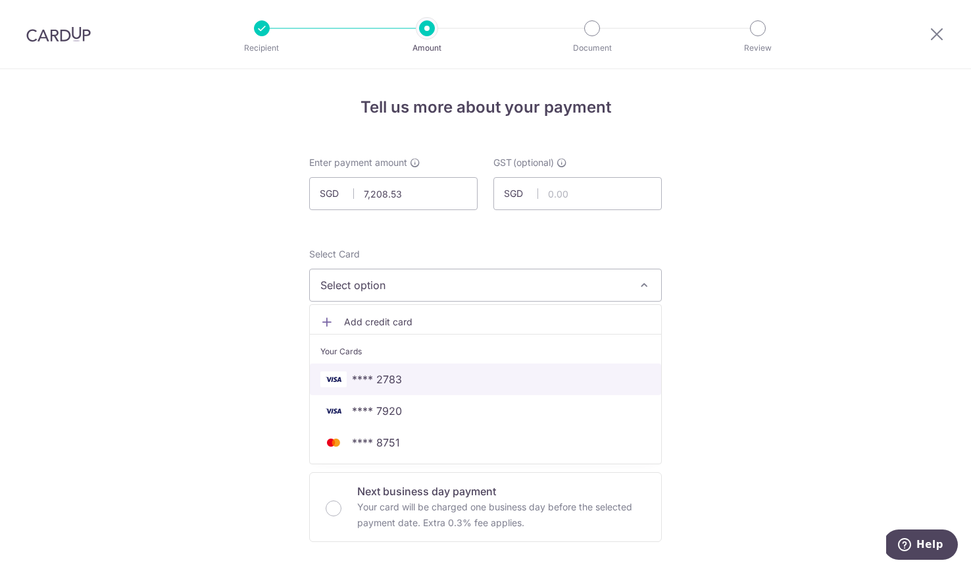
click at [406, 390] on link "**** 2783" at bounding box center [485, 379] width 351 height 32
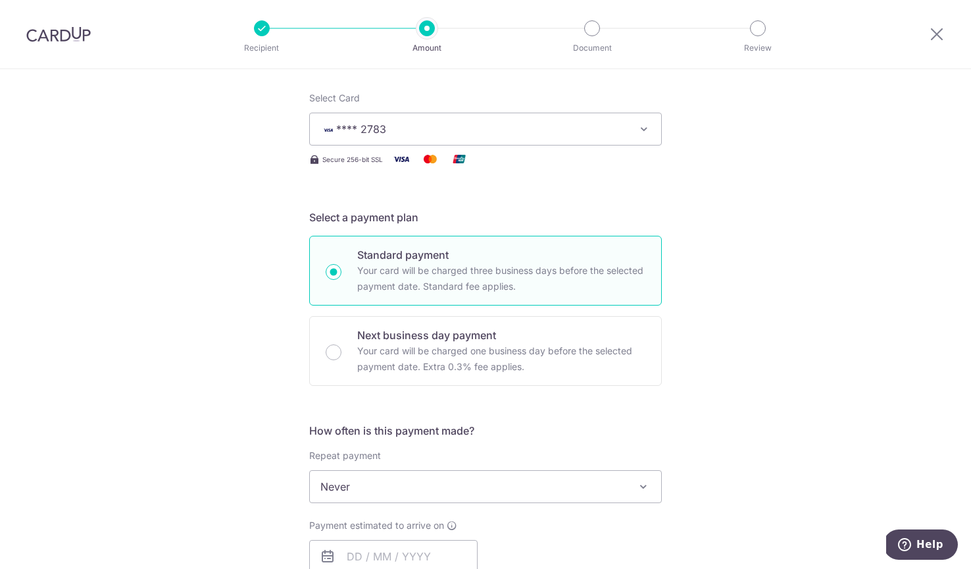
scroll to position [296, 0]
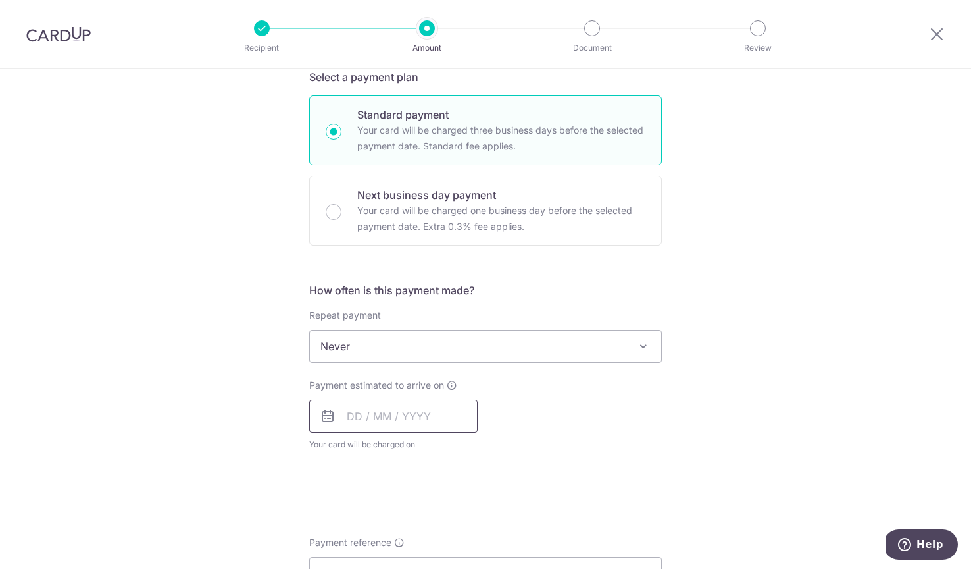
click at [391, 415] on input "text" at bounding box center [393, 415] width 168 height 33
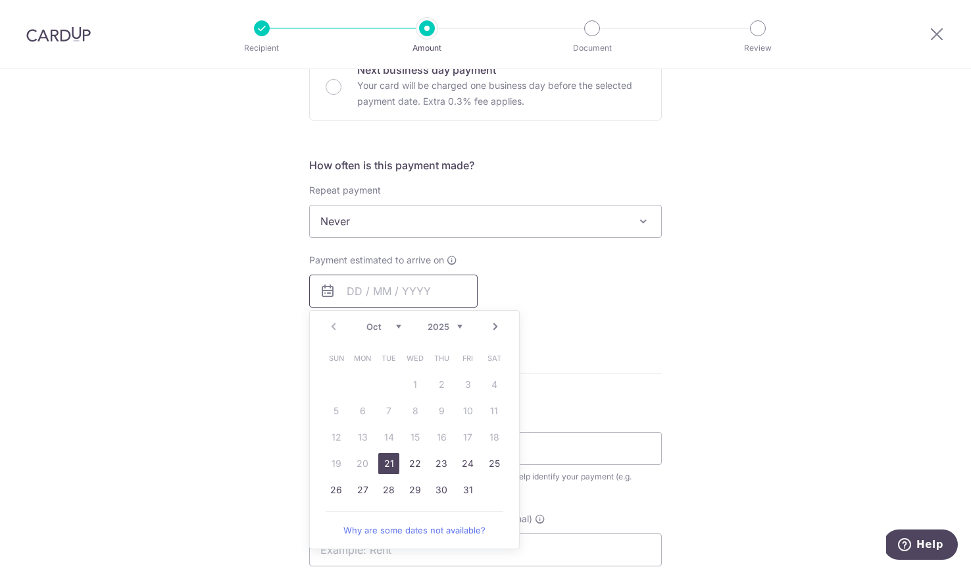
scroll to position [444, 0]
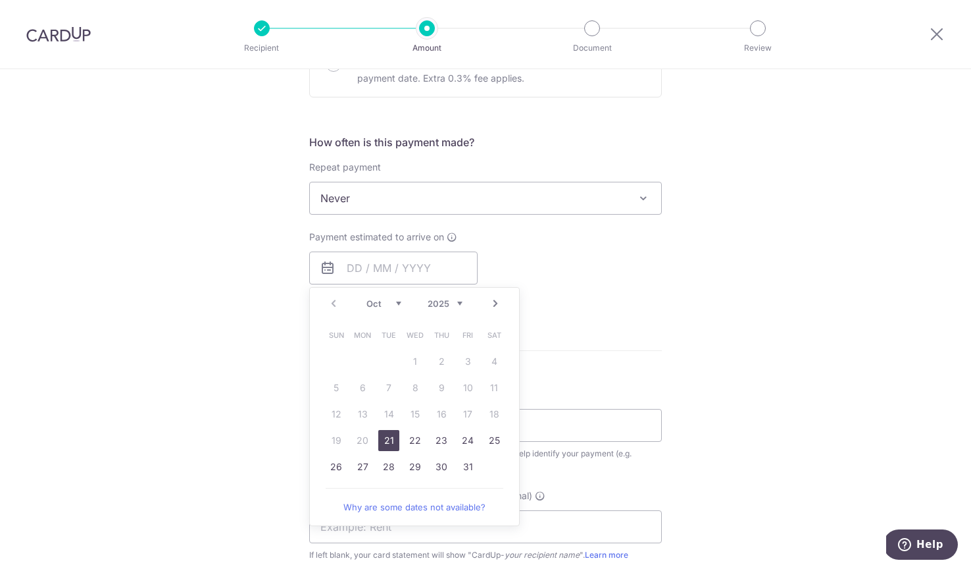
click at [390, 446] on link "21" at bounding box center [388, 440] width 21 height 21
type input "[DATE]"
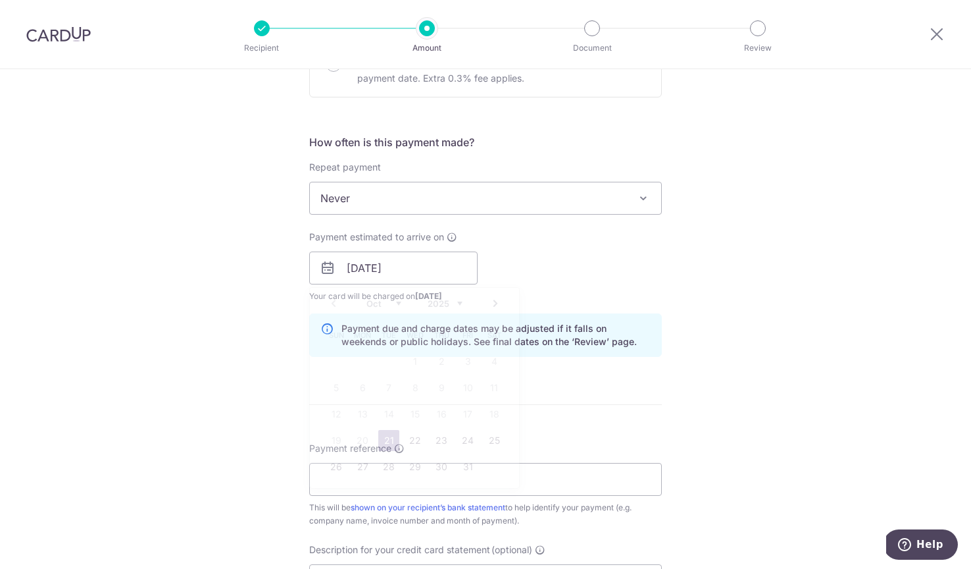
click at [243, 446] on div "Tell us more about your payment Enter payment amount SGD 7,208.53 7208.53 GST (…" at bounding box center [485, 291] width 971 height 1333
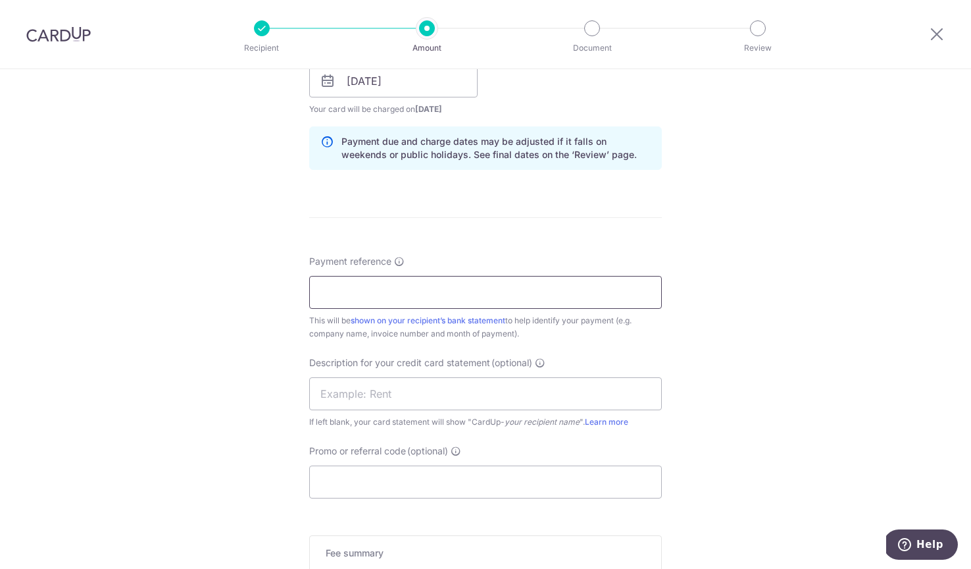
click at [418, 296] on input "Payment reference" at bounding box center [485, 292] width 353 height 33
type input "l"
type input "LT BORED TACOS JK"
click at [387, 398] on input "text" at bounding box center [485, 393] width 353 height 33
paste input "LT BORED TACOS"
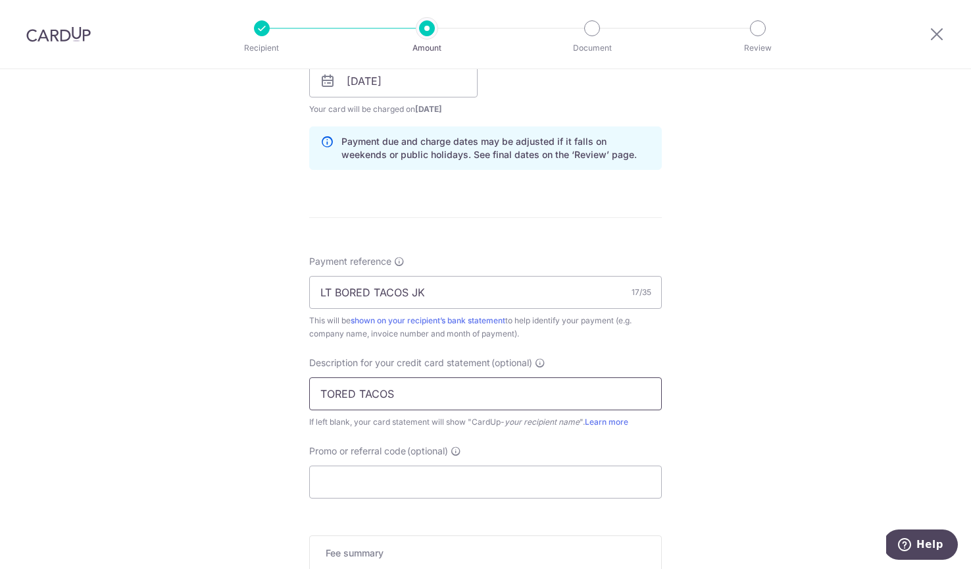
drag, startPoint x: 344, startPoint y: 397, endPoint x: 580, endPoint y: 367, distance: 238.1
click at [580, 367] on div "Description for your credit card statement (optional) TORED TACOS If left blank…" at bounding box center [485, 392] width 353 height 72
type input "LT BT JK"
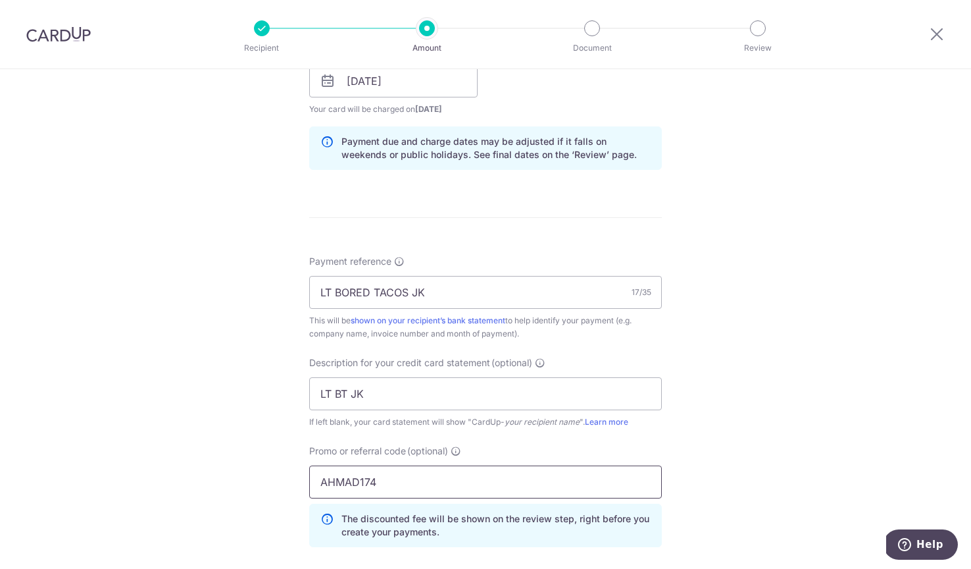
type input "AHMAD174"
click at [288, 390] on div "Tell us more about your payment Enter payment amount SGD 7,208.53 7208.53 GST (…" at bounding box center [485, 134] width 971 height 1392
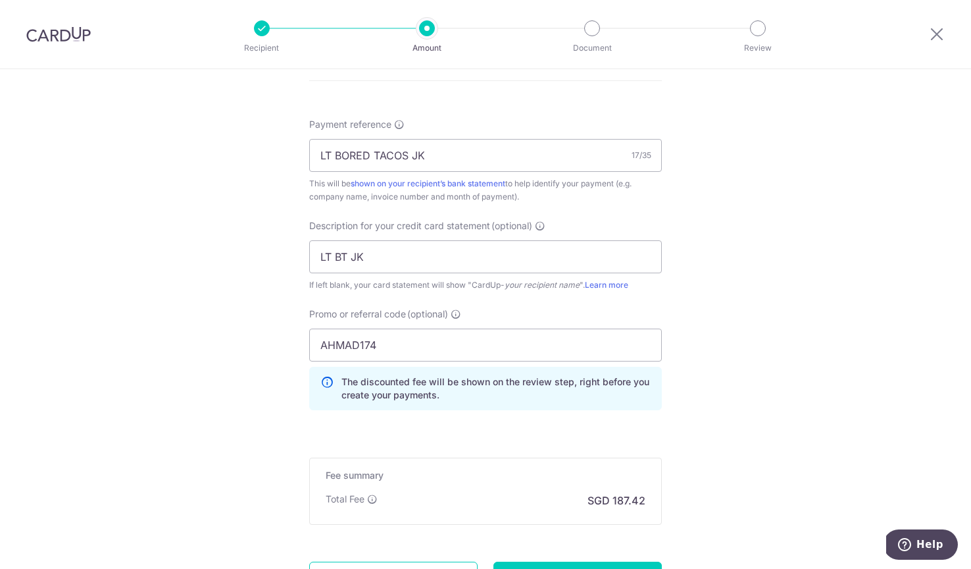
scroll to position [816, 0]
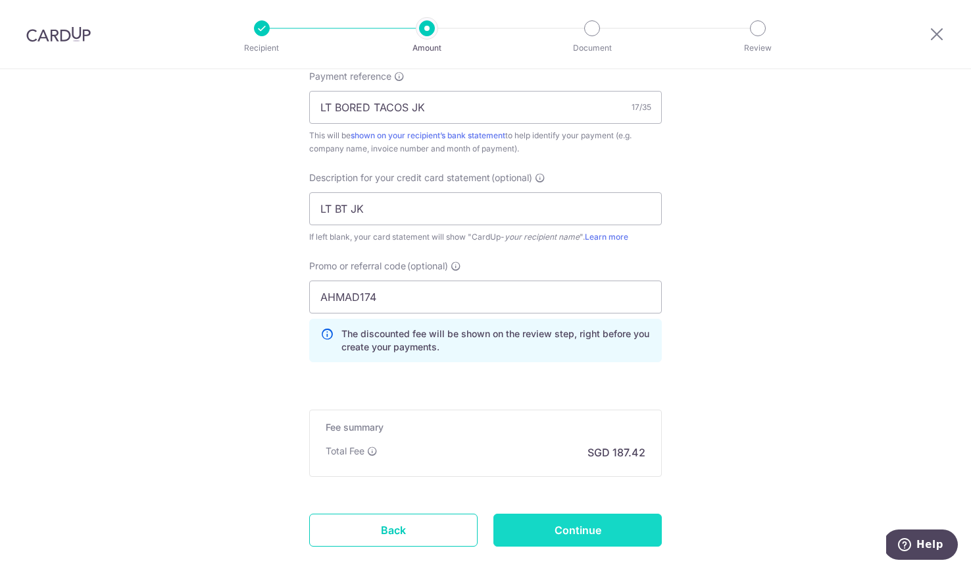
click at [654, 529] on input "Continue" at bounding box center [578, 529] width 168 height 33
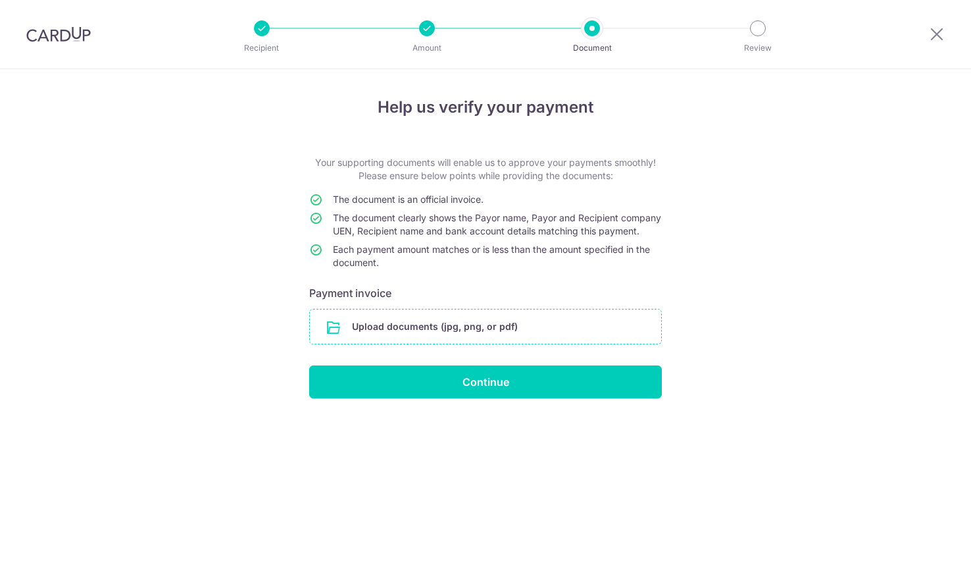
click at [457, 344] on input "file" at bounding box center [485, 326] width 351 height 34
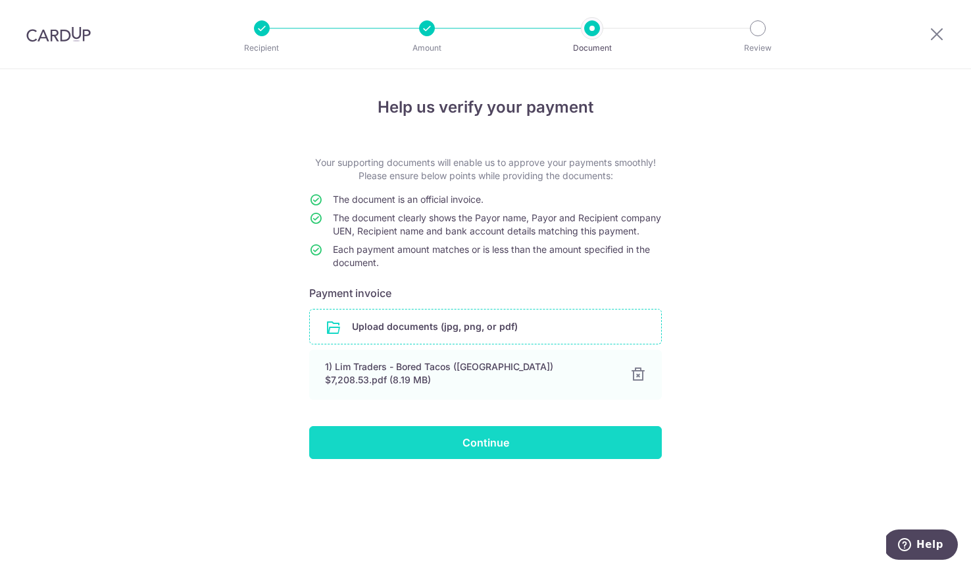
click at [463, 459] on input "Continue" at bounding box center [485, 442] width 353 height 33
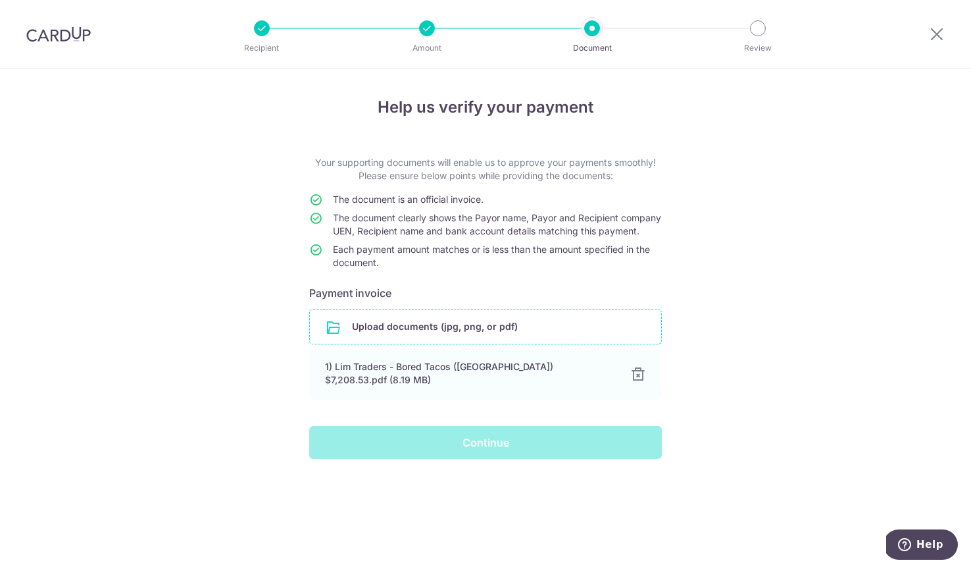
click at [363, 459] on div "Continue" at bounding box center [485, 442] width 369 height 33
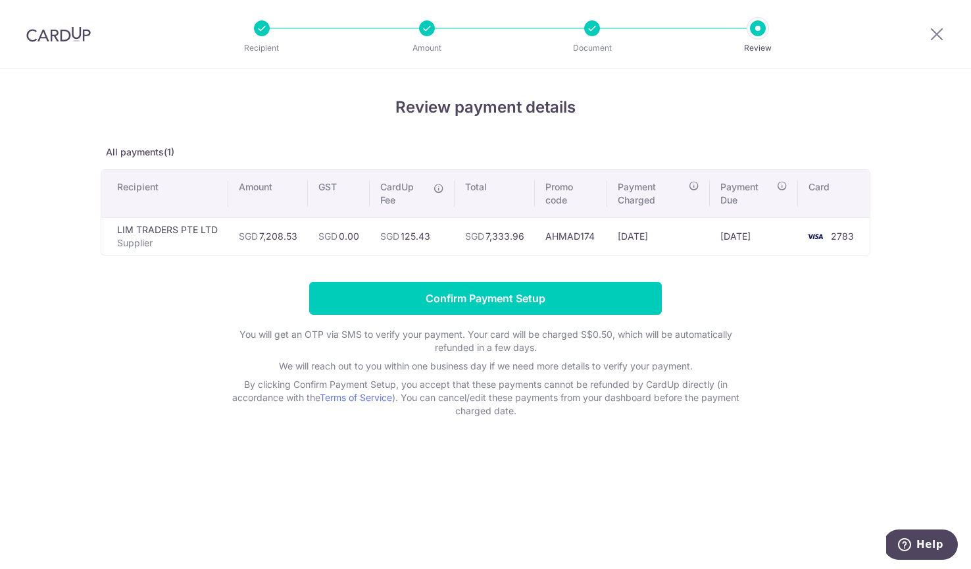
click at [486, 278] on div "Review payment details All payments(1) Recipient Amount GST CardUp Fee Total Pr…" at bounding box center [486, 256] width 770 height 322
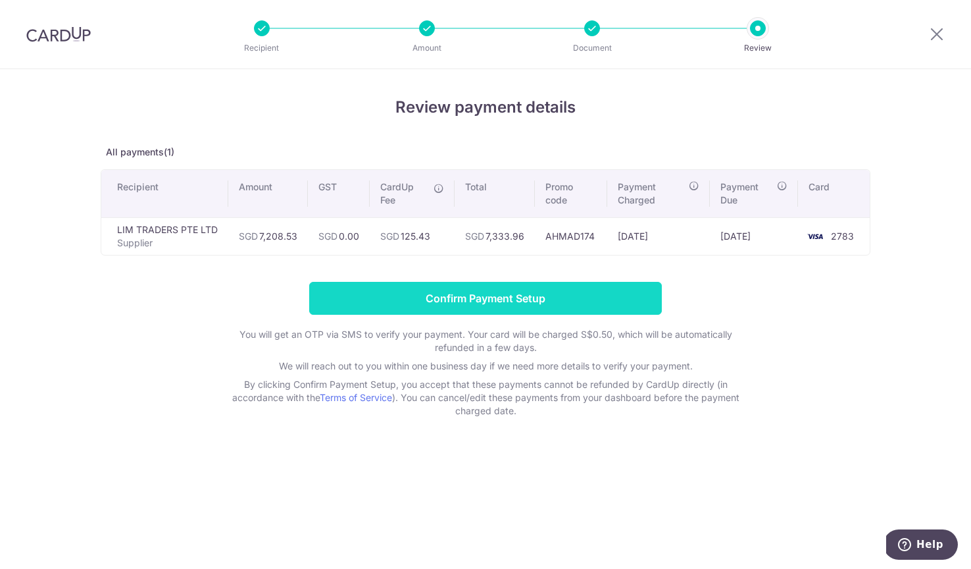
click at [478, 288] on input "Confirm Payment Setup" at bounding box center [485, 298] width 353 height 33
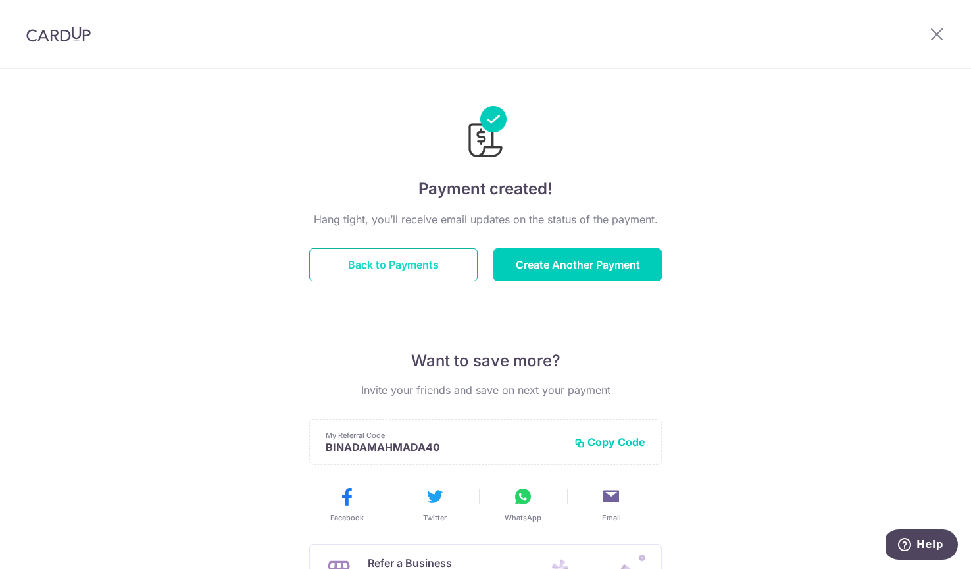
click at [426, 269] on button "Back to Payments" at bounding box center [393, 264] width 168 height 33
